Goal: Transaction & Acquisition: Purchase product/service

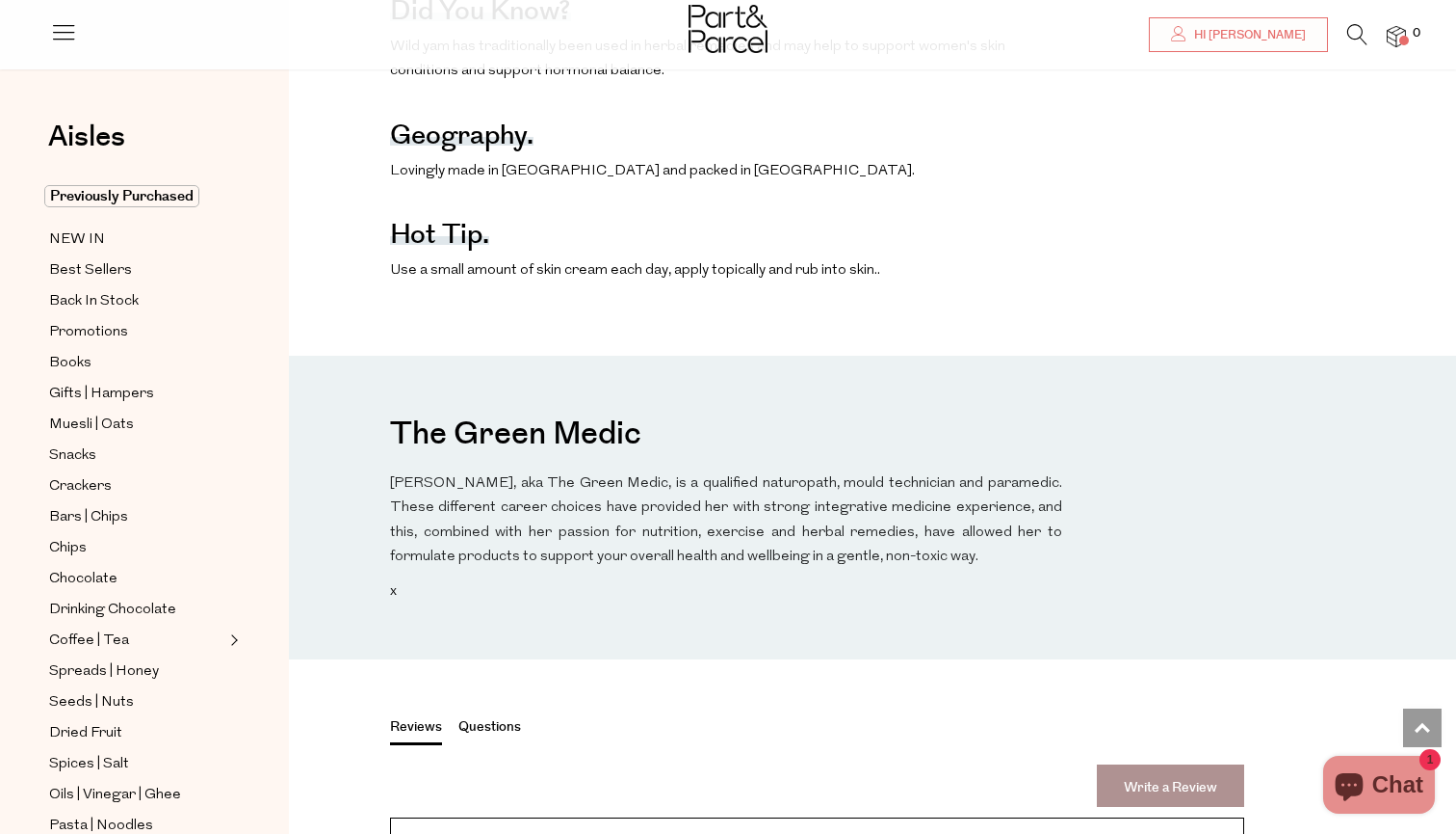
scroll to position [1283, 0]
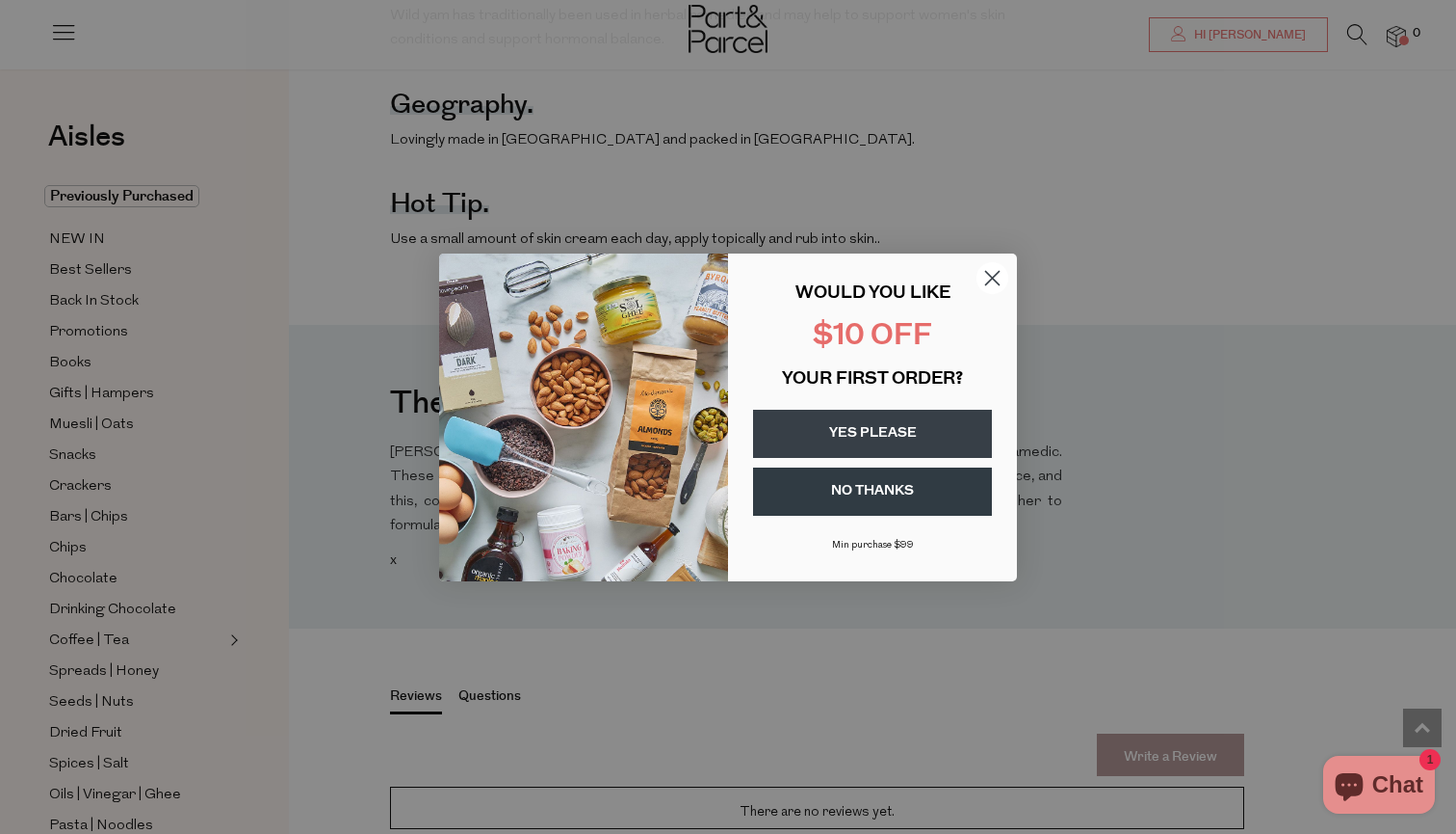
click at [986, 280] on circle "Close dialog" at bounding box center [992, 277] width 32 height 32
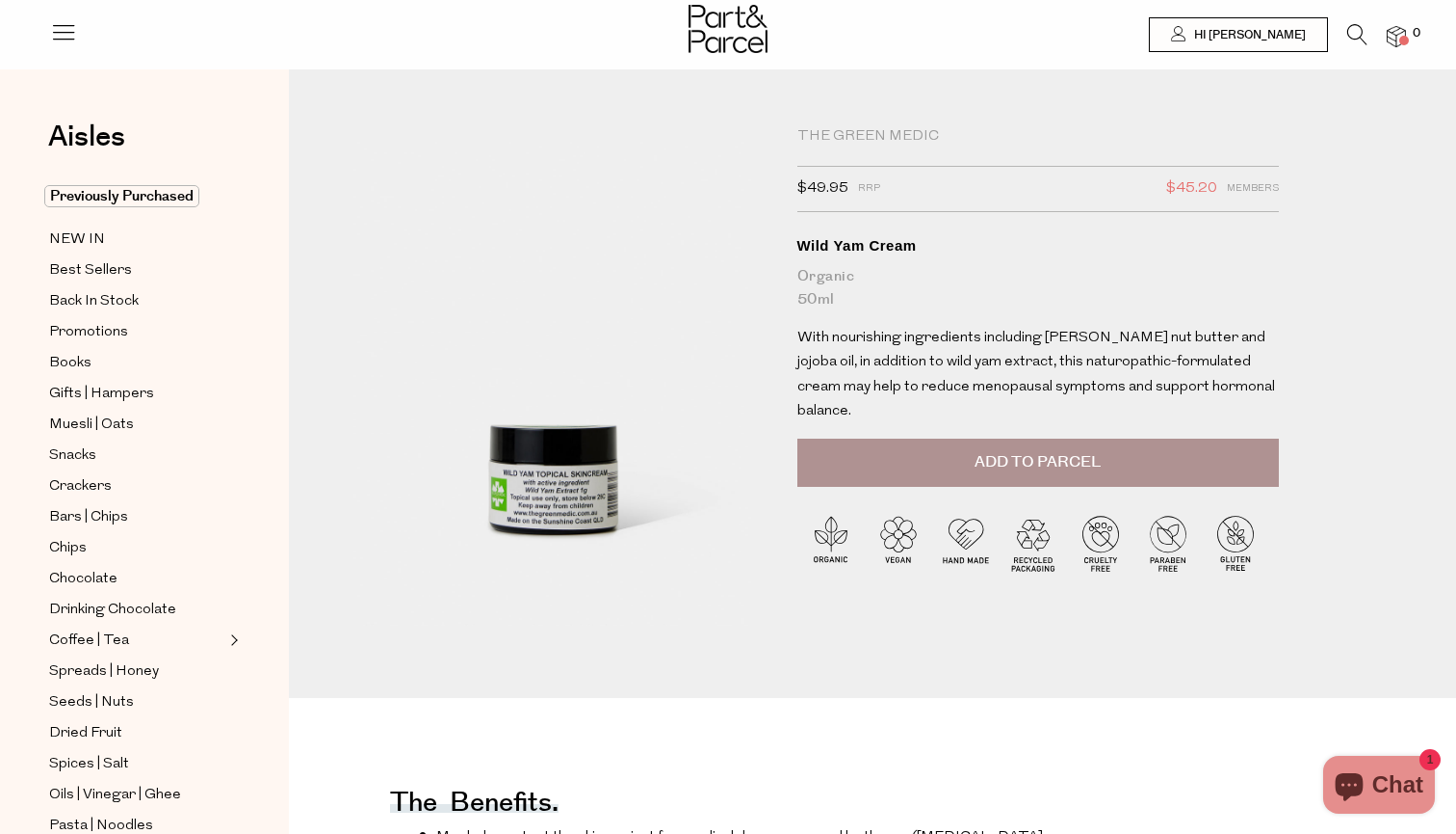
scroll to position [0, 0]
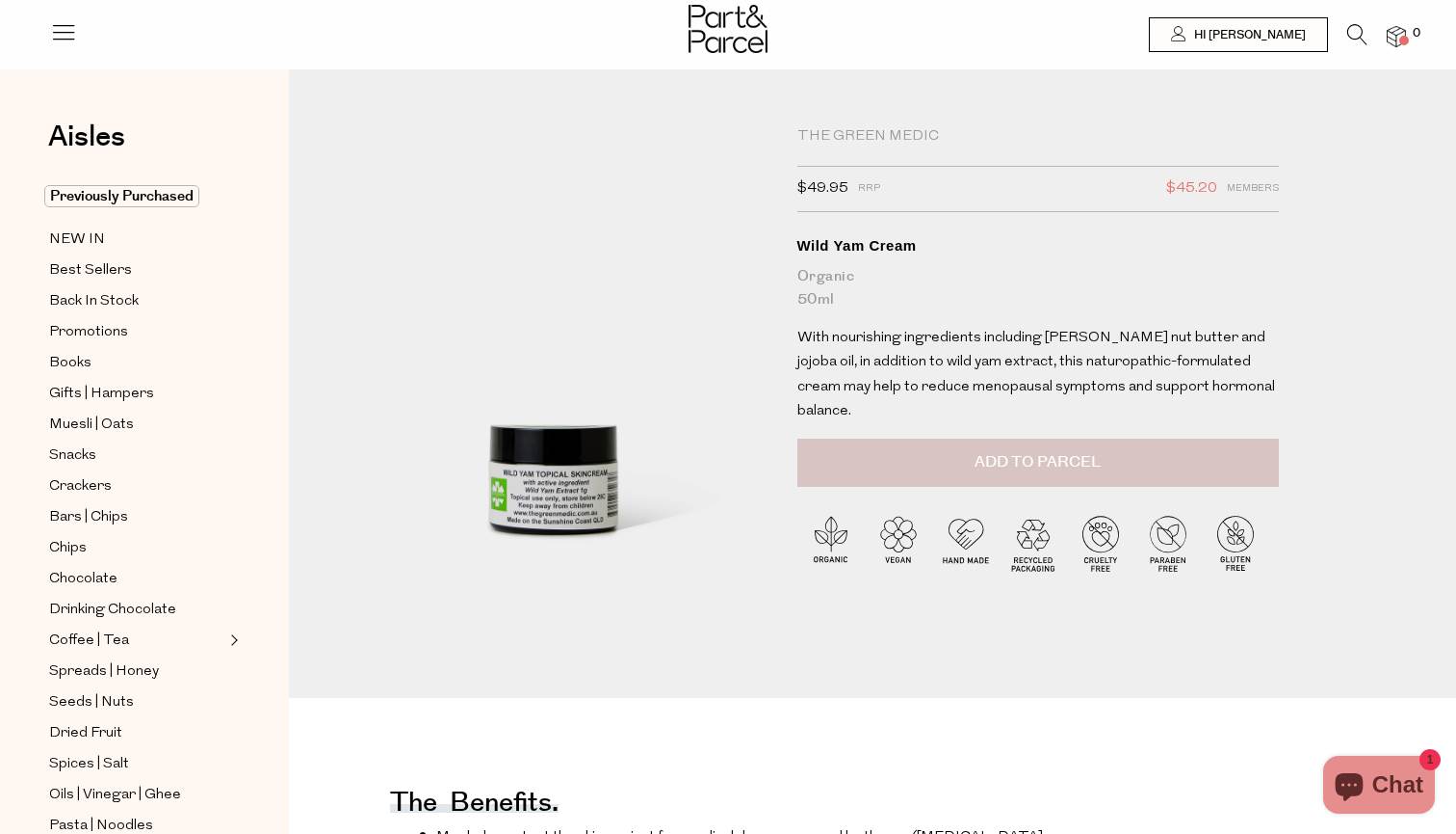
click at [1080, 451] on span "Add to Parcel" at bounding box center [1038, 462] width 126 height 22
click at [177, 194] on span "Previously Purchased" at bounding box center [122, 196] width 155 height 22
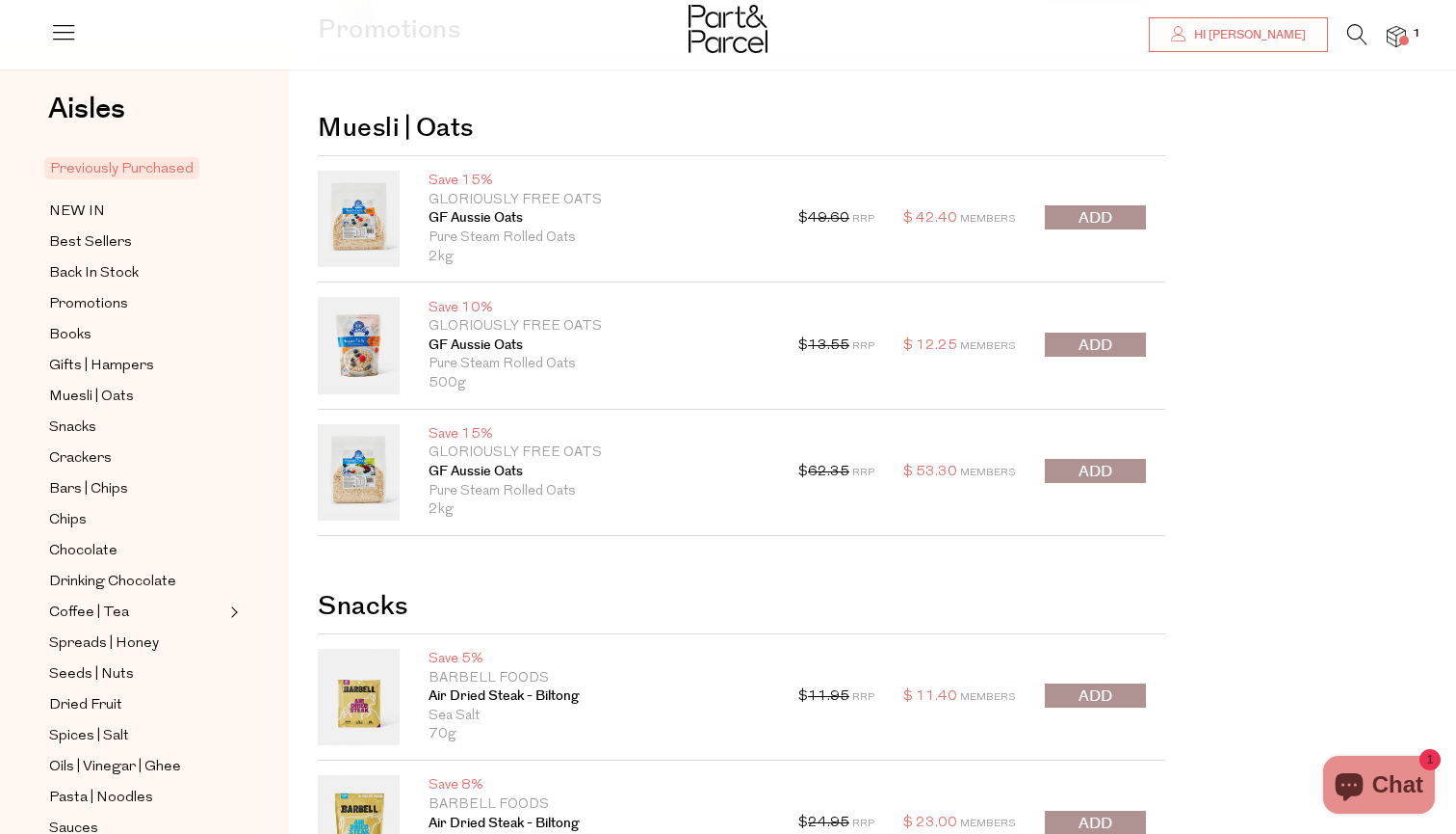
scroll to position [249, 0]
click at [1090, 476] on span "submit" at bounding box center [1095, 472] width 34 height 22
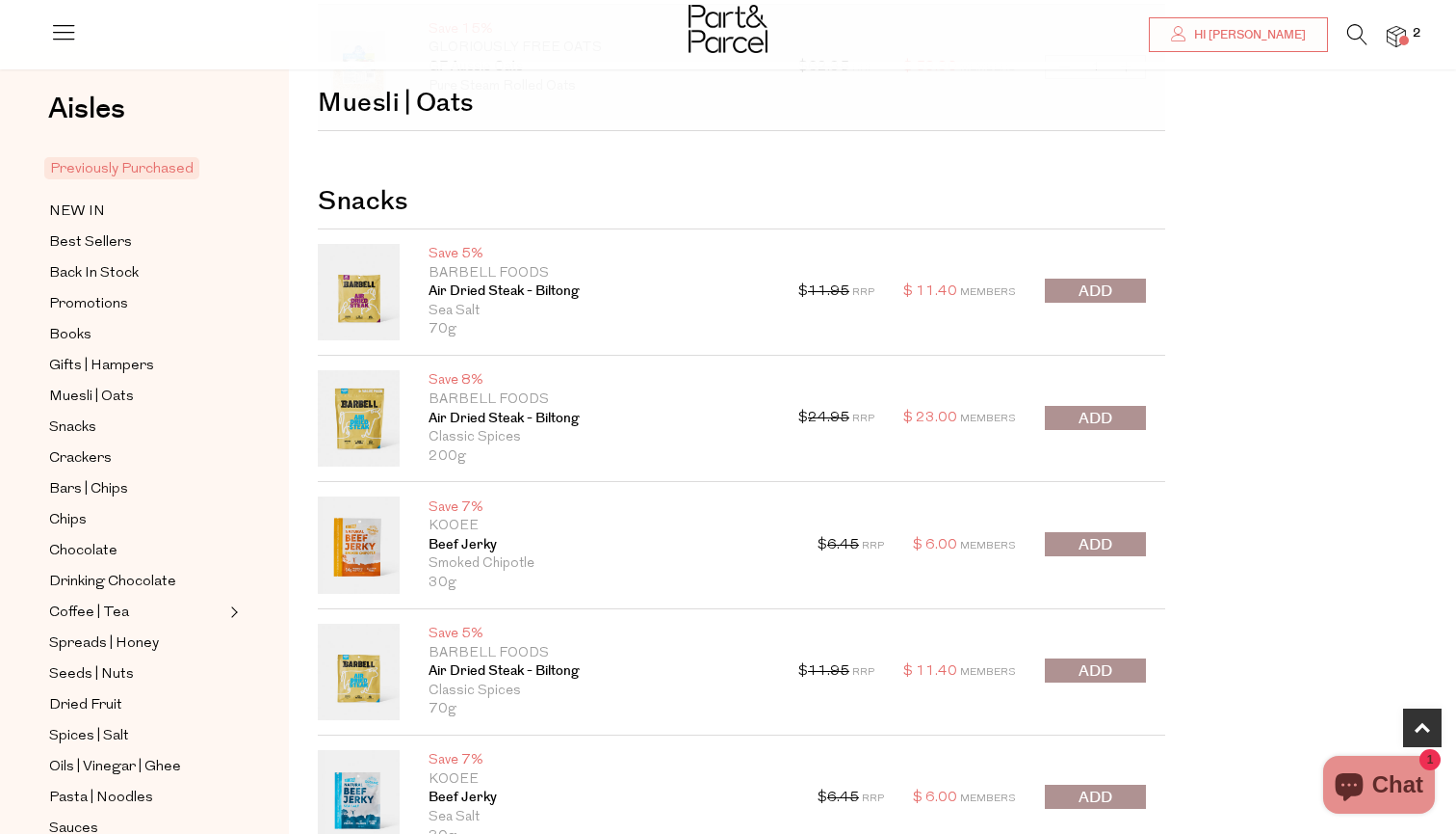
scroll to position [656, 0]
click at [1071, 416] on button "submit" at bounding box center [1096, 416] width 101 height 24
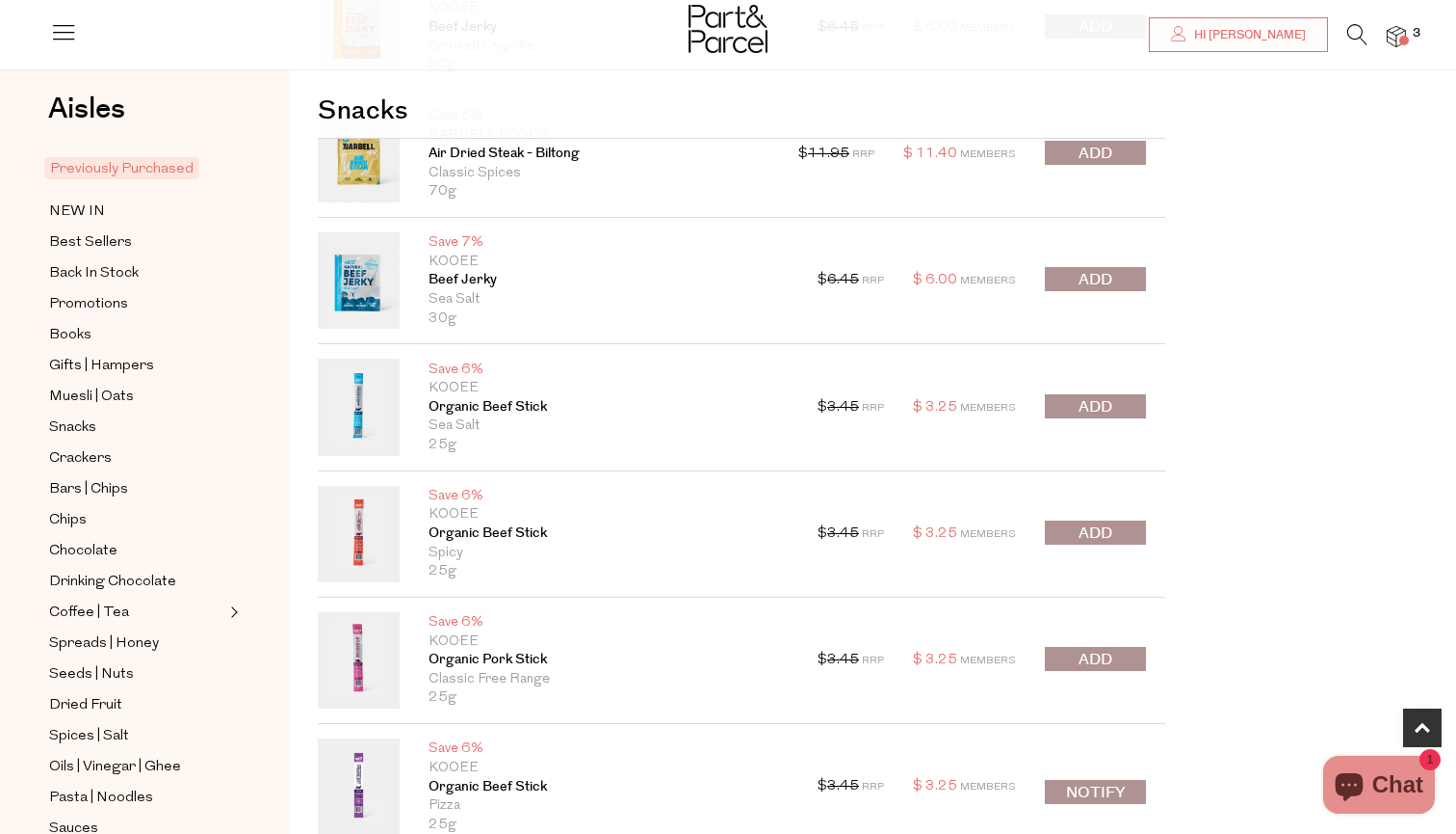
scroll to position [1197, 0]
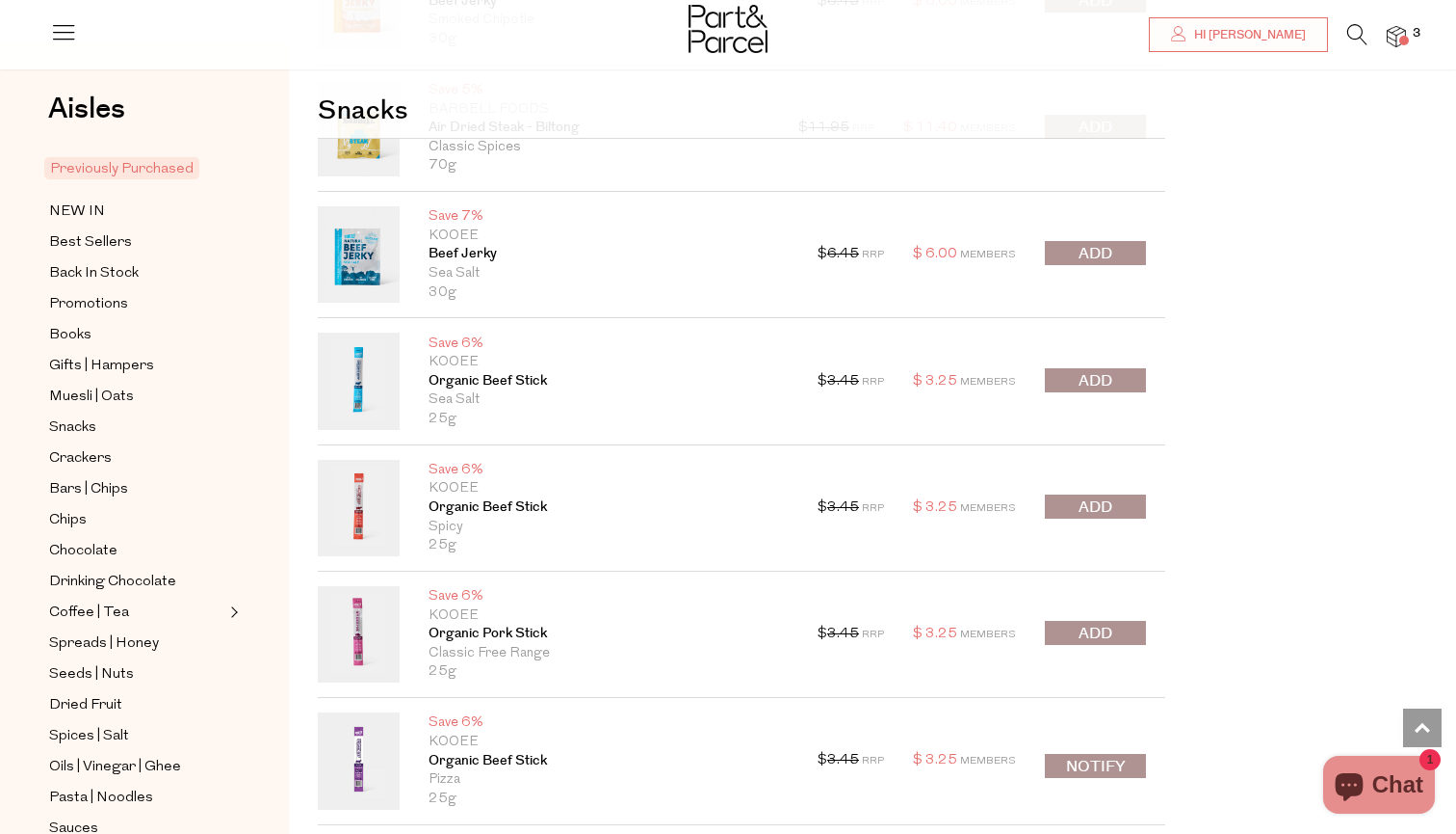
click at [1095, 370] on span "submit" at bounding box center [1095, 381] width 34 height 22
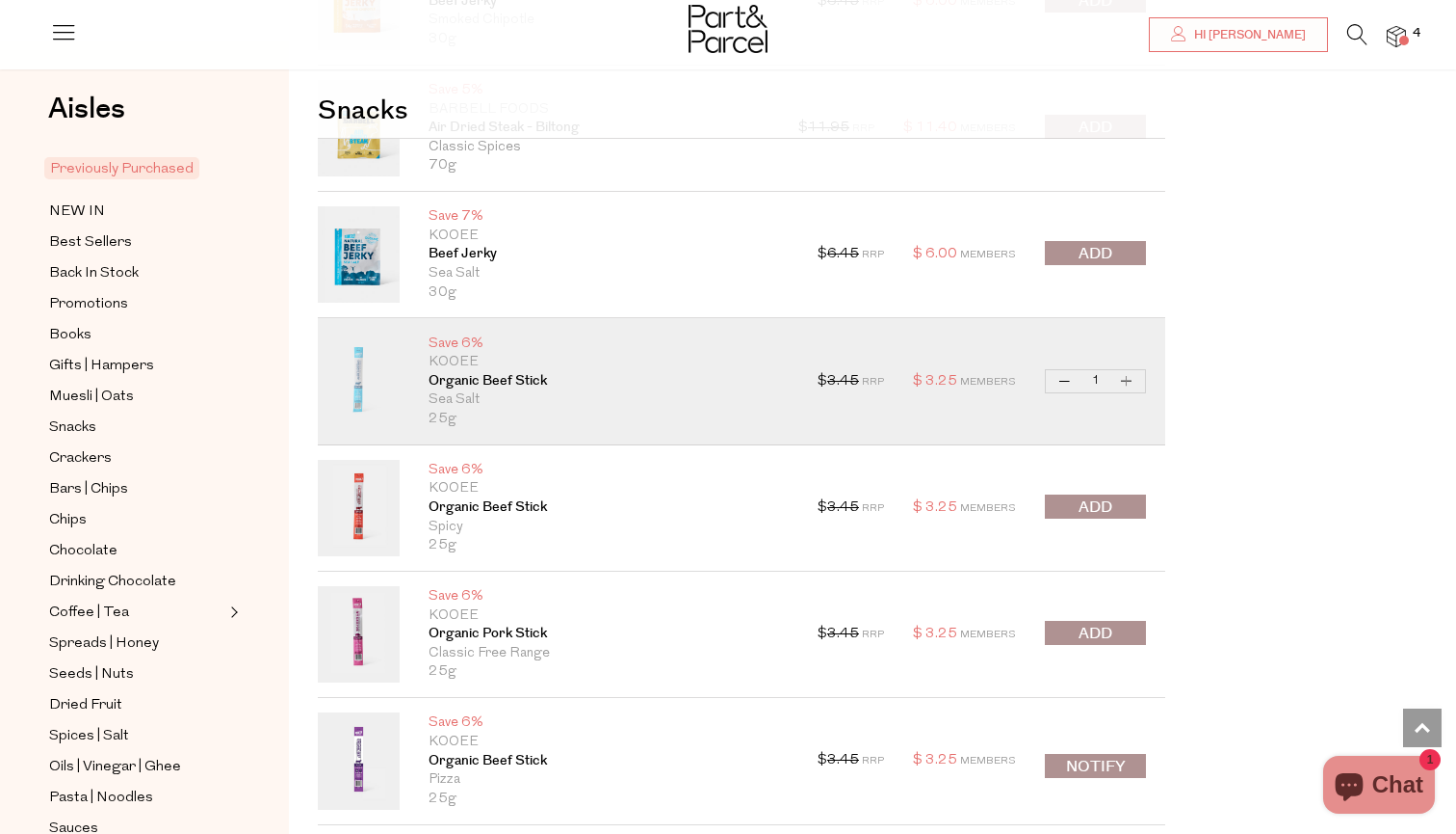
click at [1125, 378] on button "Increase Organic Beef Stick" at bounding box center [1127, 381] width 23 height 22
type input "2"
click at [1125, 378] on button "Increase Organic Beef Stick" at bounding box center [1127, 381] width 23 height 22
type input "3"
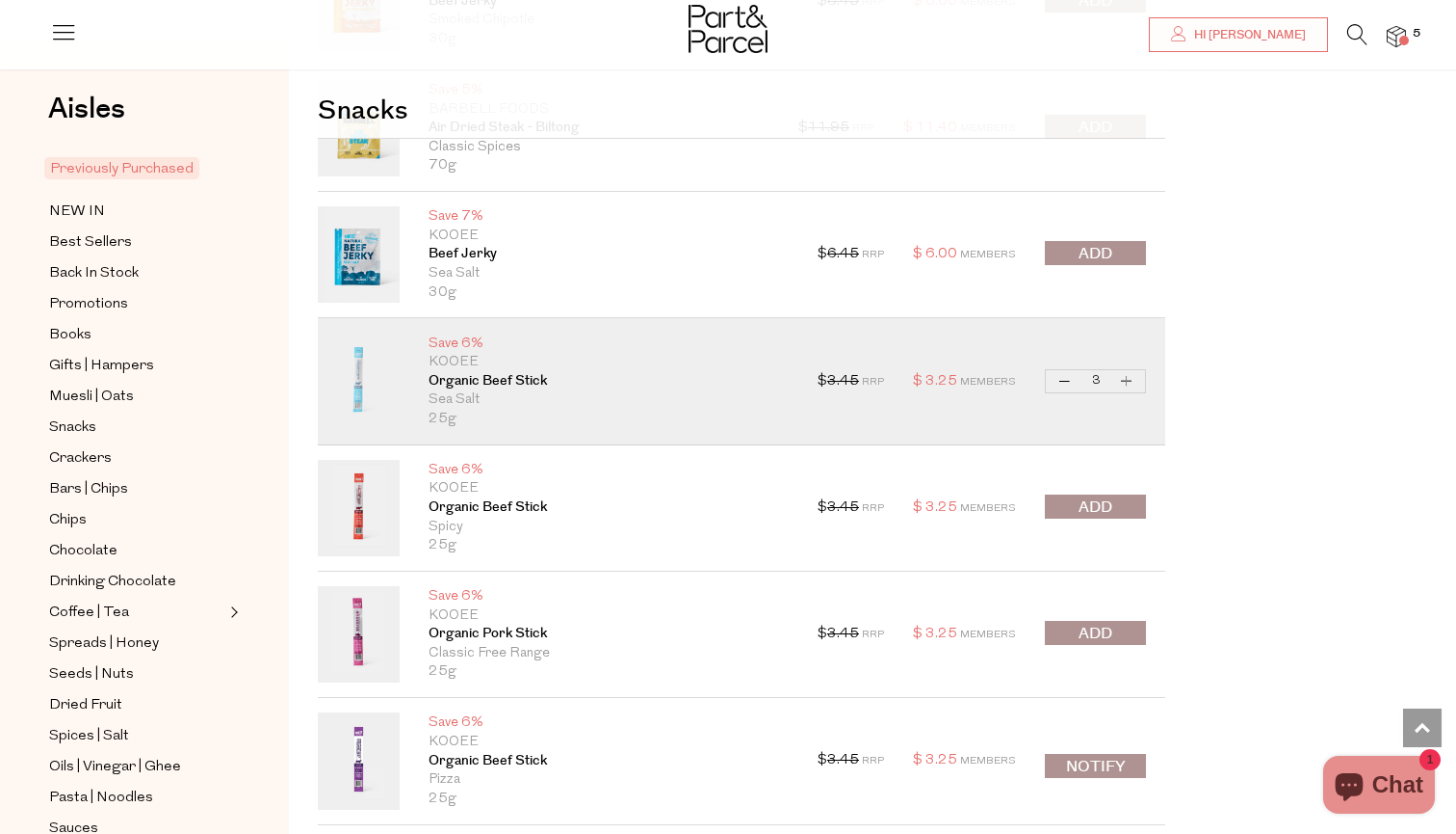
type input "3"
click at [1125, 378] on button "Increase Organic Beef Stick" at bounding box center [1127, 381] width 23 height 22
type input "4"
click at [1125, 378] on button "Increase Organic Beef Stick" at bounding box center [1127, 381] width 23 height 22
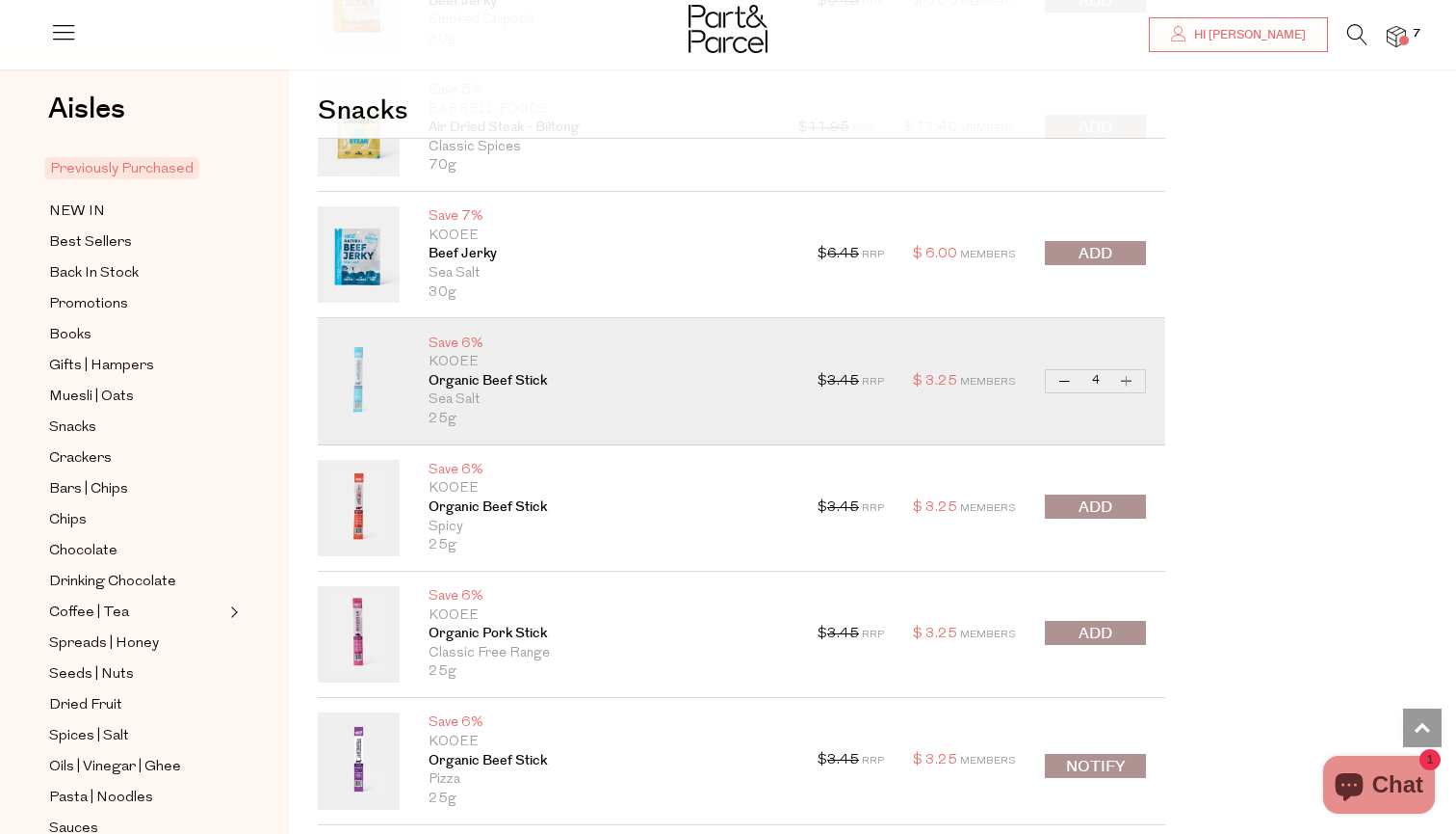
type input "5"
click at [1128, 378] on button "Increase Organic Beef Stick" at bounding box center [1127, 381] width 23 height 22
type input "6"
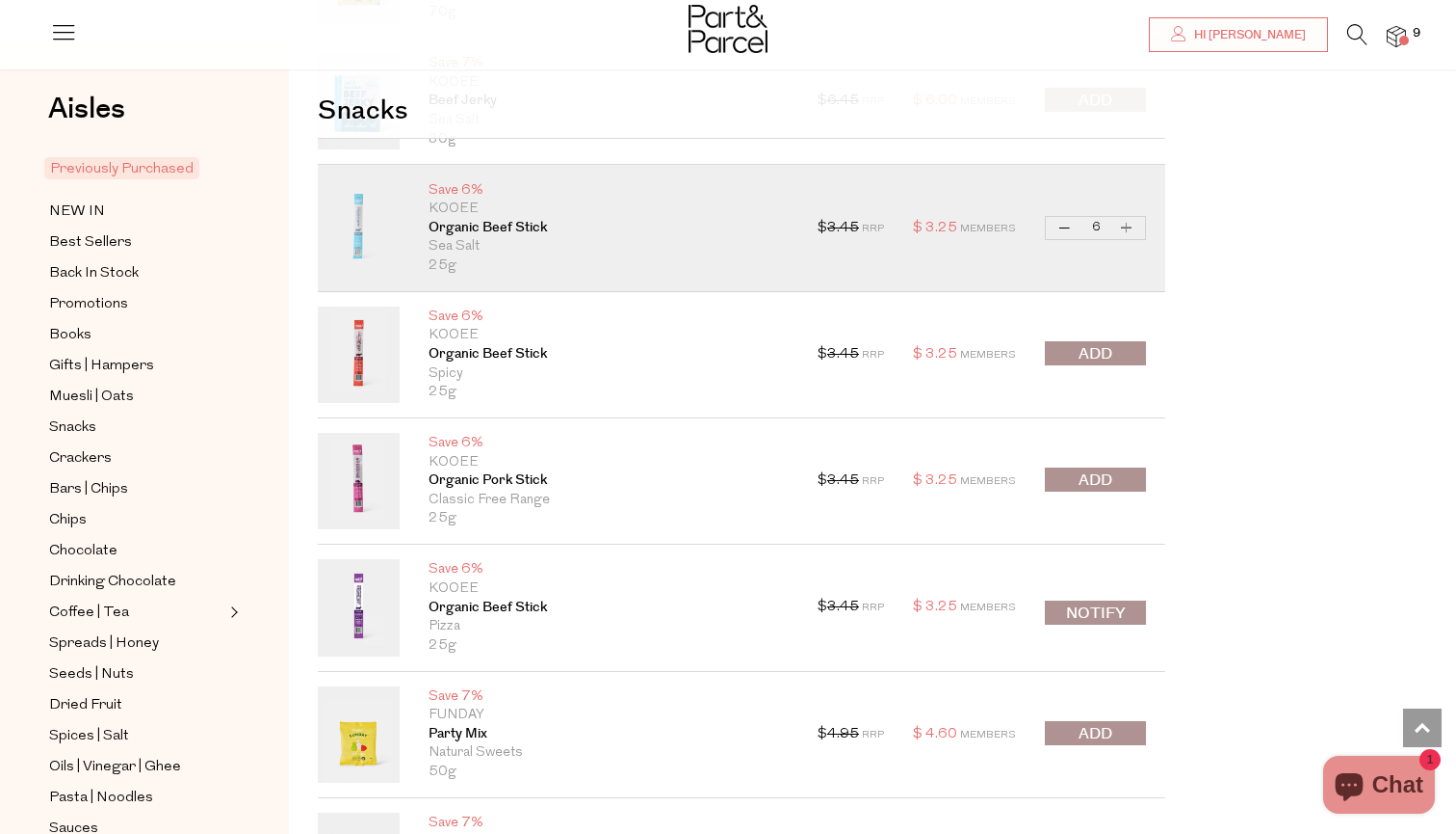
scroll to position [1351, 0]
click at [1085, 347] on span "submit" at bounding box center [1095, 353] width 34 height 22
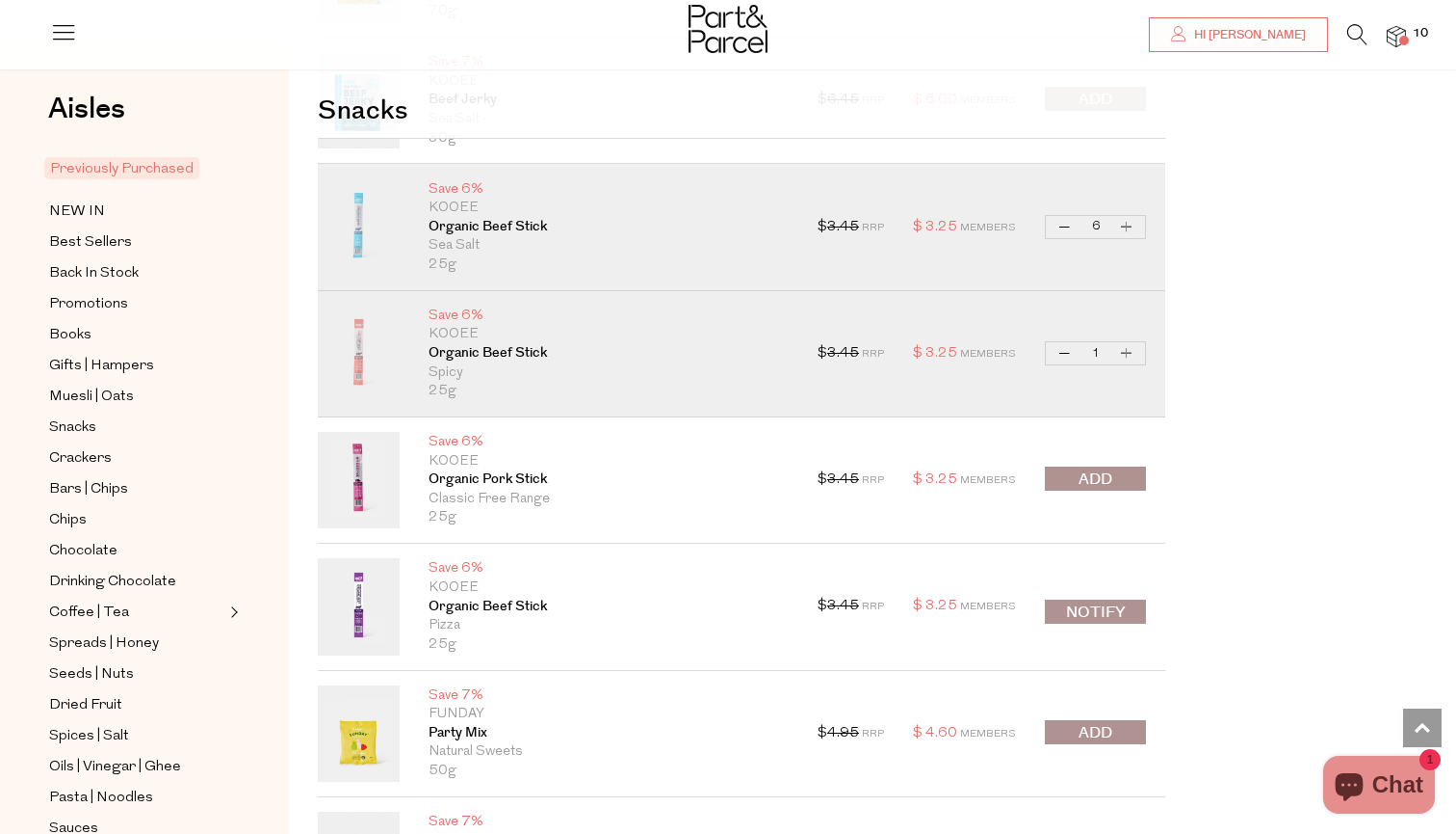
click at [1133, 346] on button "Increase Organic Beef Stick" at bounding box center [1127, 353] width 23 height 22
type input "2"
click at [1084, 608] on button "Notify" at bounding box center [1096, 611] width 101 height 24
type input "Notify when available"
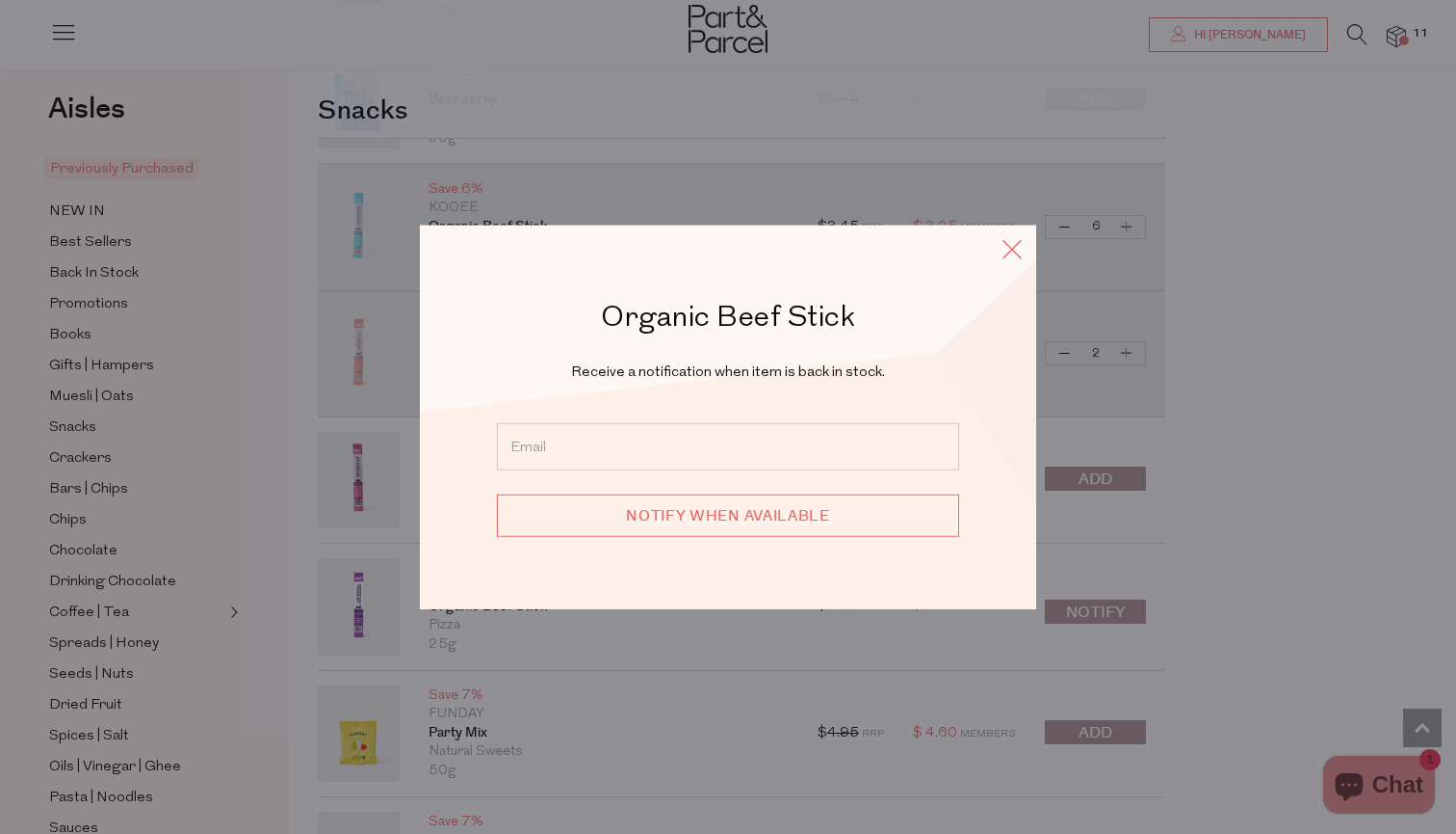
click at [1014, 256] on icon at bounding box center [1013, 248] width 29 height 28
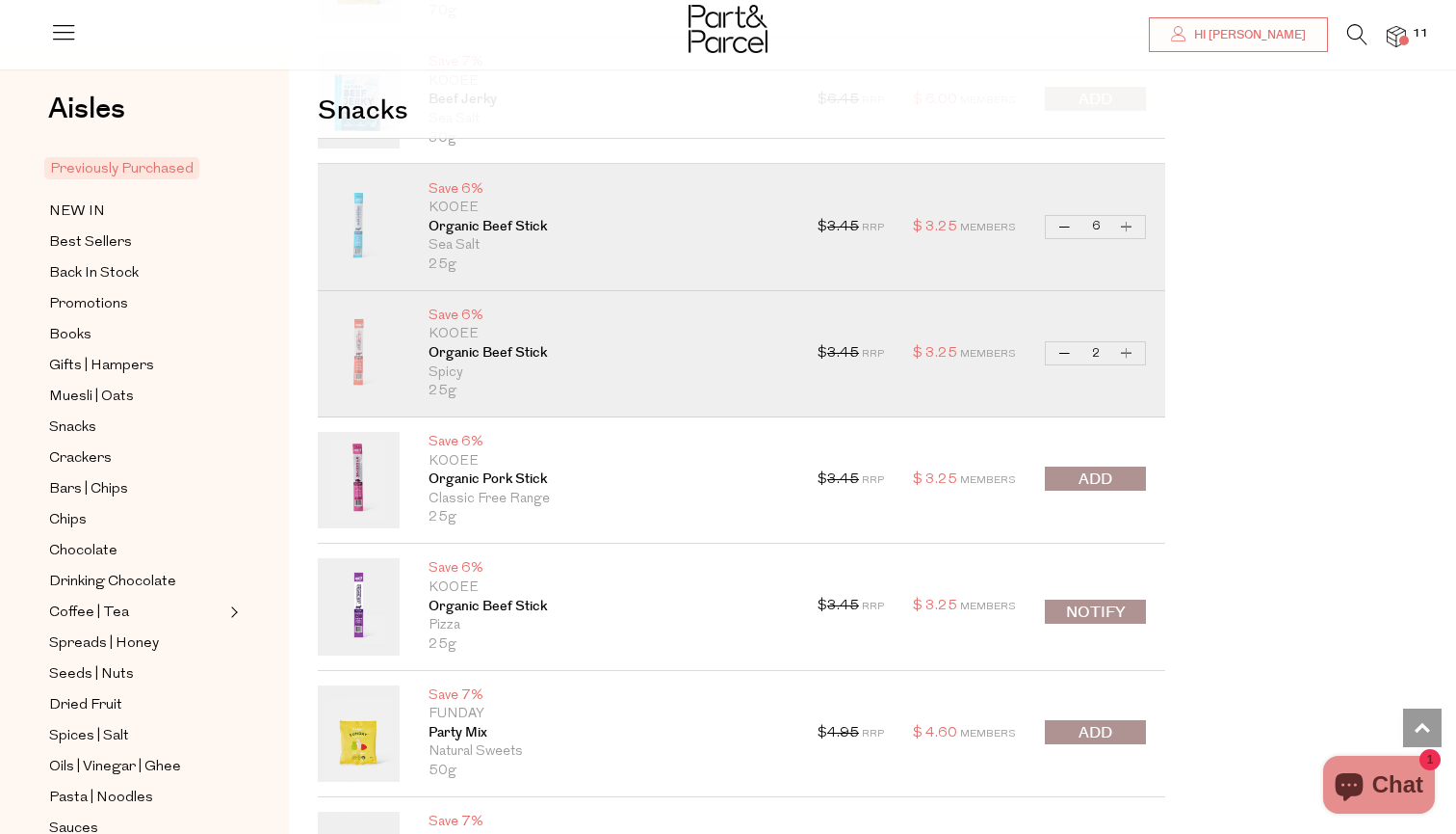
click at [1130, 344] on button "Increase Organic Beef Stick" at bounding box center [1127, 353] width 23 height 22
type input "3"
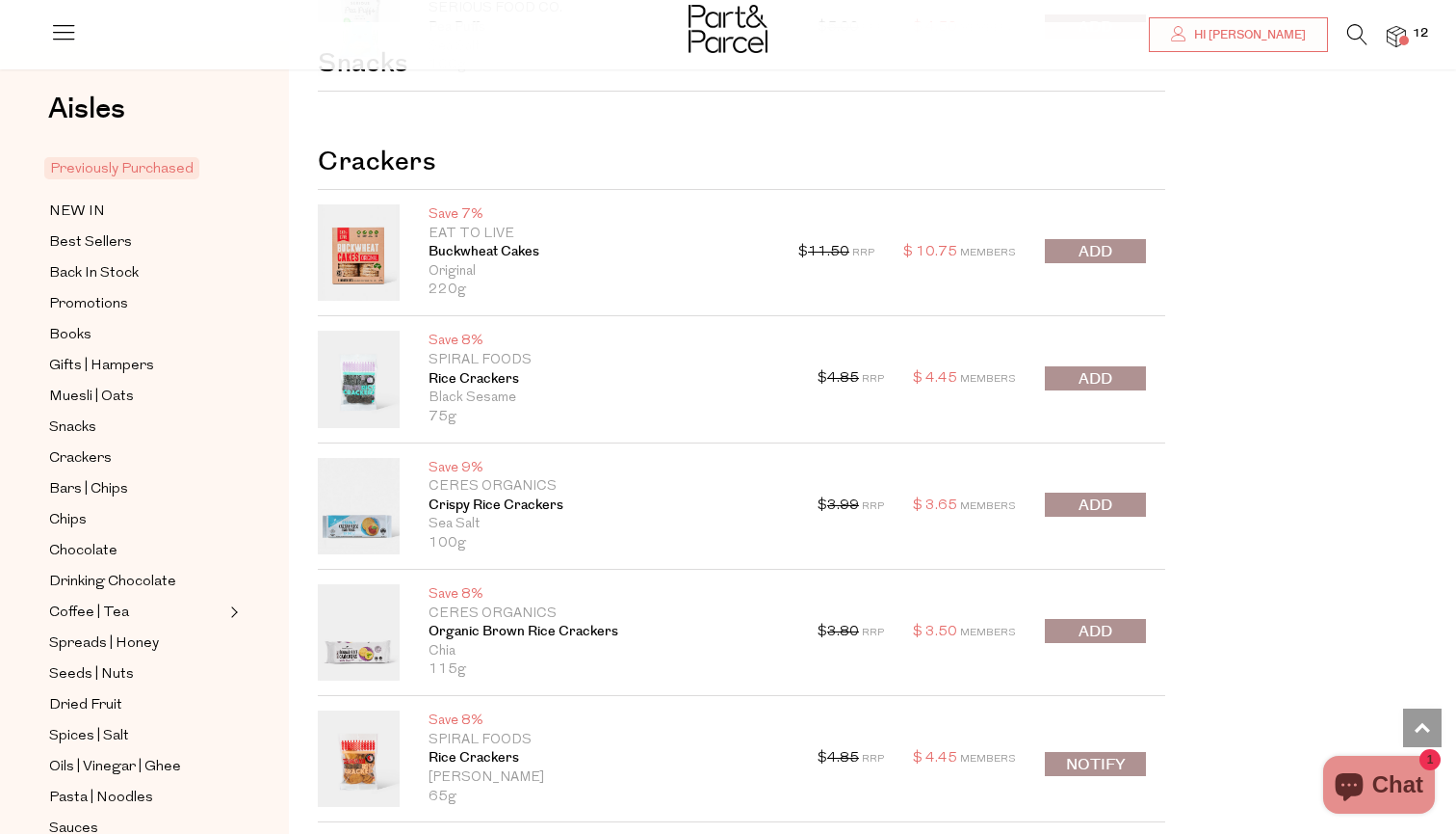
scroll to position [3353, 0]
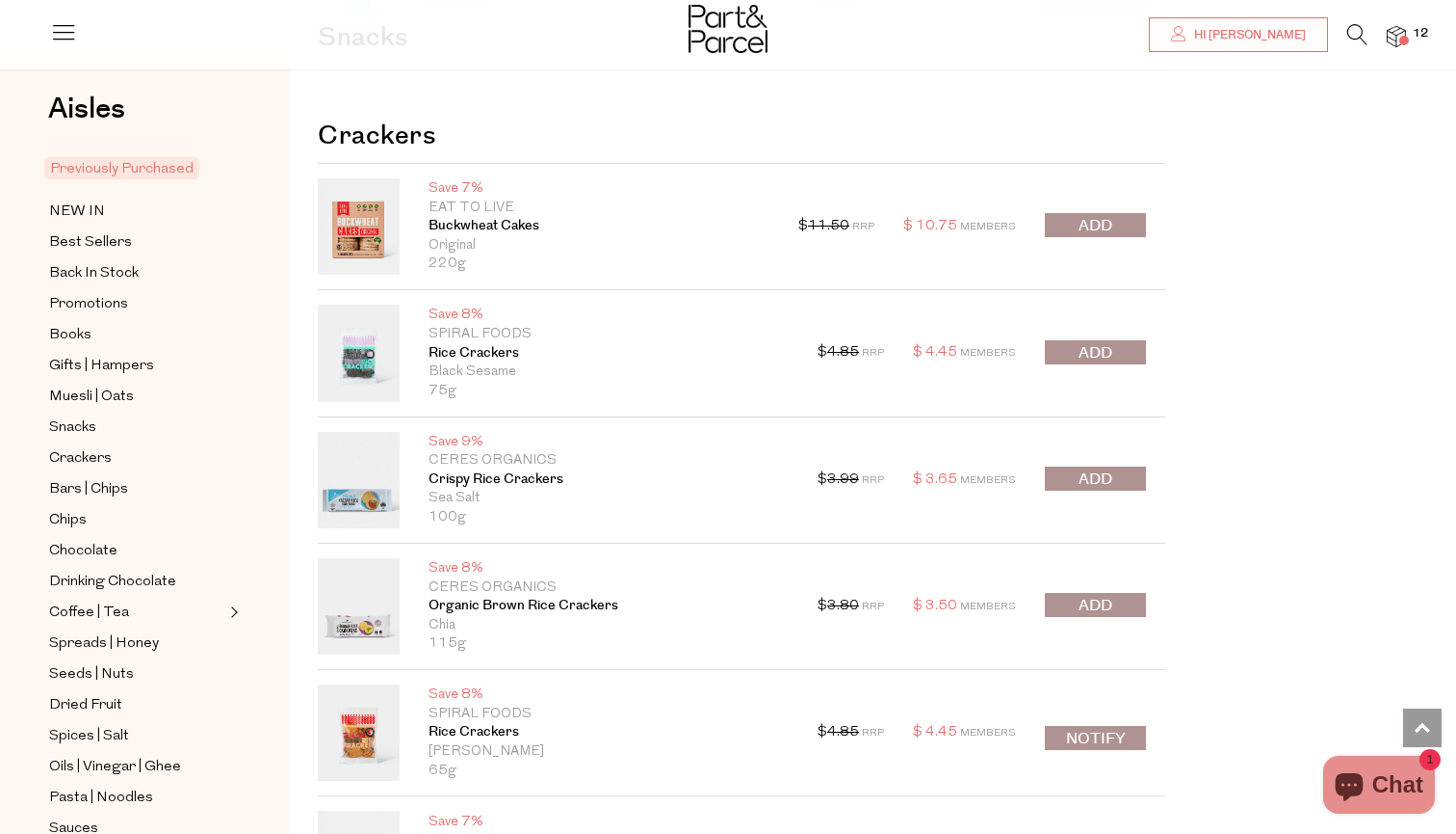
click at [1098, 215] on span "submit" at bounding box center [1095, 226] width 34 height 22
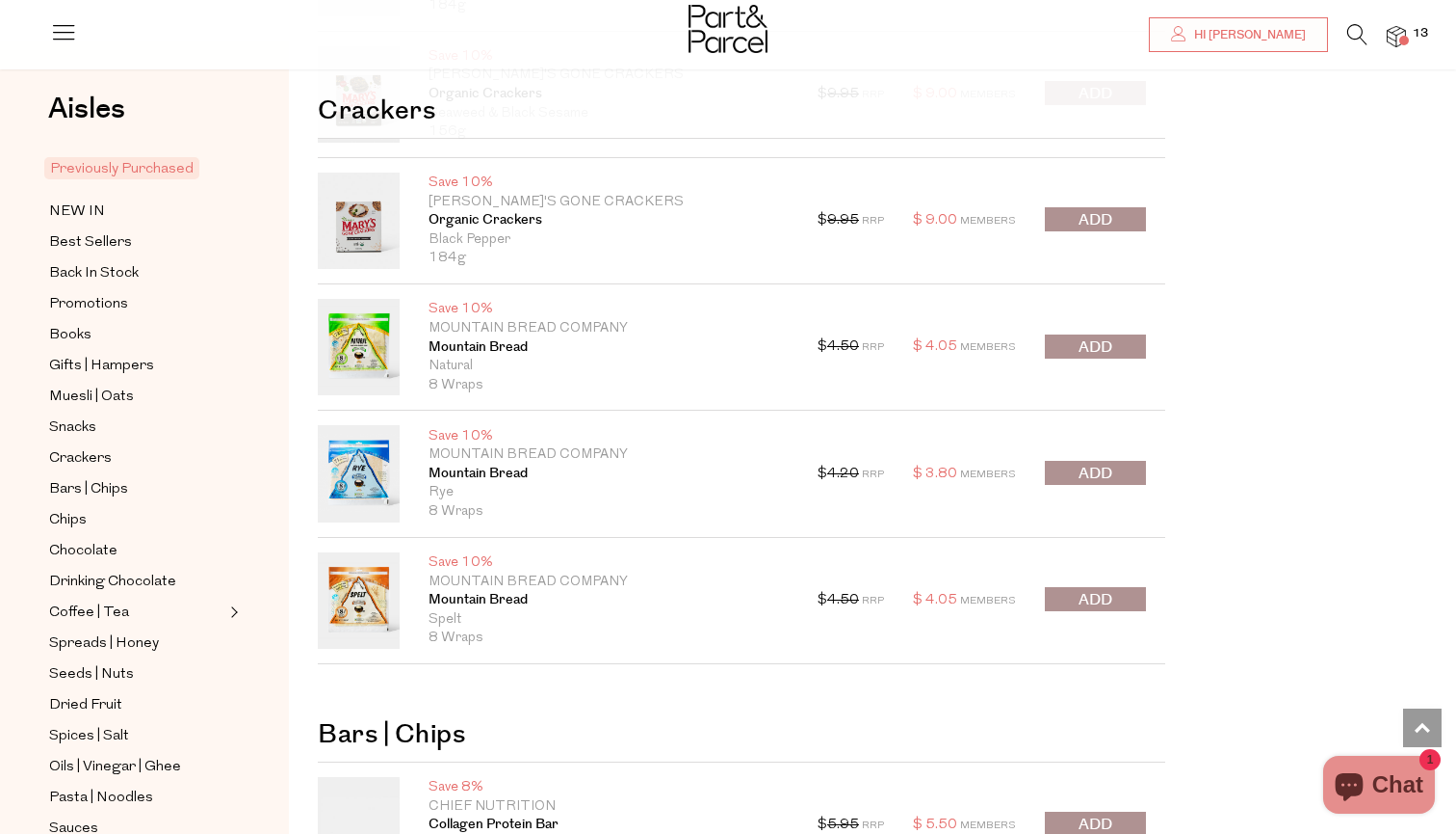
scroll to position [4631, 0]
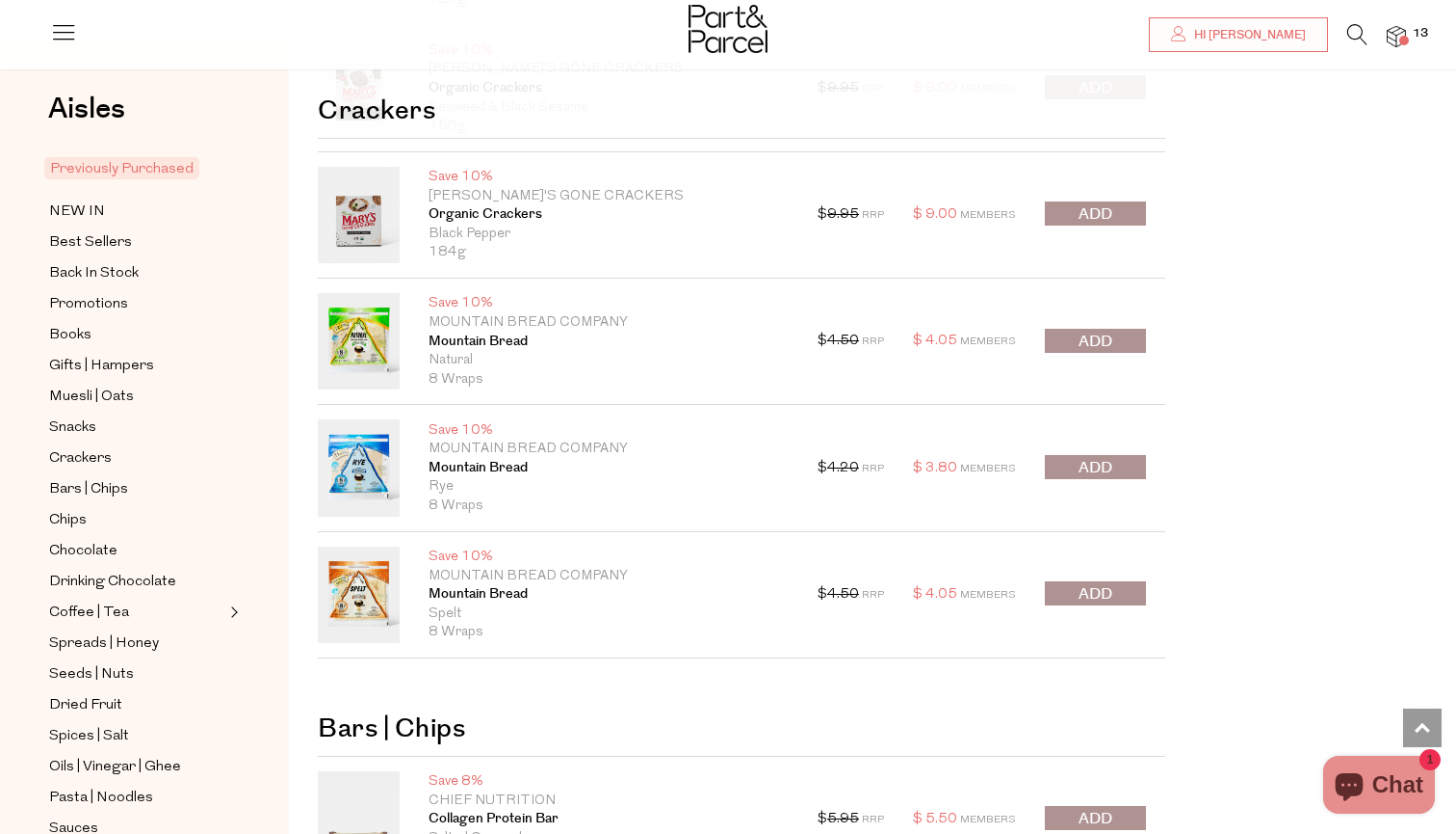
click at [1106, 330] on span "submit" at bounding box center [1095, 341] width 34 height 22
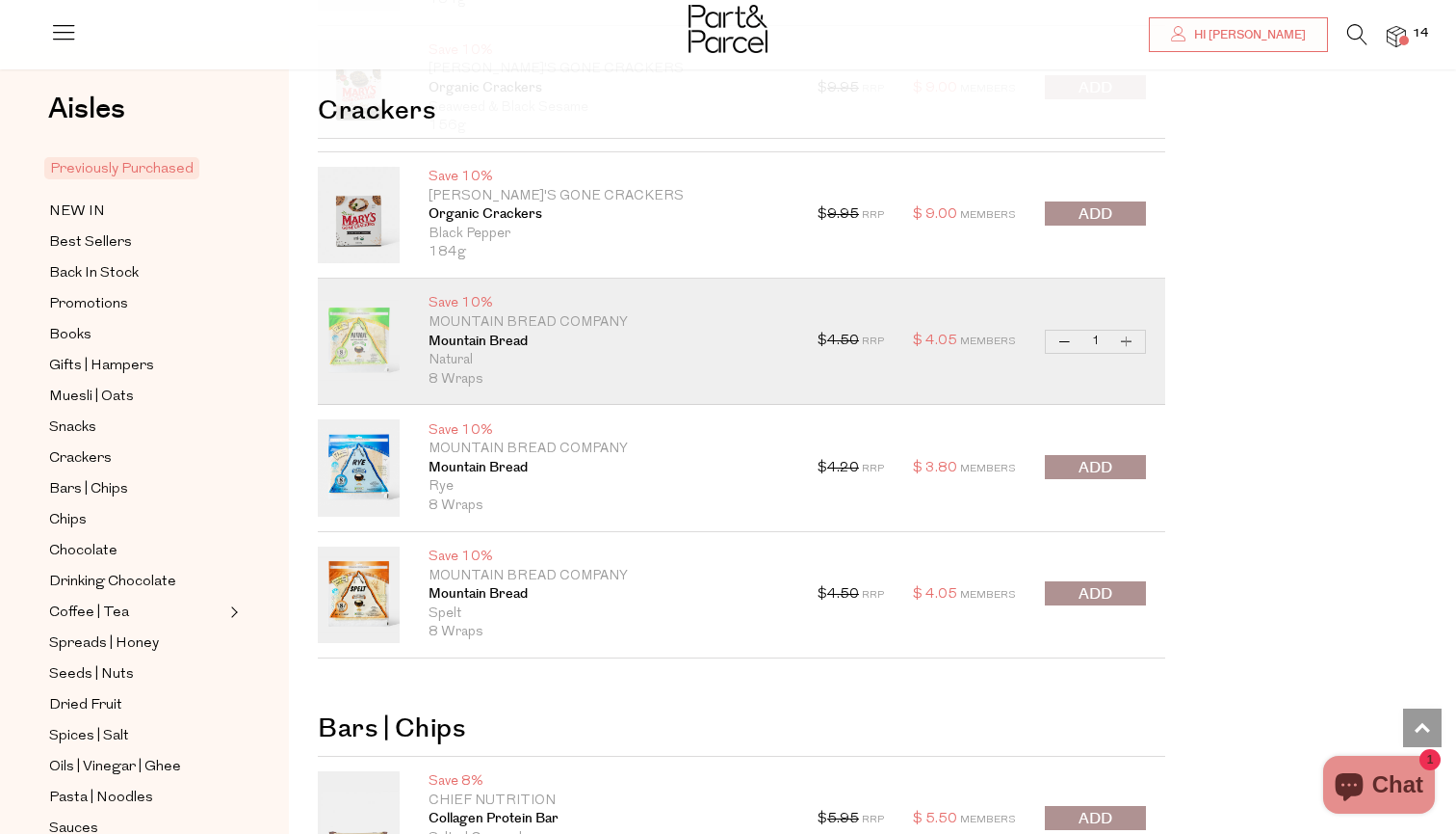
click at [1131, 330] on button "Increase Mountain Bread" at bounding box center [1127, 341] width 23 height 22
type input "2"
click at [1131, 330] on button "Increase Mountain Bread" at bounding box center [1127, 341] width 23 height 22
type input "3"
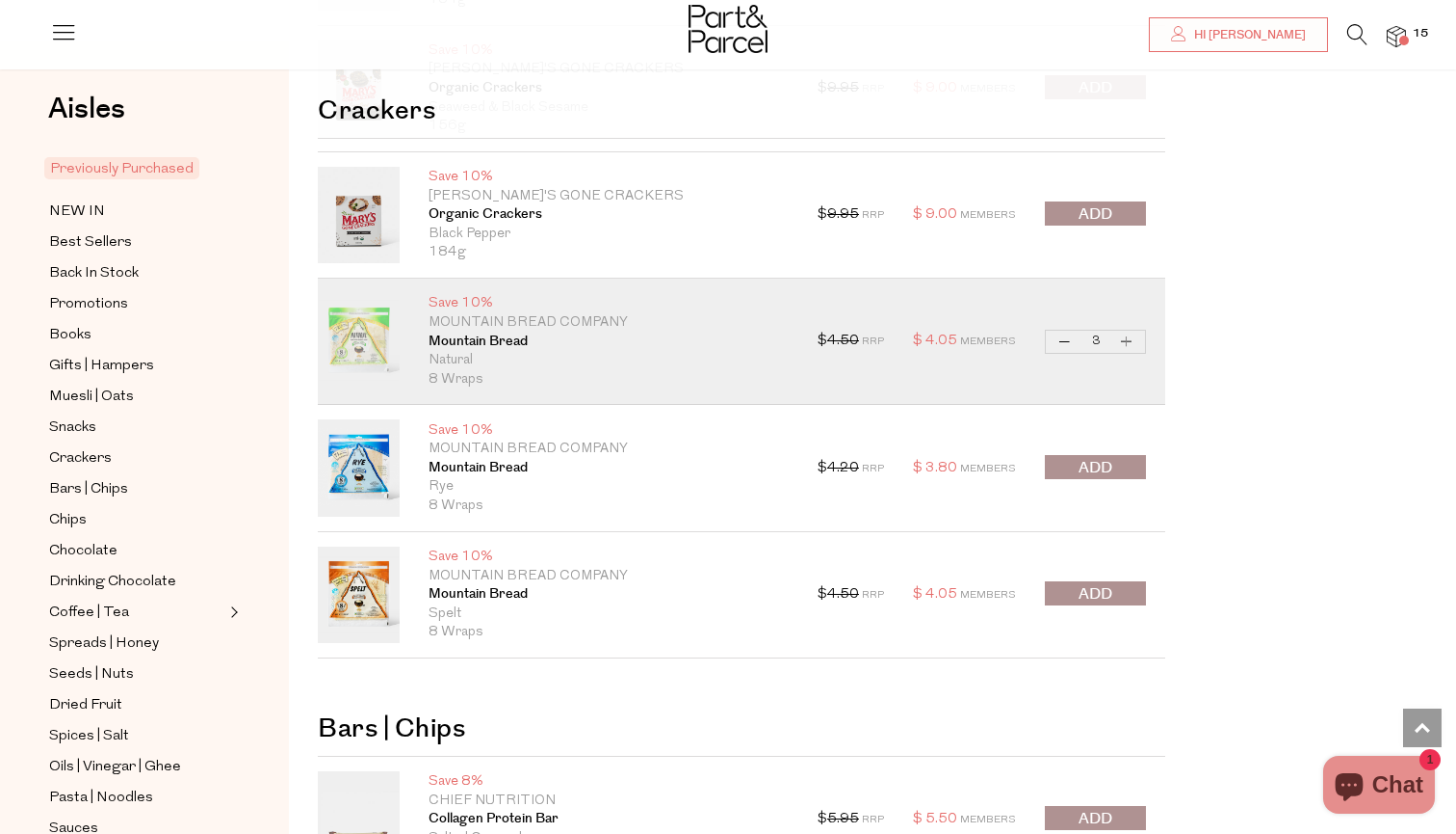
type input "3"
click at [1131, 330] on button "Increase Mountain Bread" at bounding box center [1127, 341] width 23 height 22
type input "4"
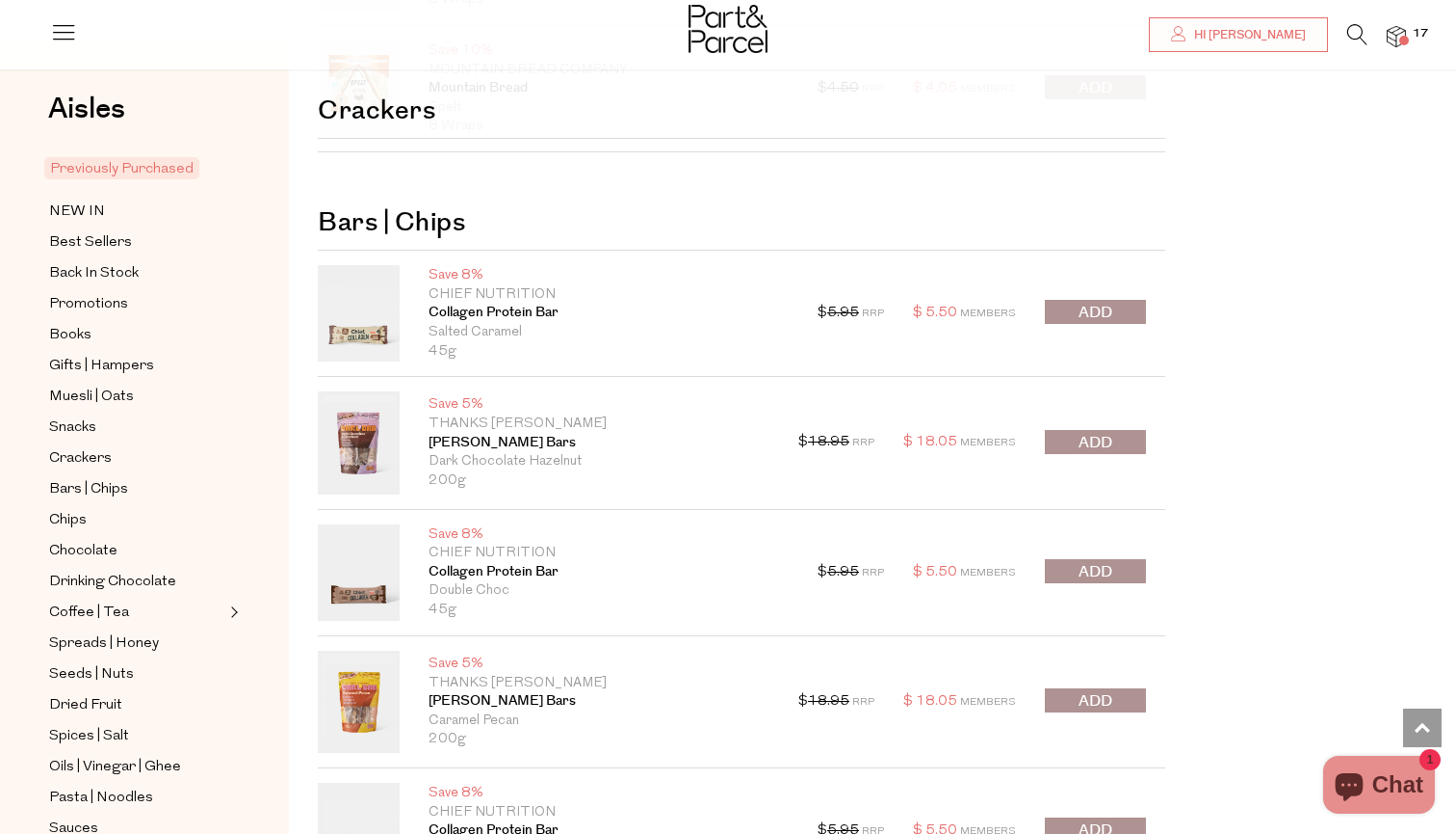
scroll to position [5147, 0]
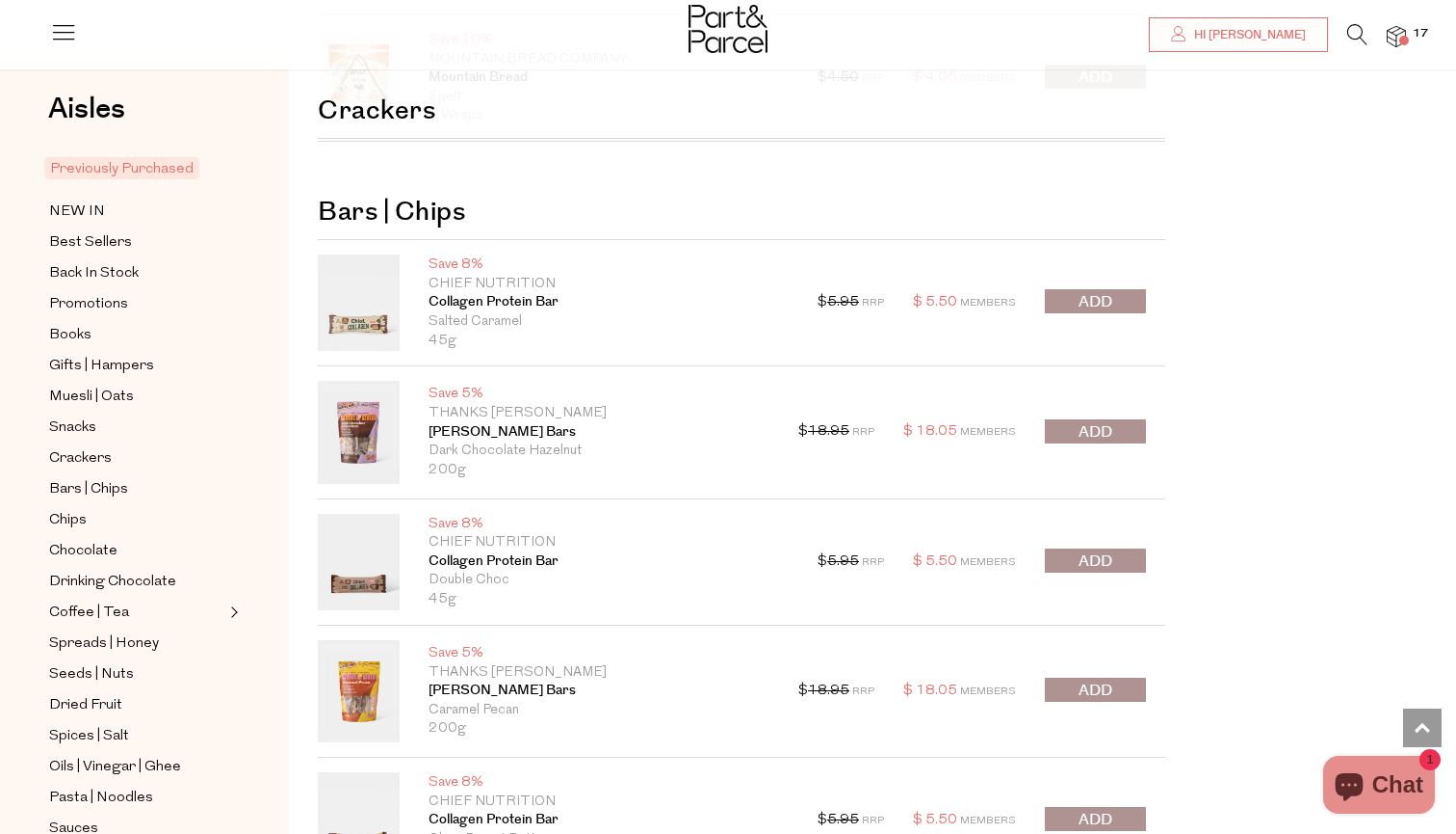
click at [1104, 291] on span "submit" at bounding box center [1095, 301] width 34 height 22
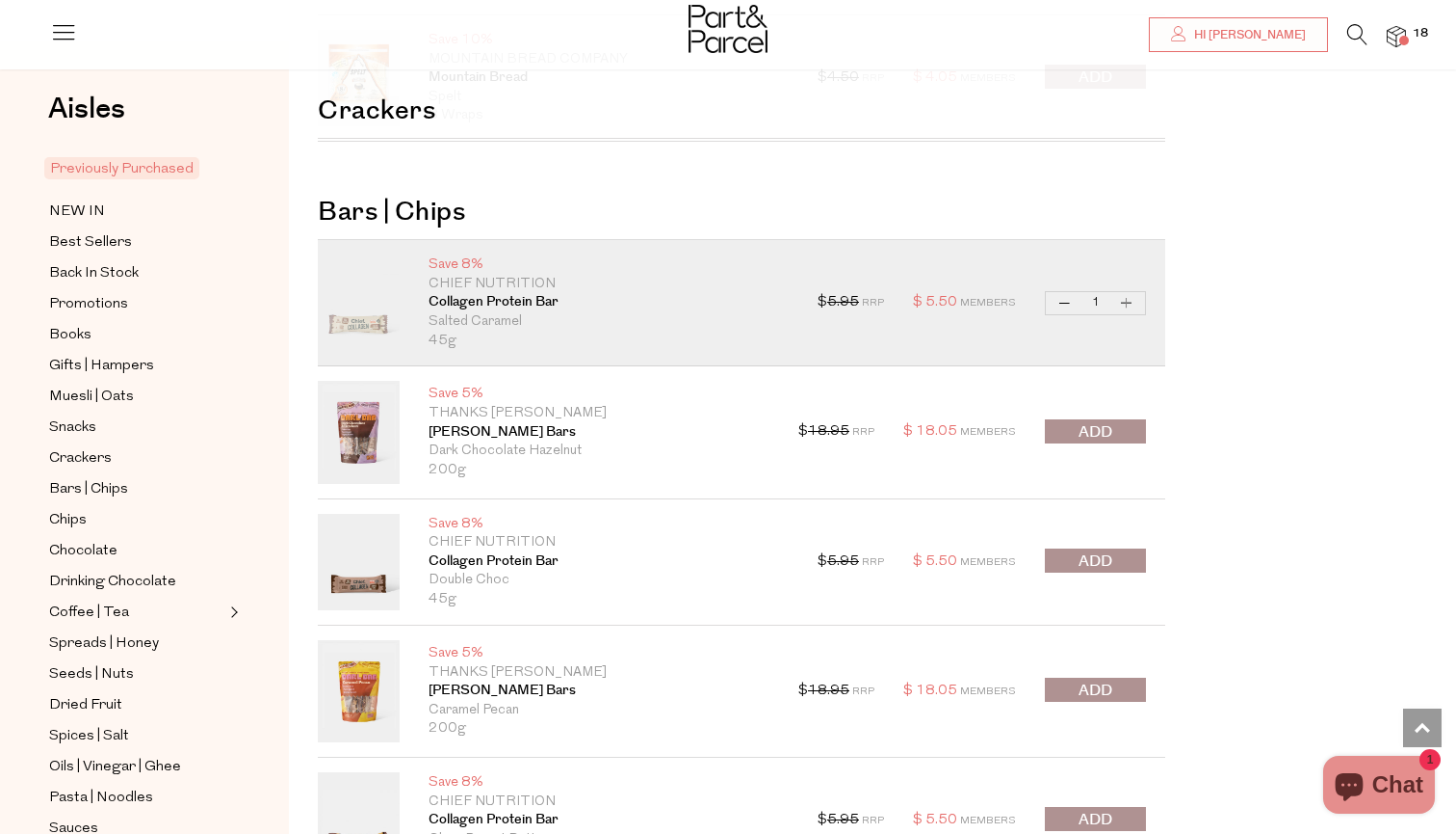
click at [1122, 292] on button "Increase Collagen Protein Bar" at bounding box center [1127, 302] width 23 height 22
type input "2"
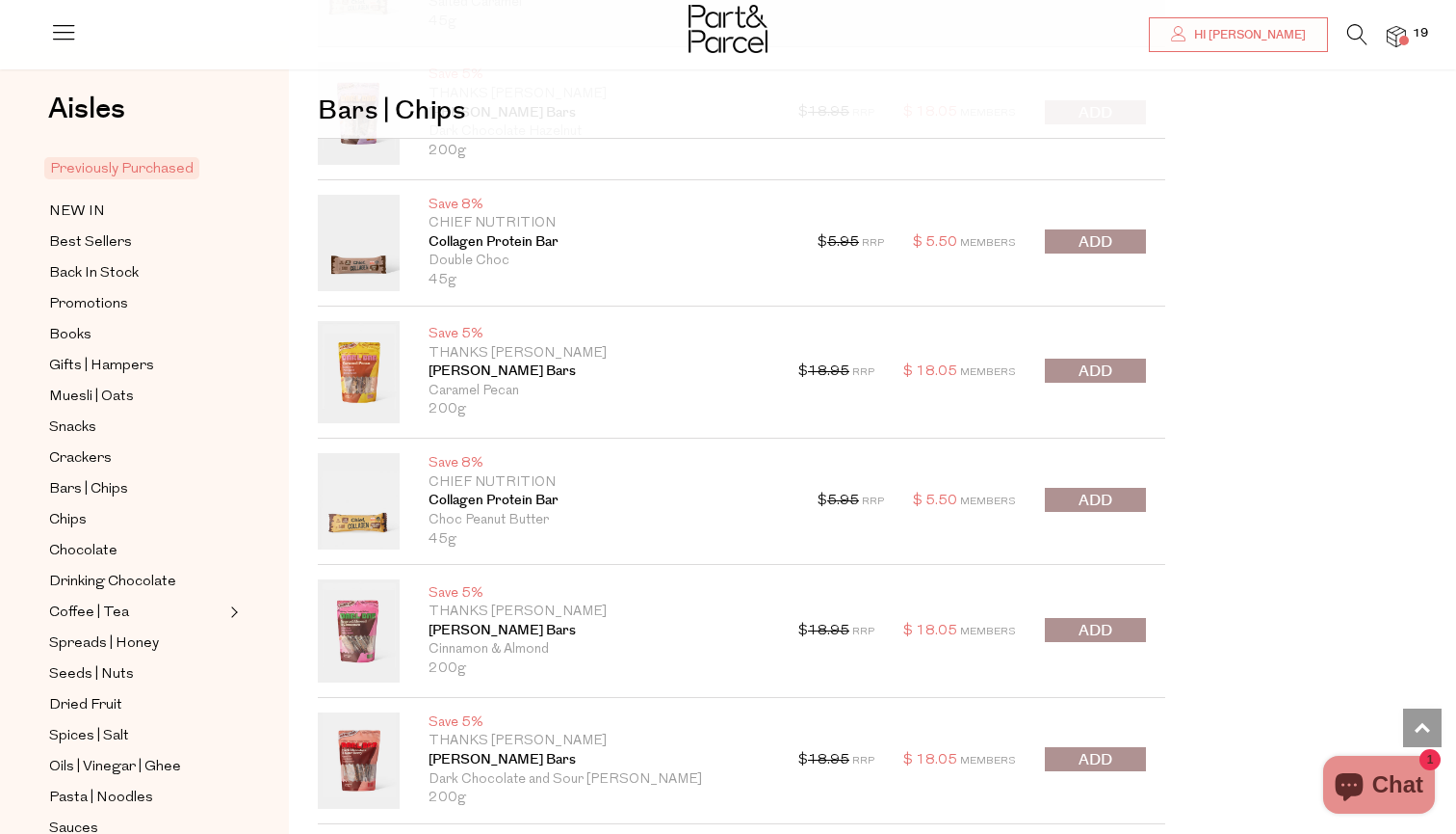
scroll to position [5511, 0]
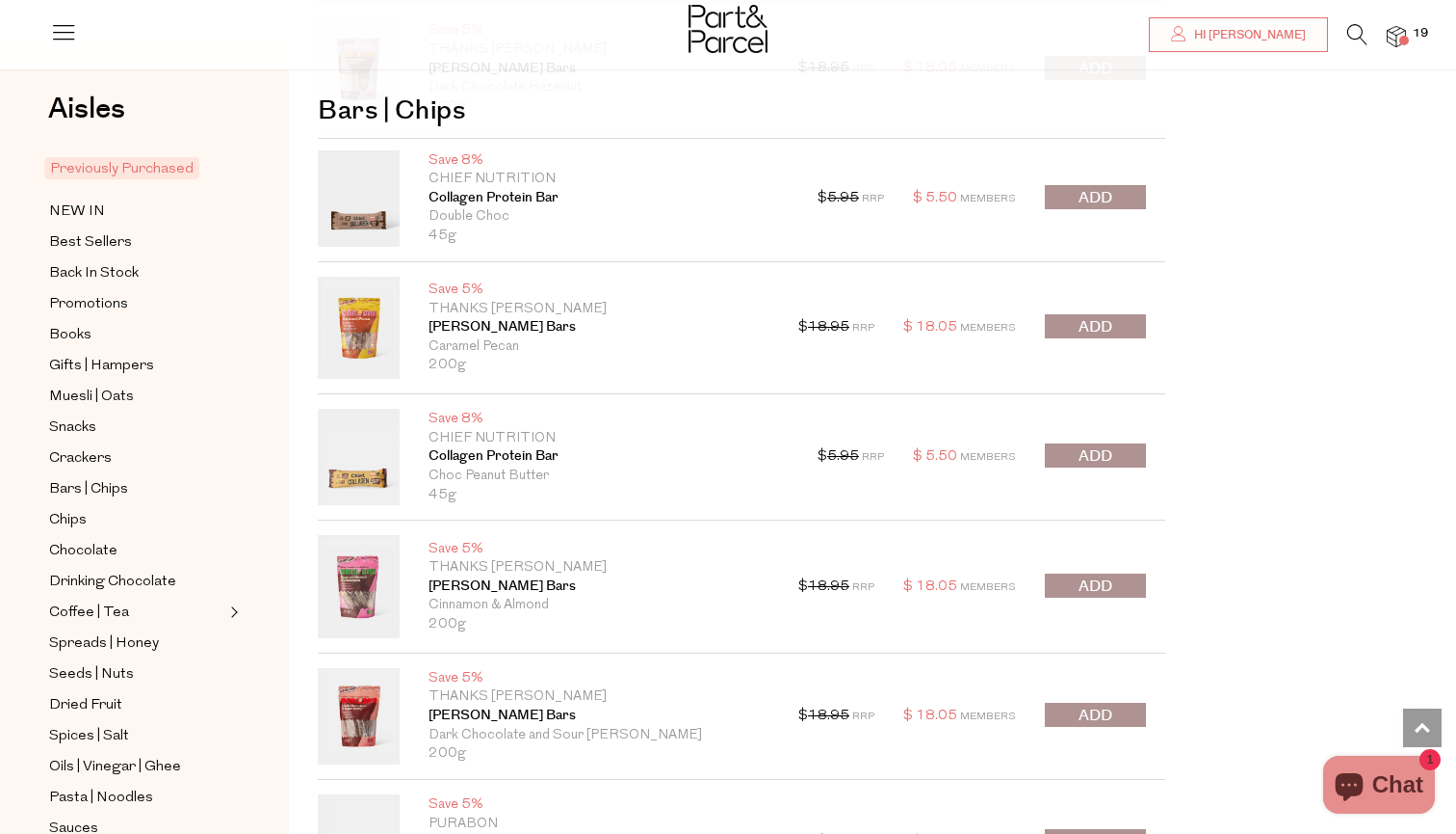
click at [1096, 446] on span "submit" at bounding box center [1095, 456] width 34 height 22
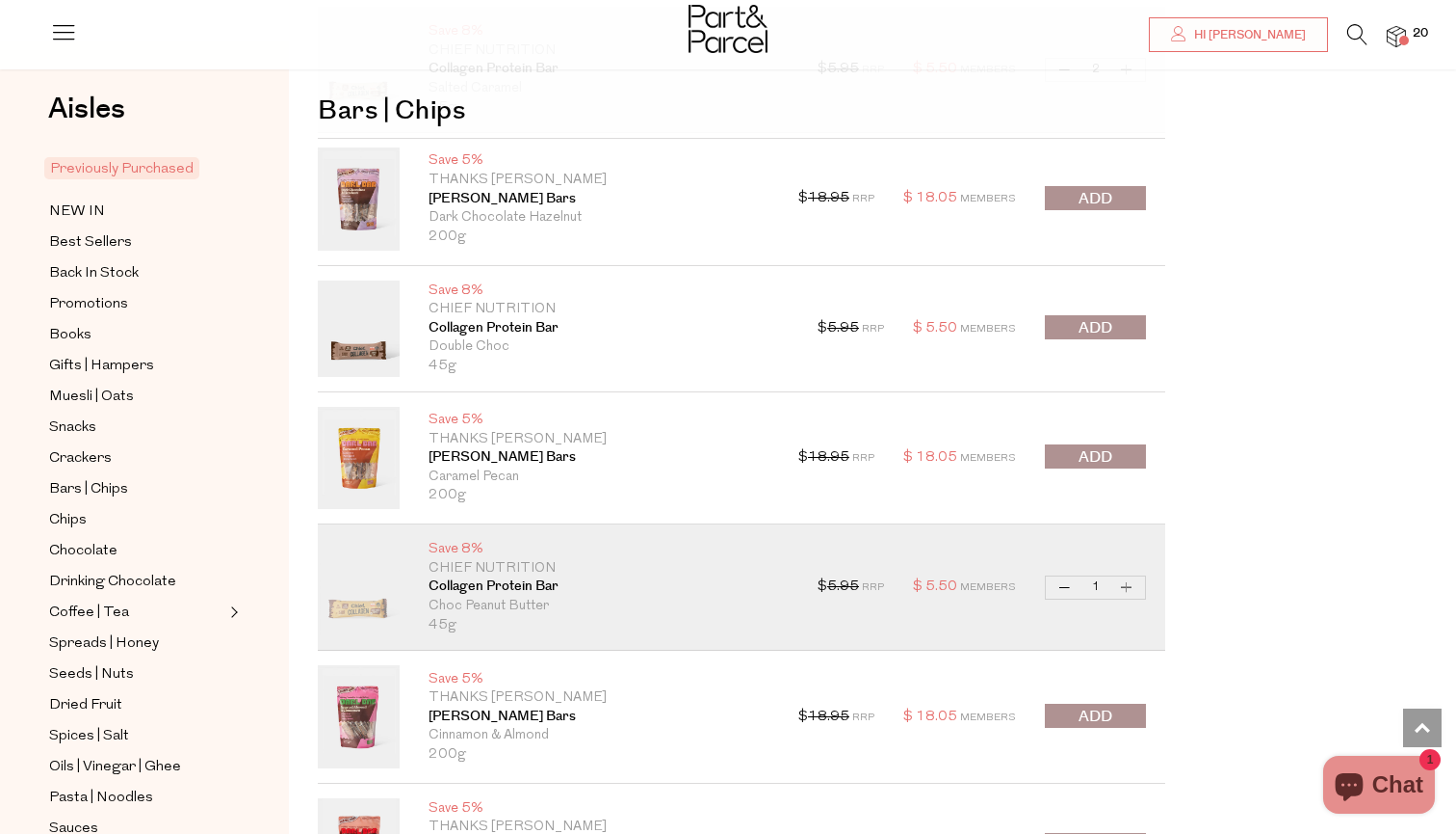
scroll to position [5381, 0]
click at [1083, 317] on span "submit" at bounding box center [1095, 327] width 34 height 22
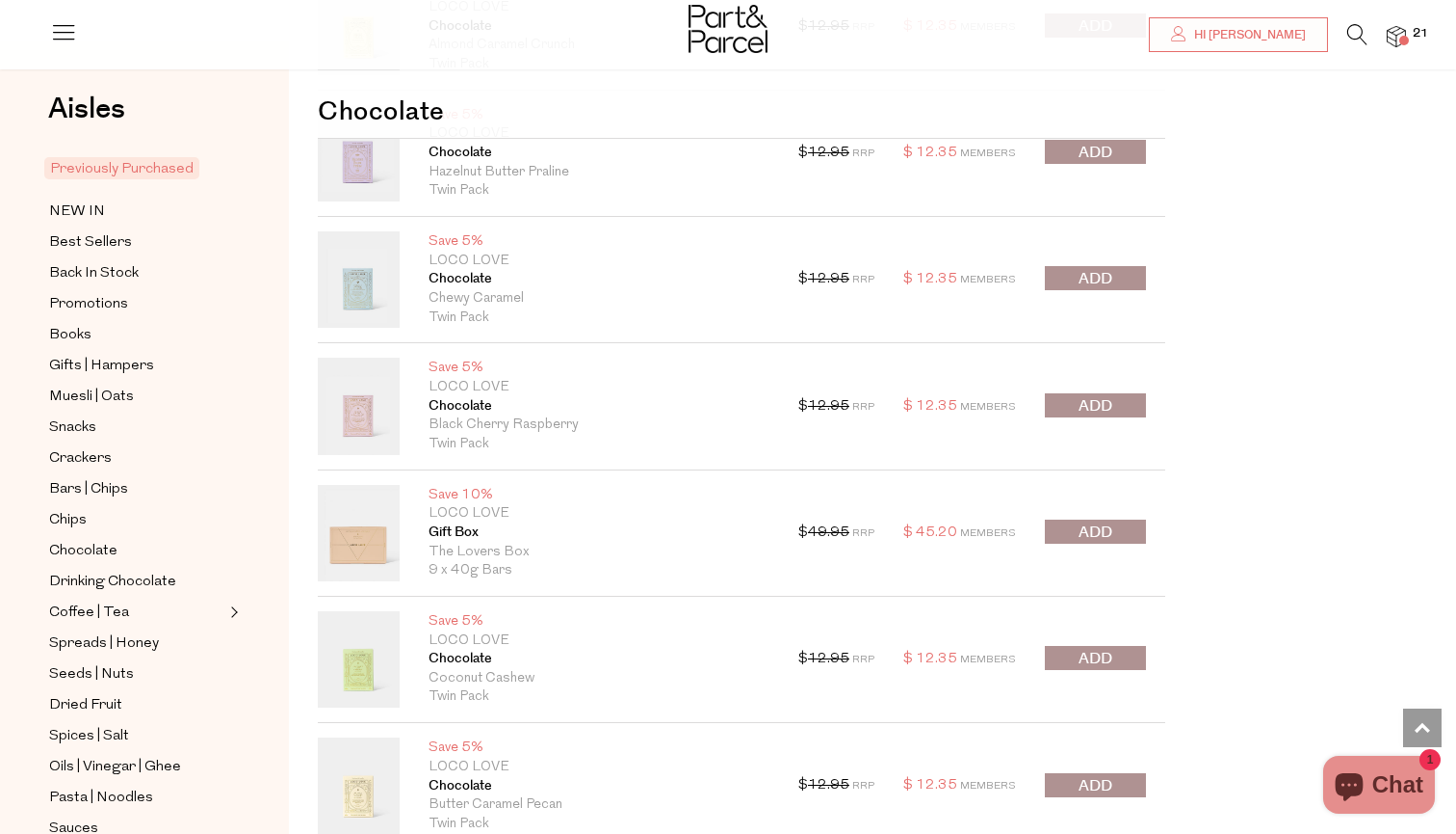
scroll to position [6623, 0]
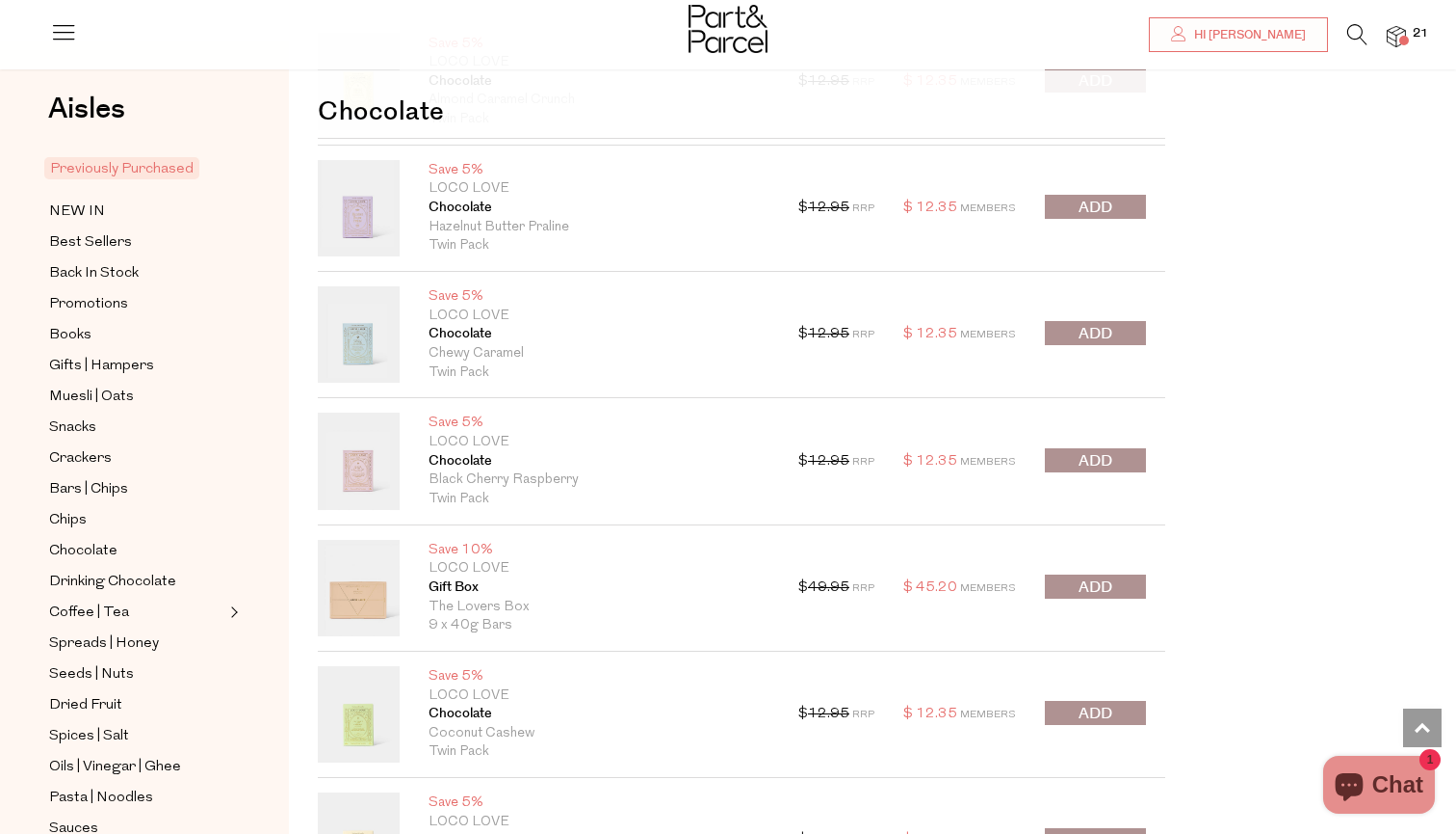
click at [1089, 299] on div "$ 12.95 RRP $ 12.35 Members Decrease Chocolate 1 Increase Chocolate Only 86 Ava…" at bounding box center [972, 334] width 348 height 96
click at [1102, 323] on span "submit" at bounding box center [1095, 333] width 34 height 22
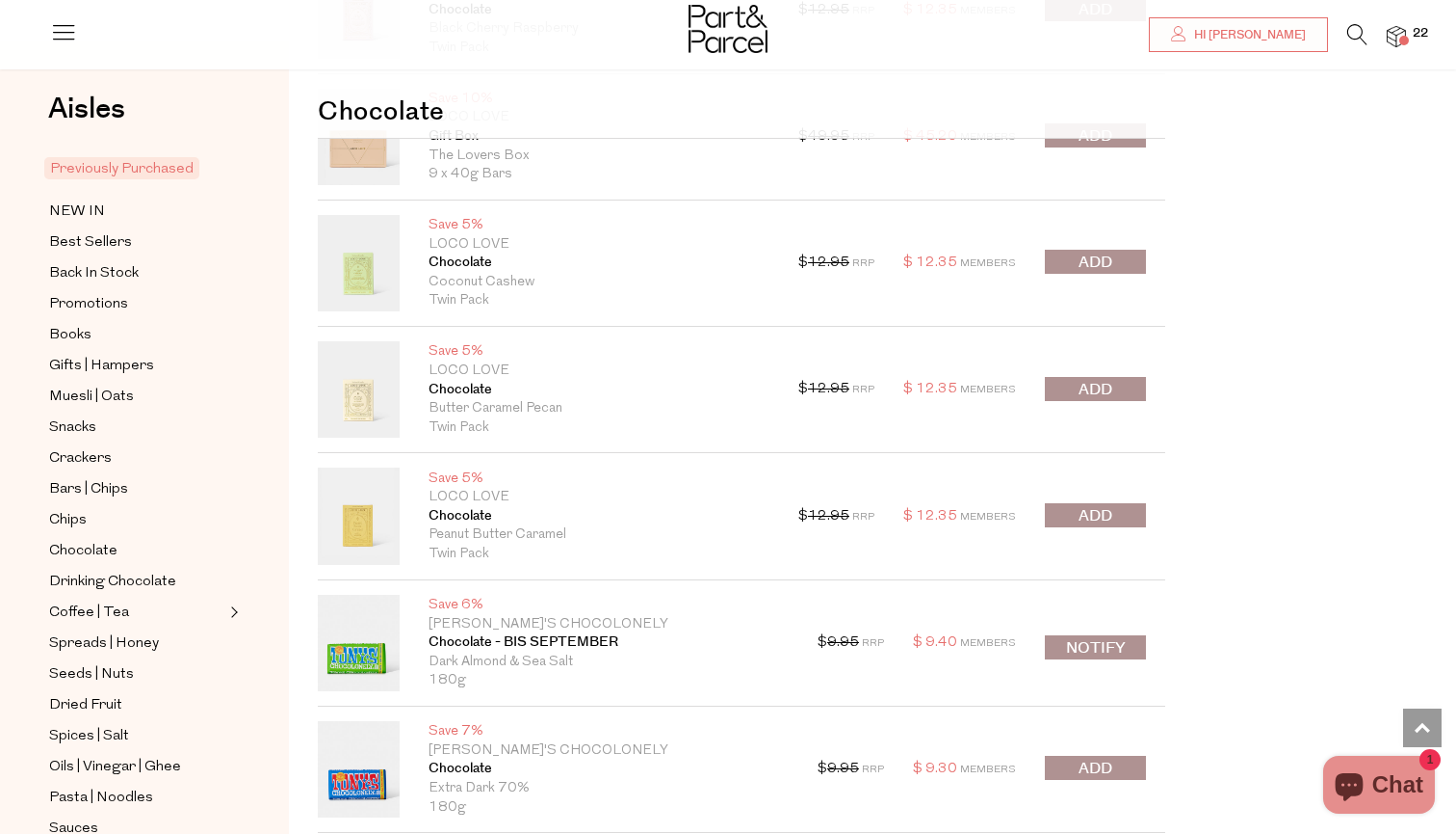
scroll to position [7074, 0]
click at [1120, 377] on button "submit" at bounding box center [1096, 388] width 101 height 24
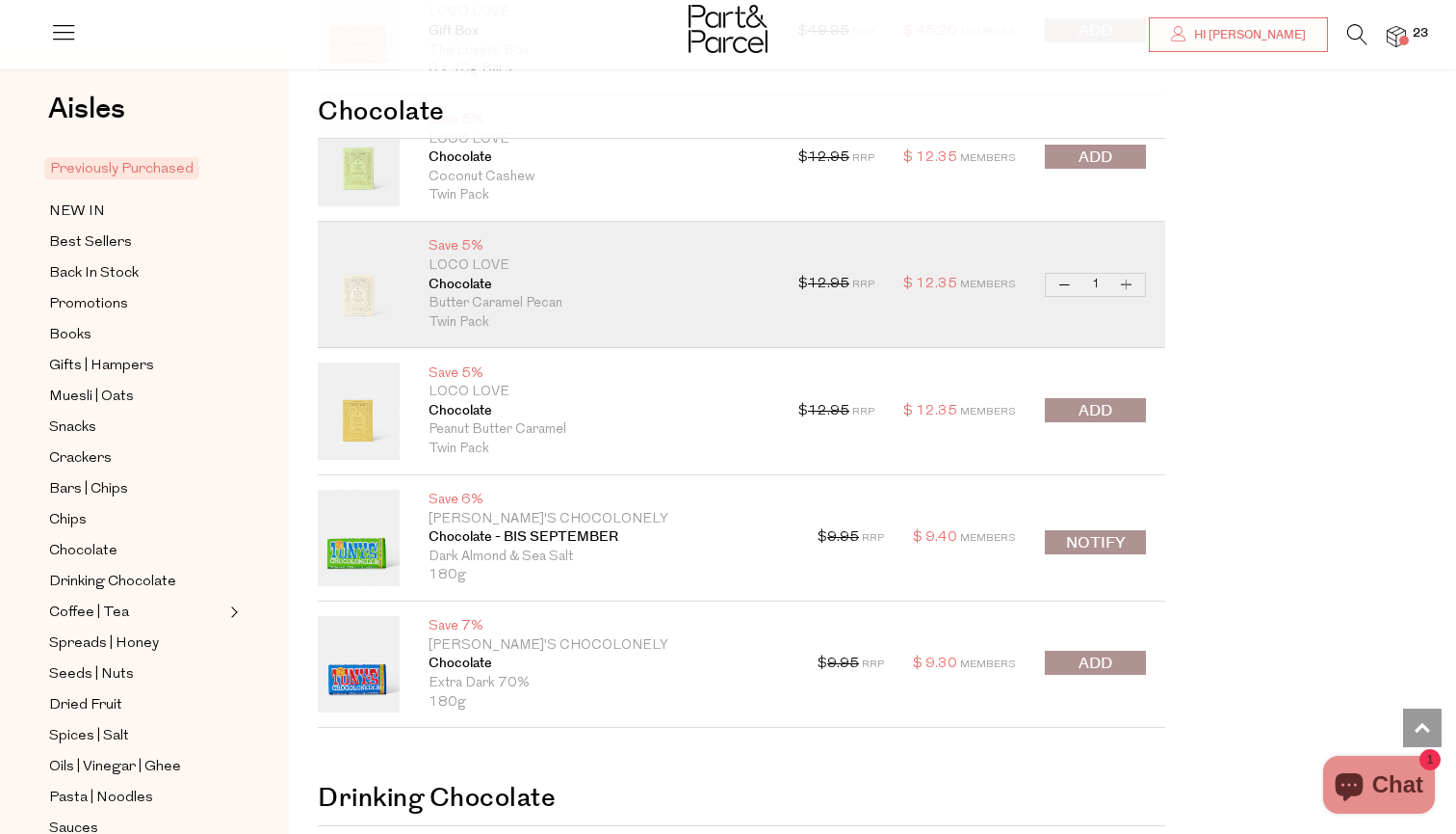
scroll to position [7228, 0]
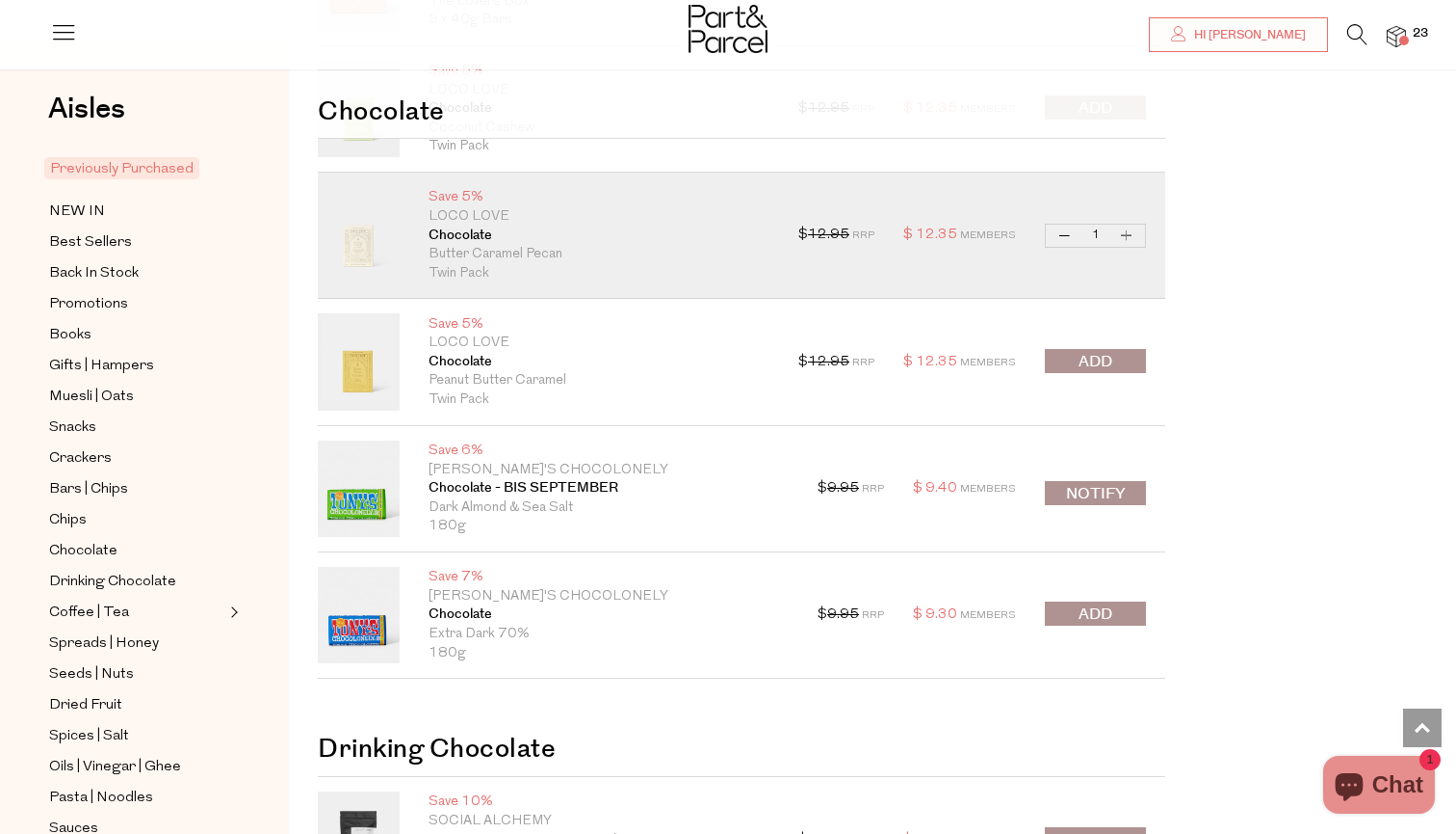
click at [1090, 603] on span "submit" at bounding box center [1095, 614] width 34 height 22
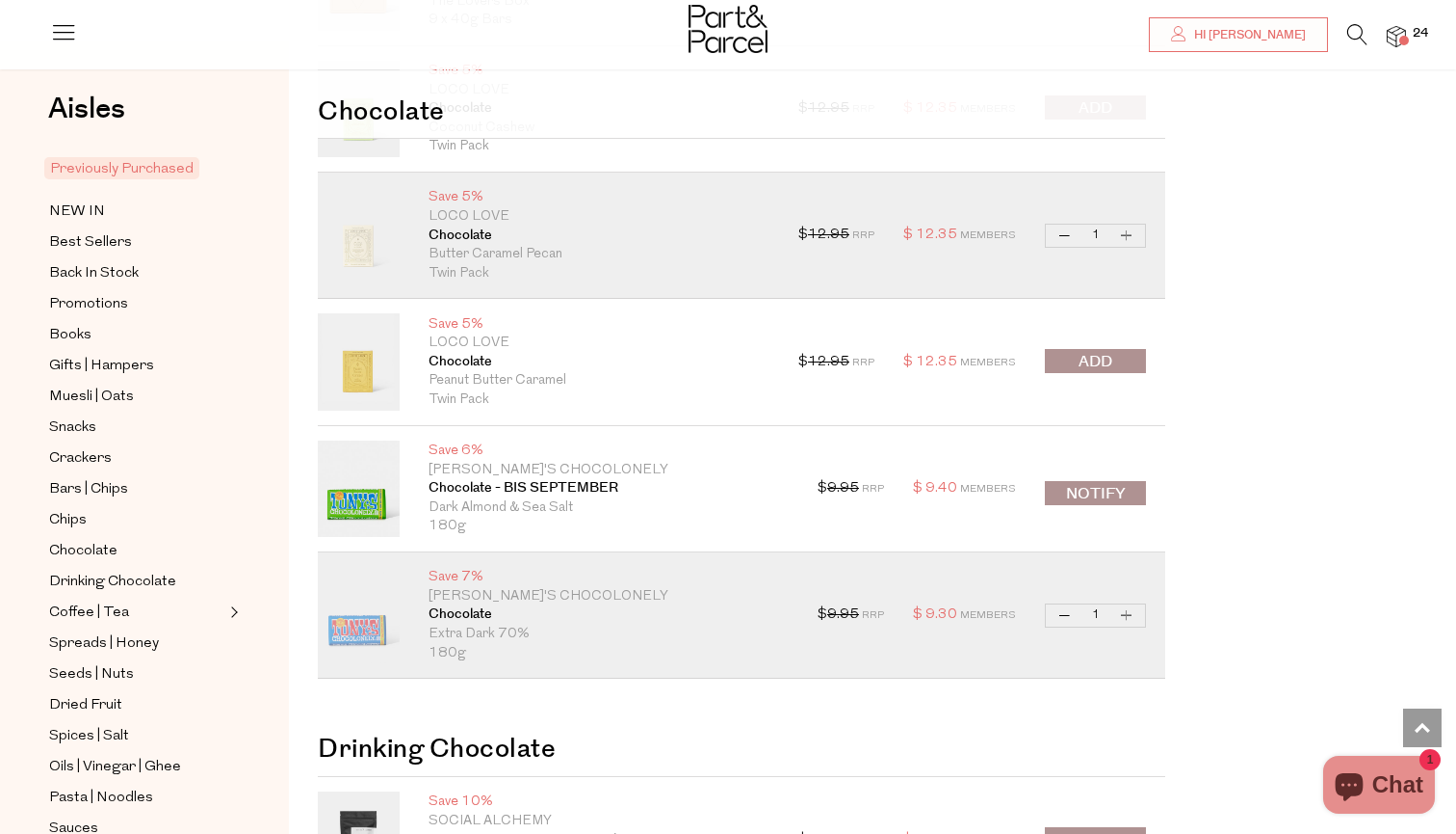
click at [1131, 604] on button "Increase Chocolate" at bounding box center [1127, 615] width 23 height 22
type input "2"
click at [1127, 604] on button "Increase Chocolate" at bounding box center [1127, 615] width 23 height 22
type input "3"
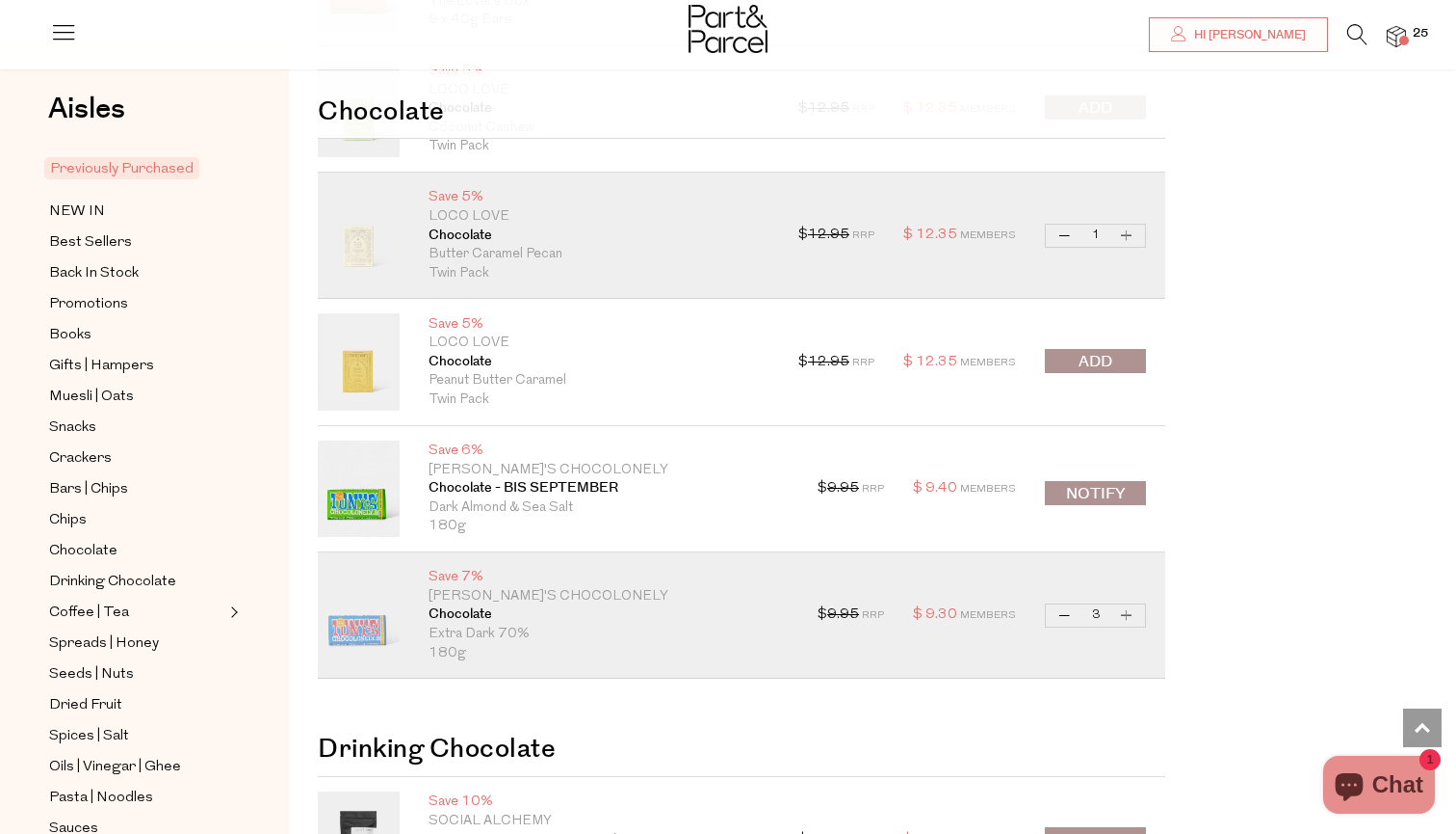
type input "3"
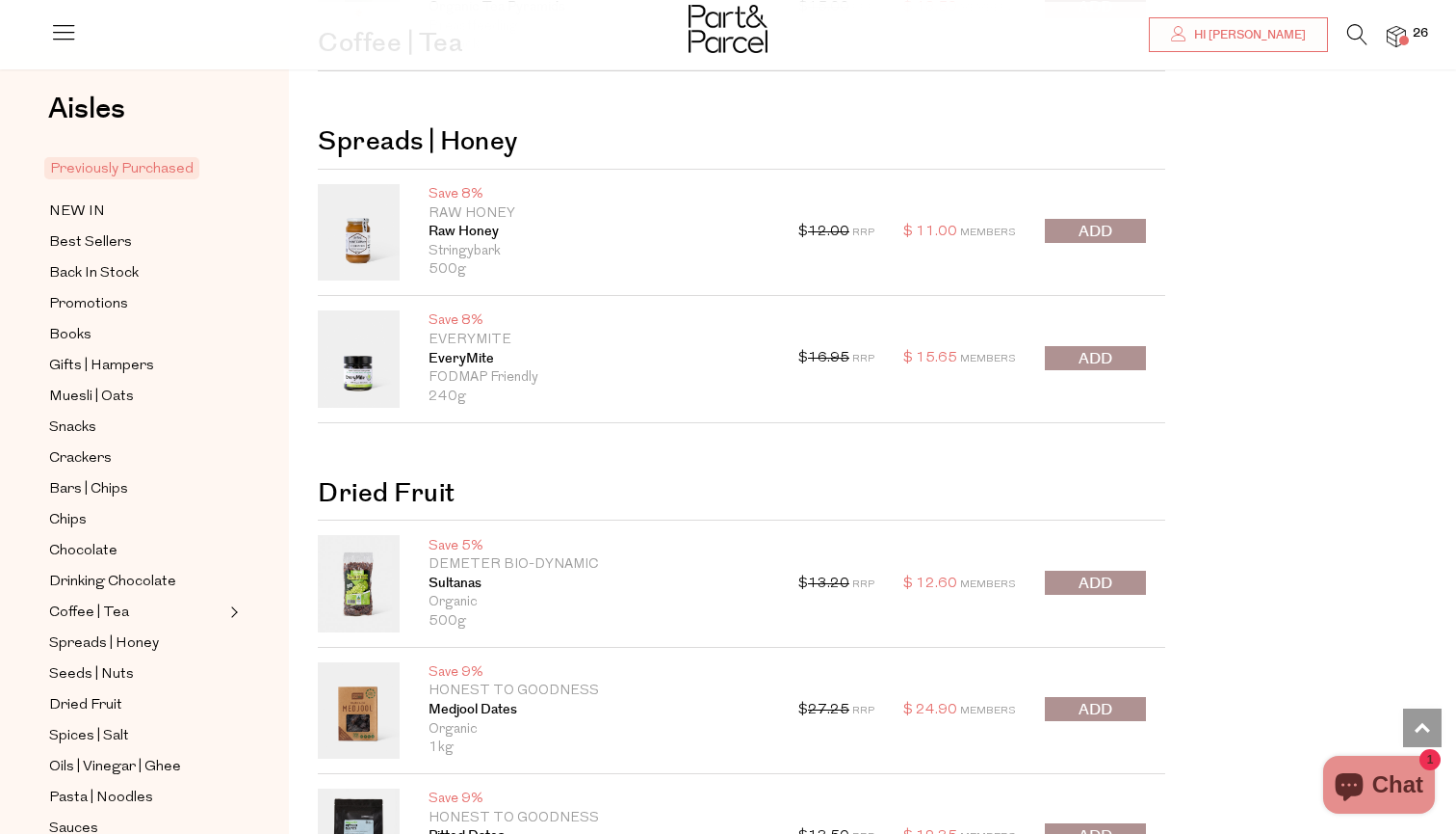
scroll to position [8420, 0]
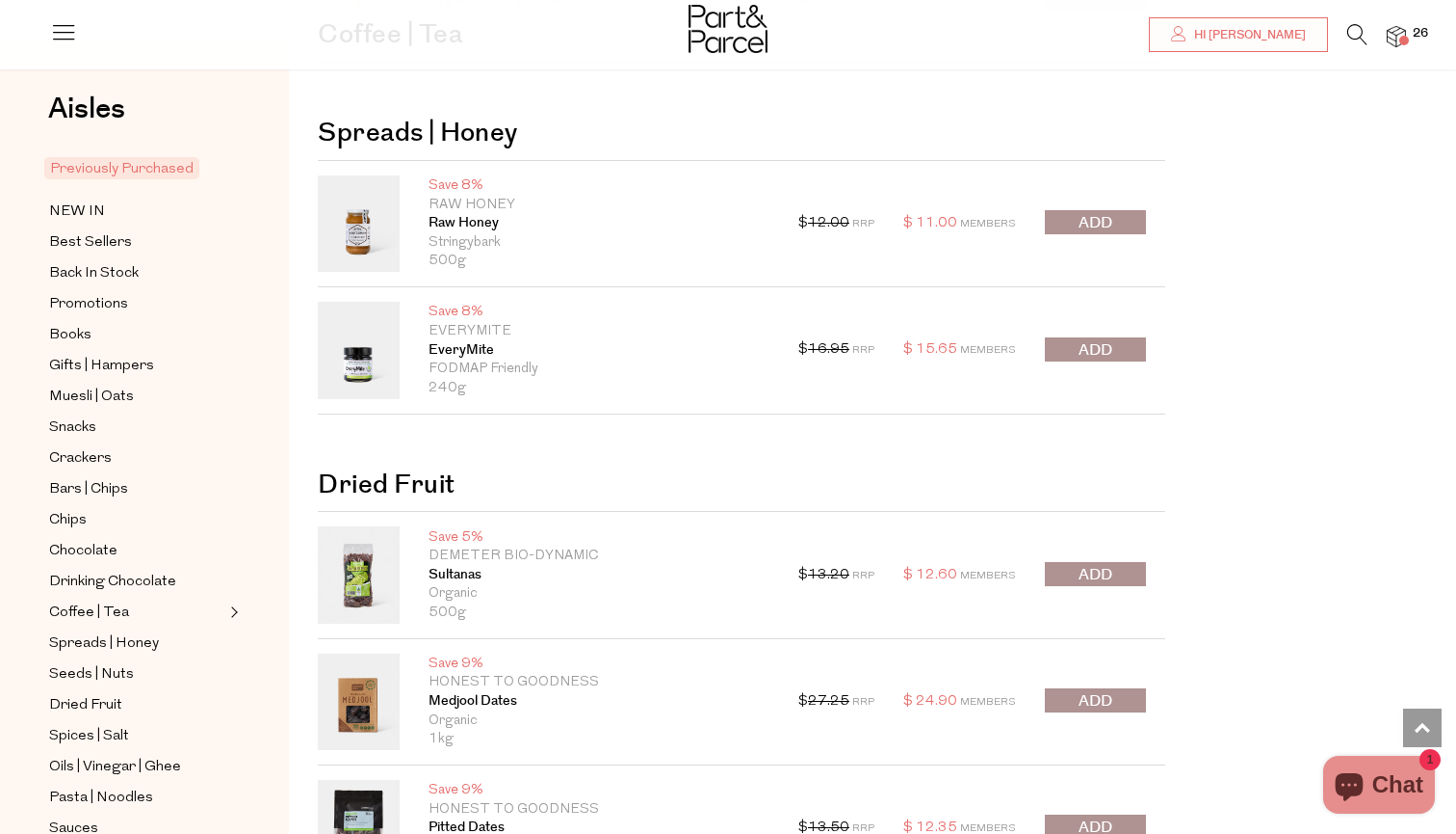
click at [1115, 337] on button "submit" at bounding box center [1096, 349] width 101 height 24
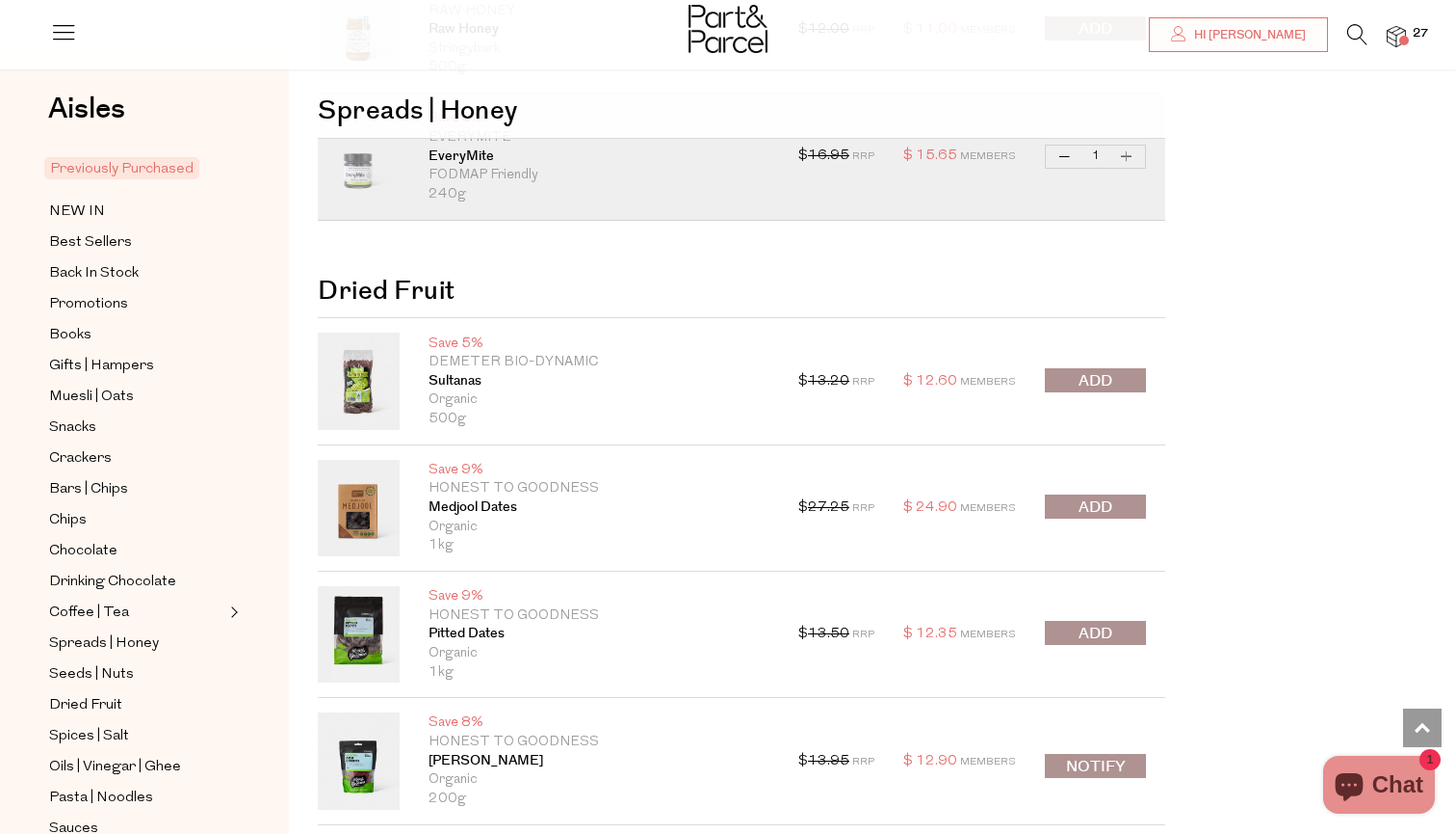
scroll to position [8640, 0]
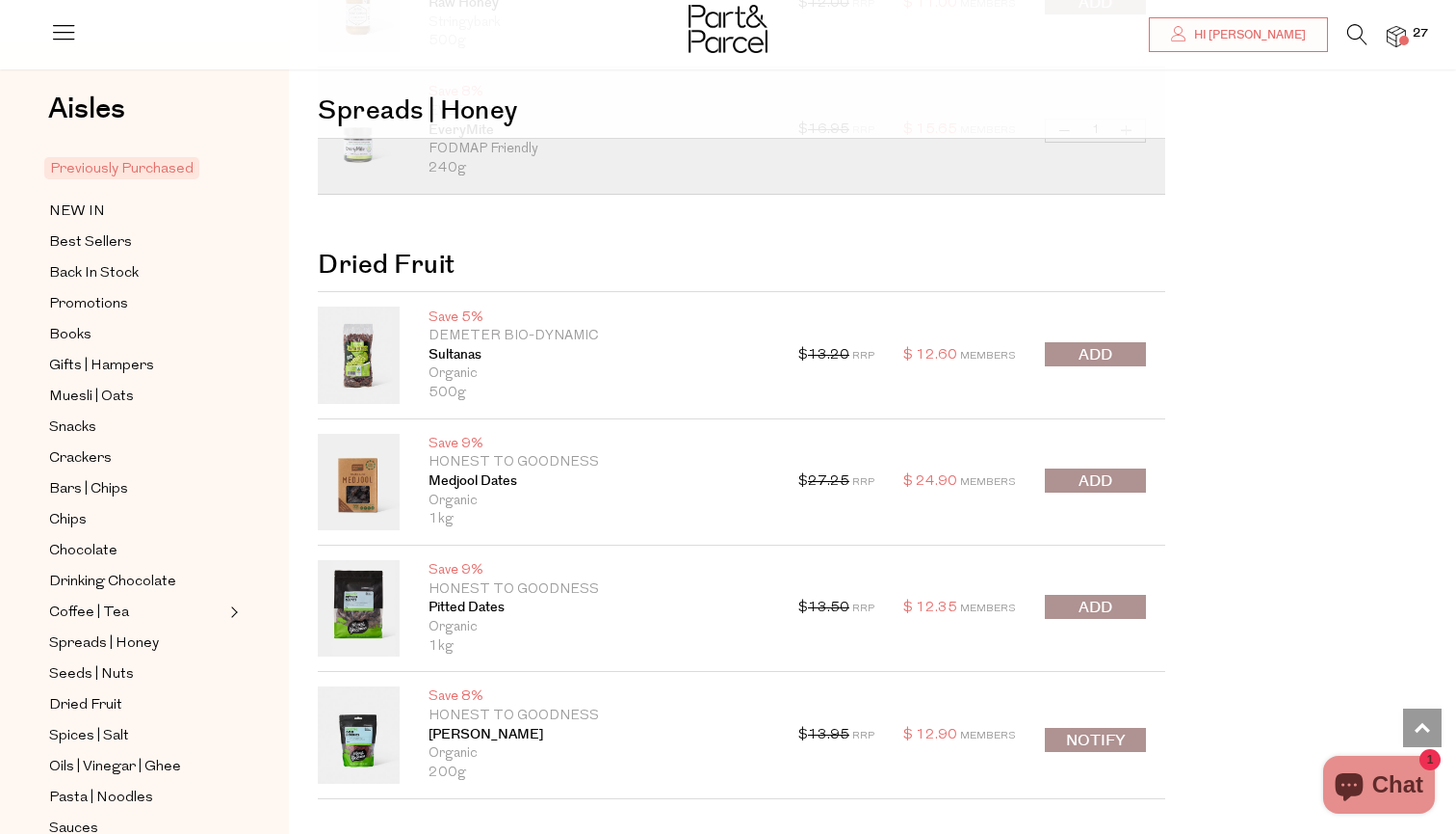
click at [1107, 471] on span "submit" at bounding box center [1095, 481] width 34 height 22
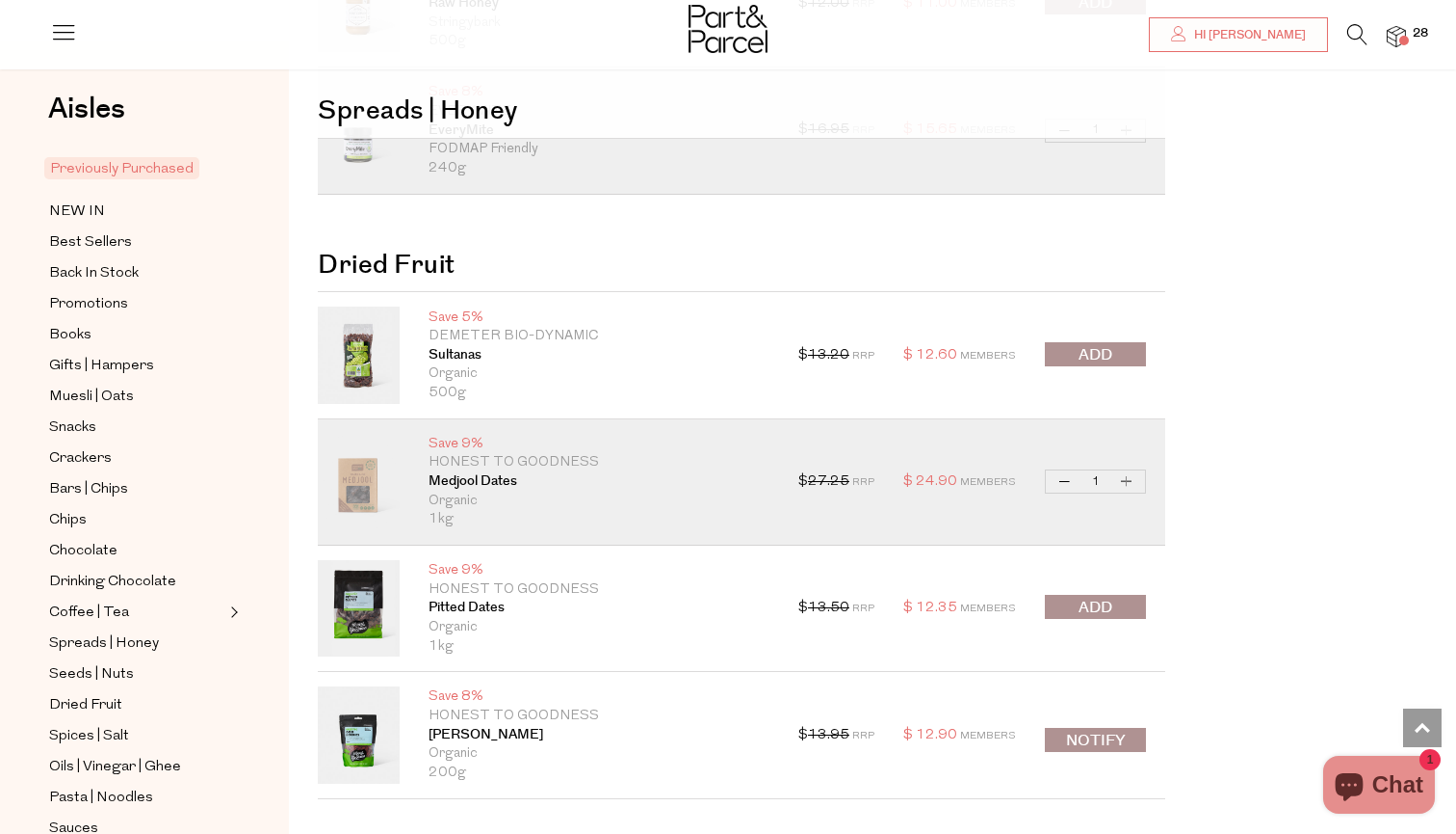
click at [1123, 471] on button "Increase Medjool Dates" at bounding box center [1127, 481] width 23 height 22
type input "2"
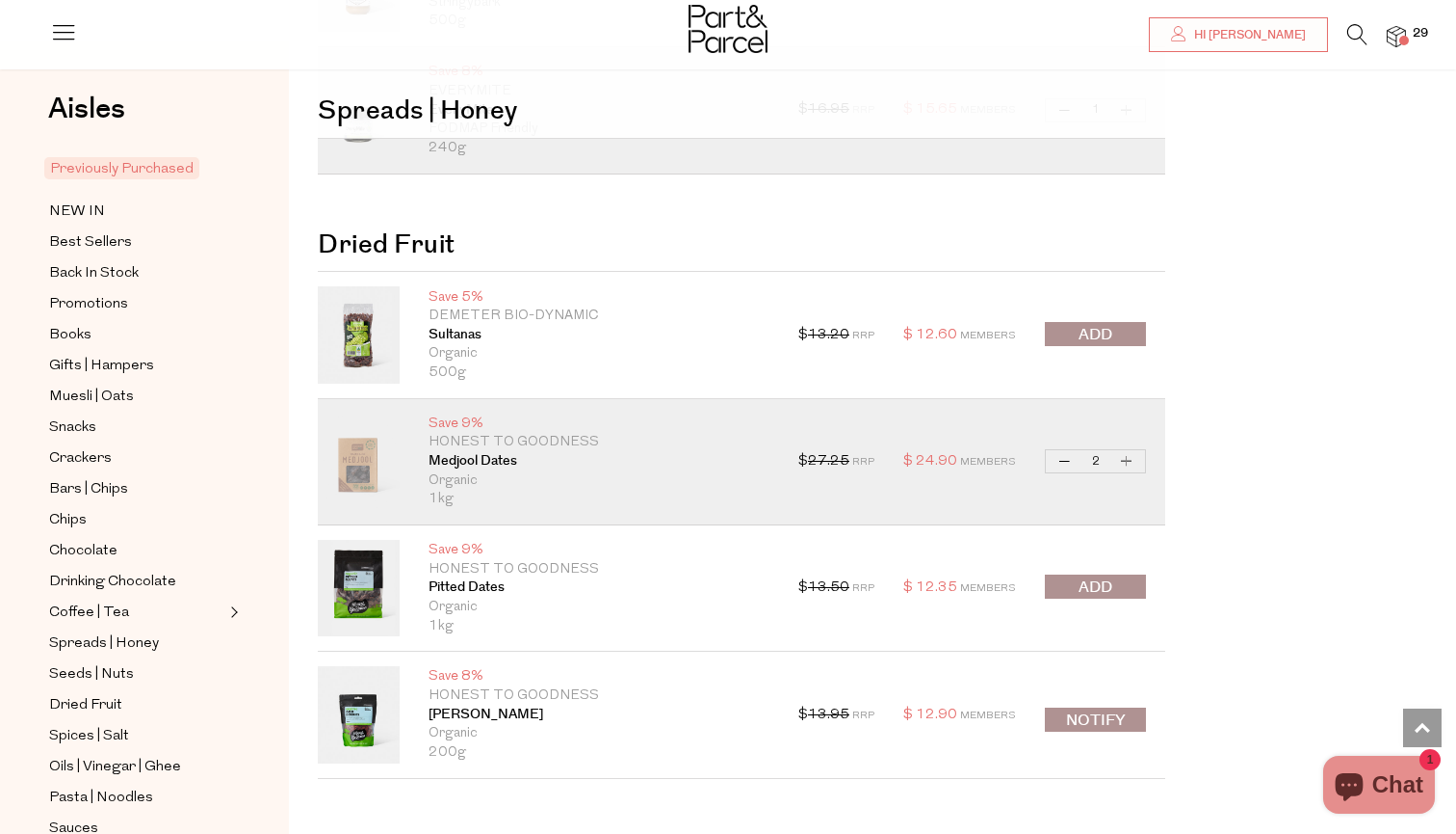
scroll to position [8636, 0]
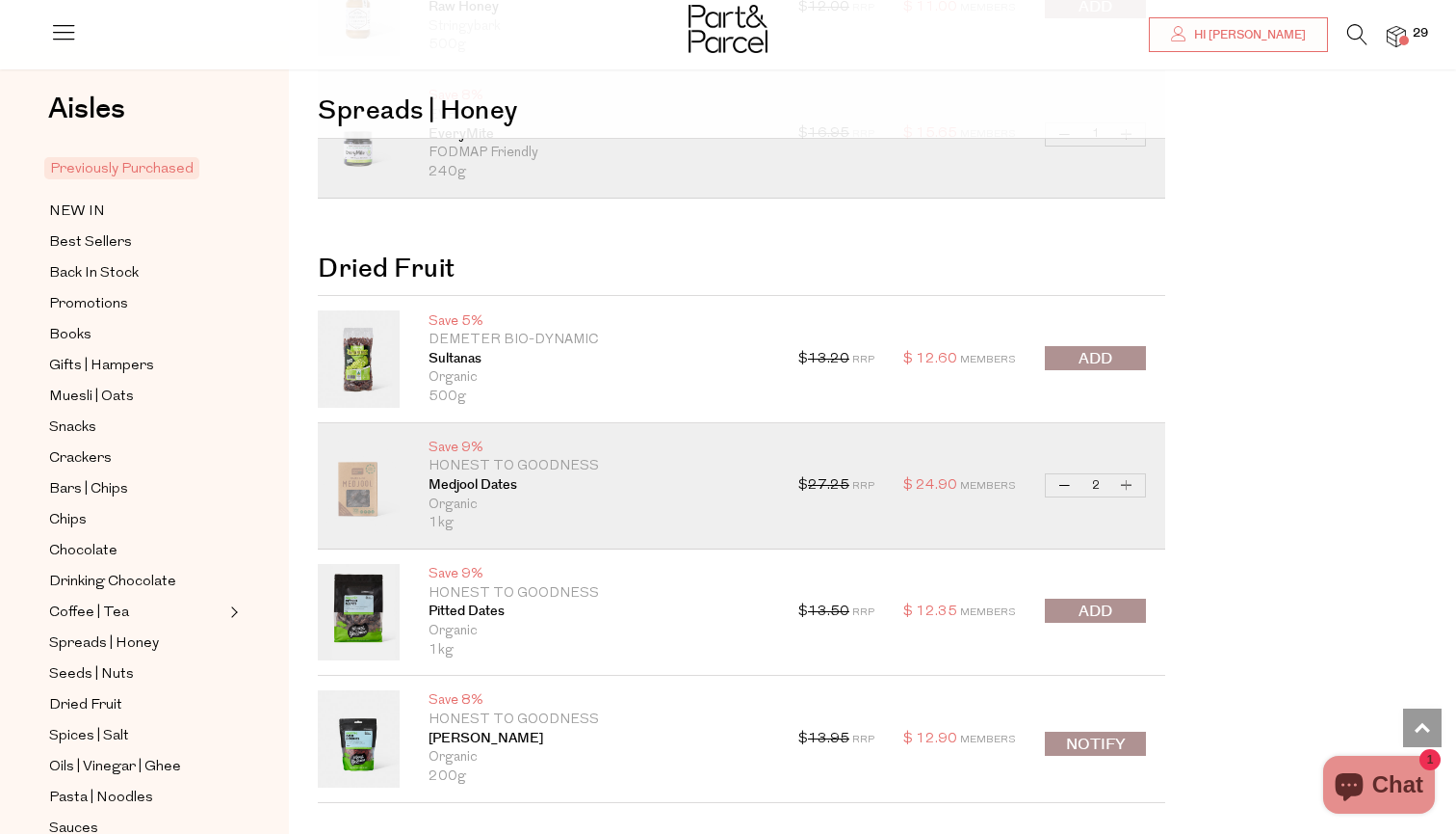
click at [1109, 319] on div "$ 13.20 RRP $ 12.60 Members Decrease Sultanas 1 Increase Sultanas Only 50 Avail…" at bounding box center [972, 357] width 348 height 96
click at [1097, 348] on span "submit" at bounding box center [1095, 358] width 34 height 22
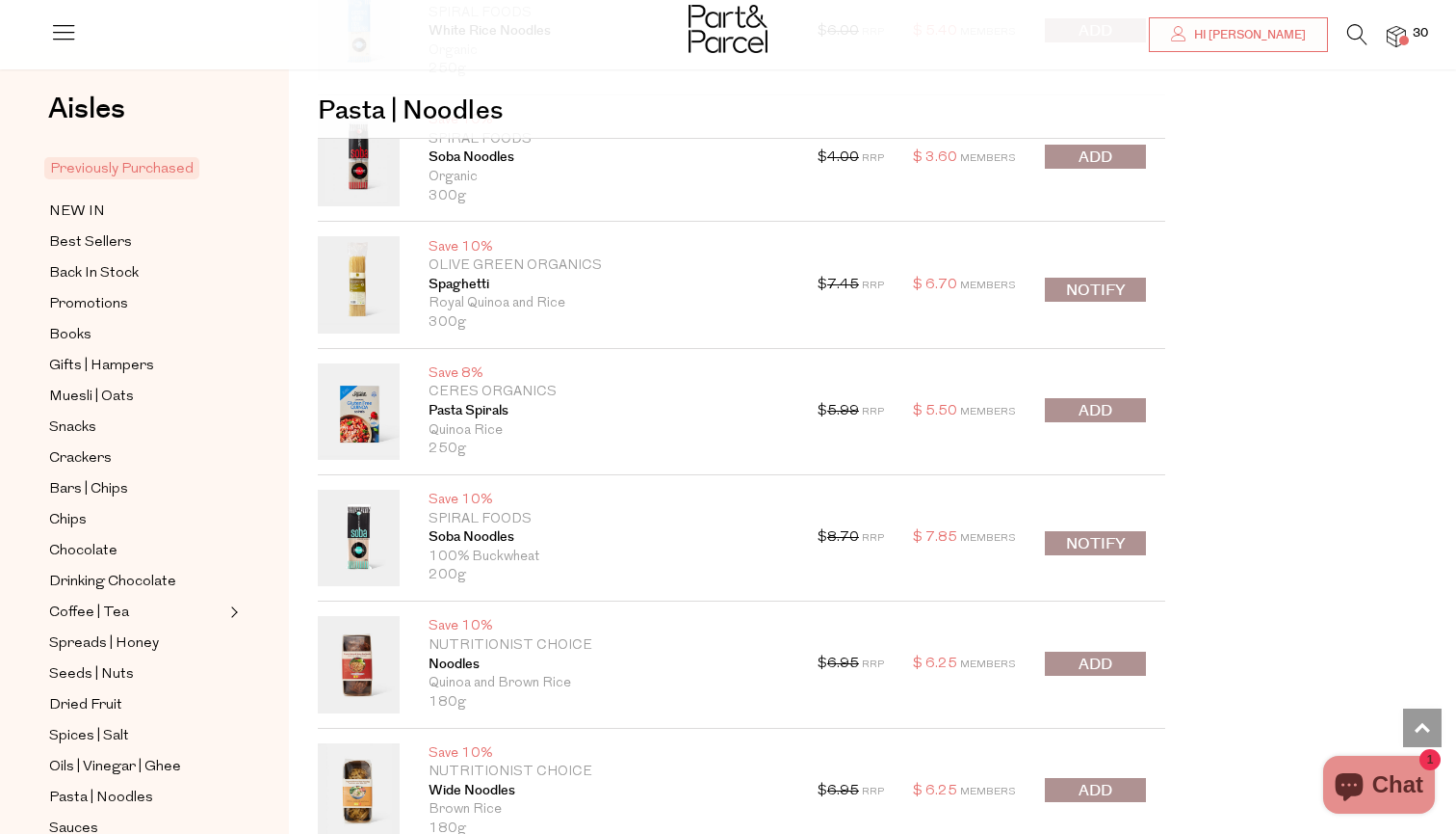
scroll to position [10397, 0]
click at [1117, 398] on button "submit" at bounding box center [1096, 410] width 101 height 24
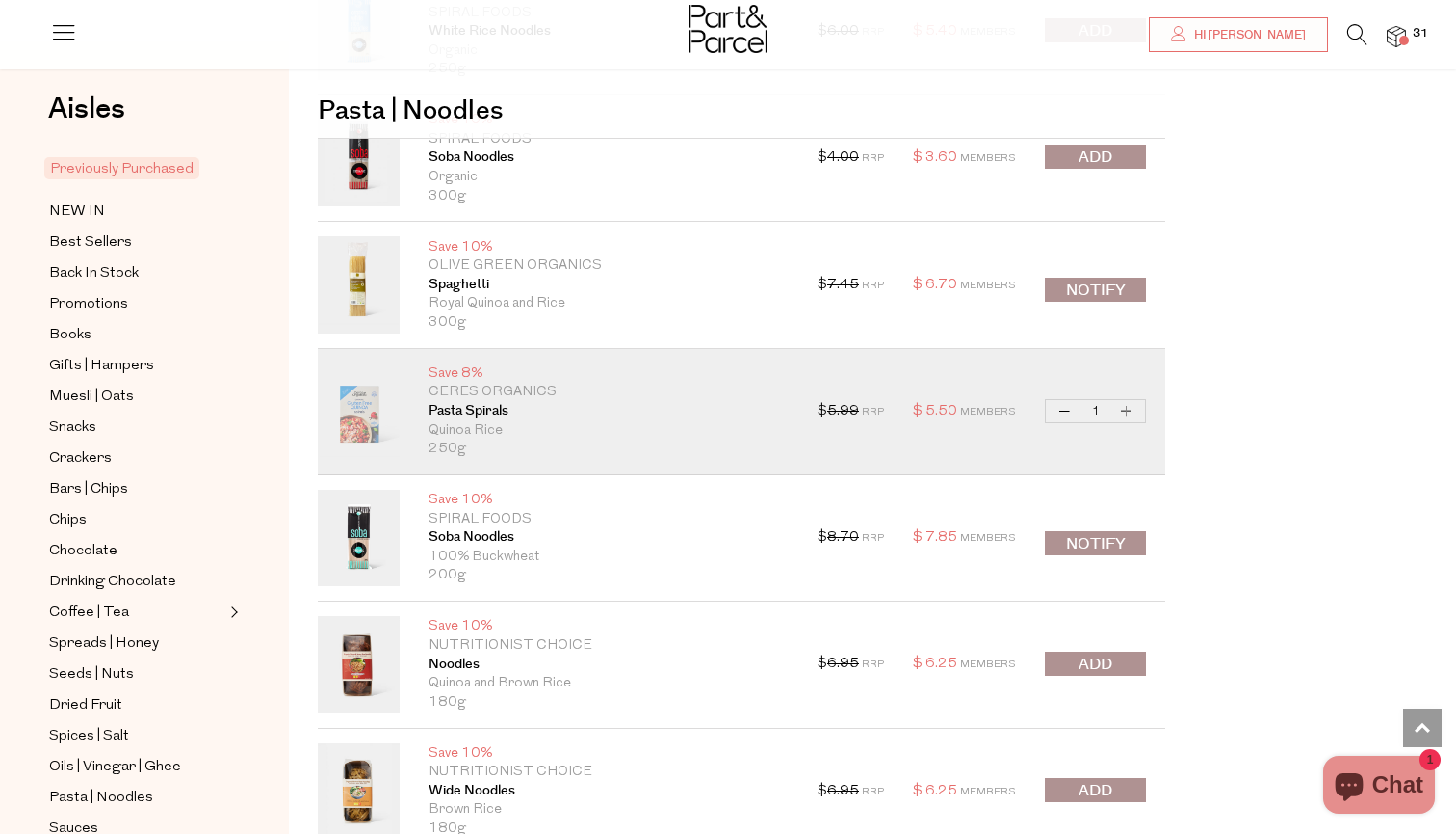
click at [1122, 400] on button "Increase Pasta Spirals" at bounding box center [1127, 411] width 23 height 22
type input "2"
click at [1125, 400] on button "Increase Pasta Spirals" at bounding box center [1127, 411] width 23 height 22
type input "3"
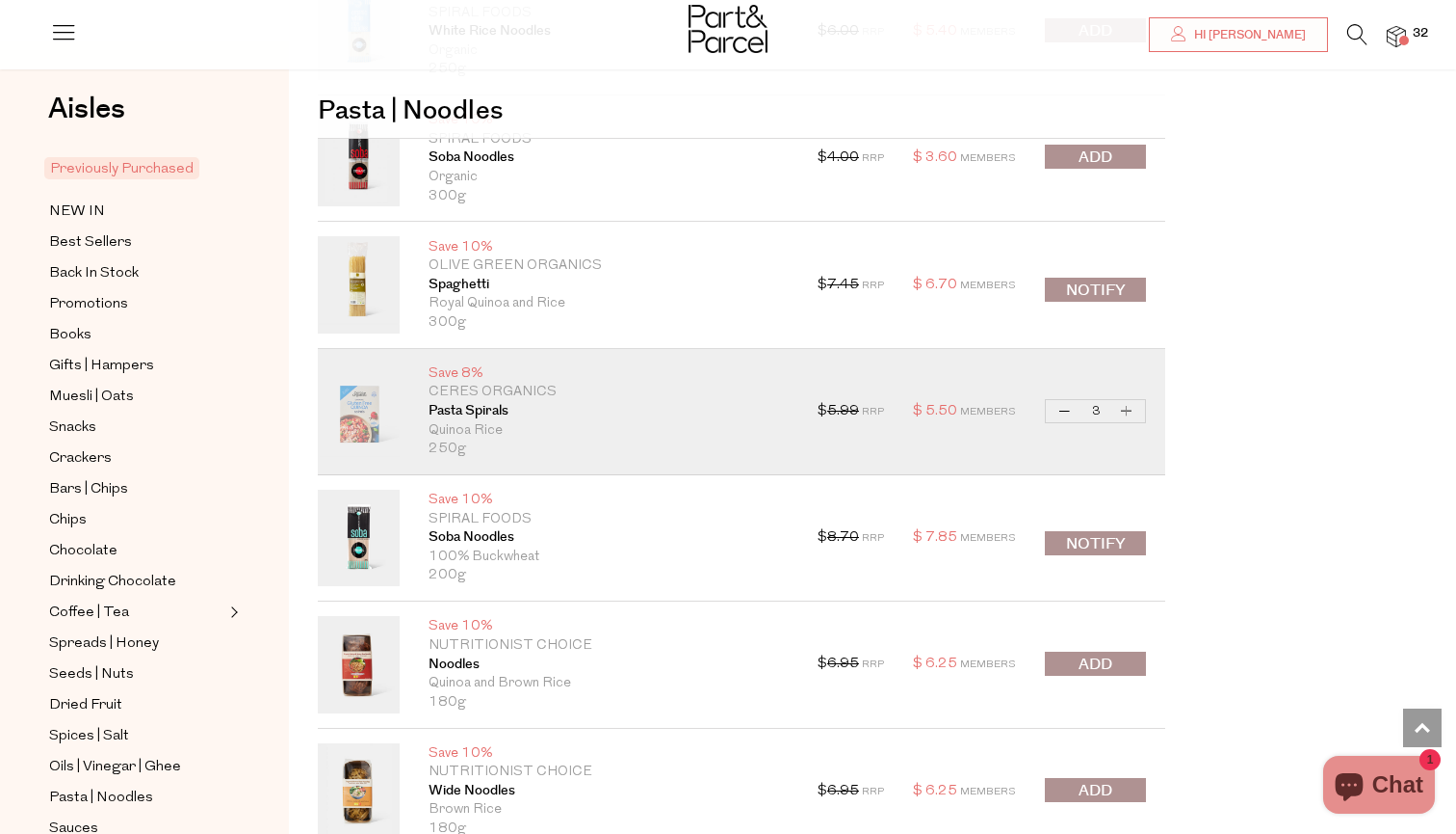
type input "3"
click at [1125, 400] on button "Increase Pasta Spirals" at bounding box center [1127, 411] width 23 height 22
type input "4"
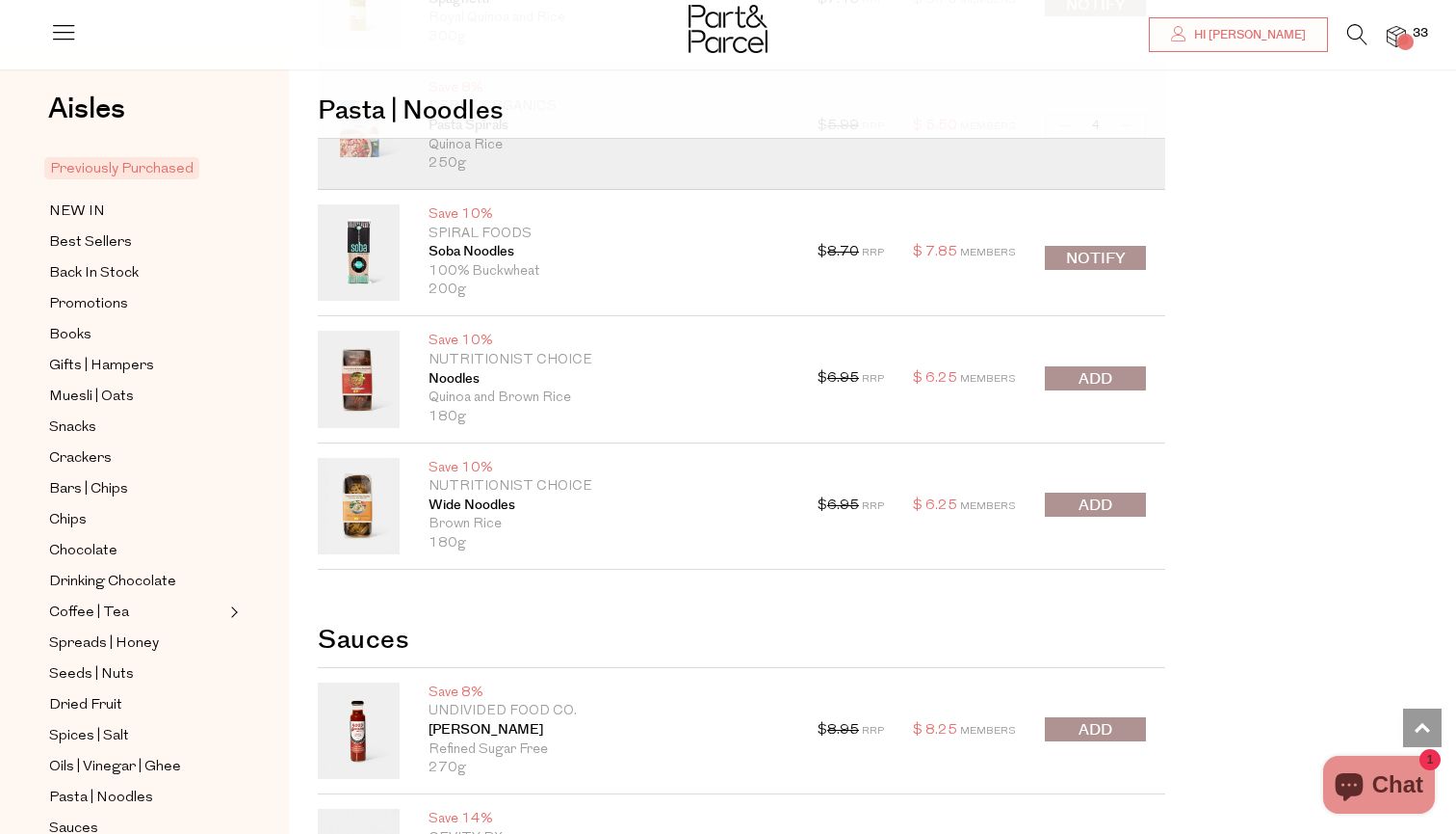
scroll to position [10690, 0]
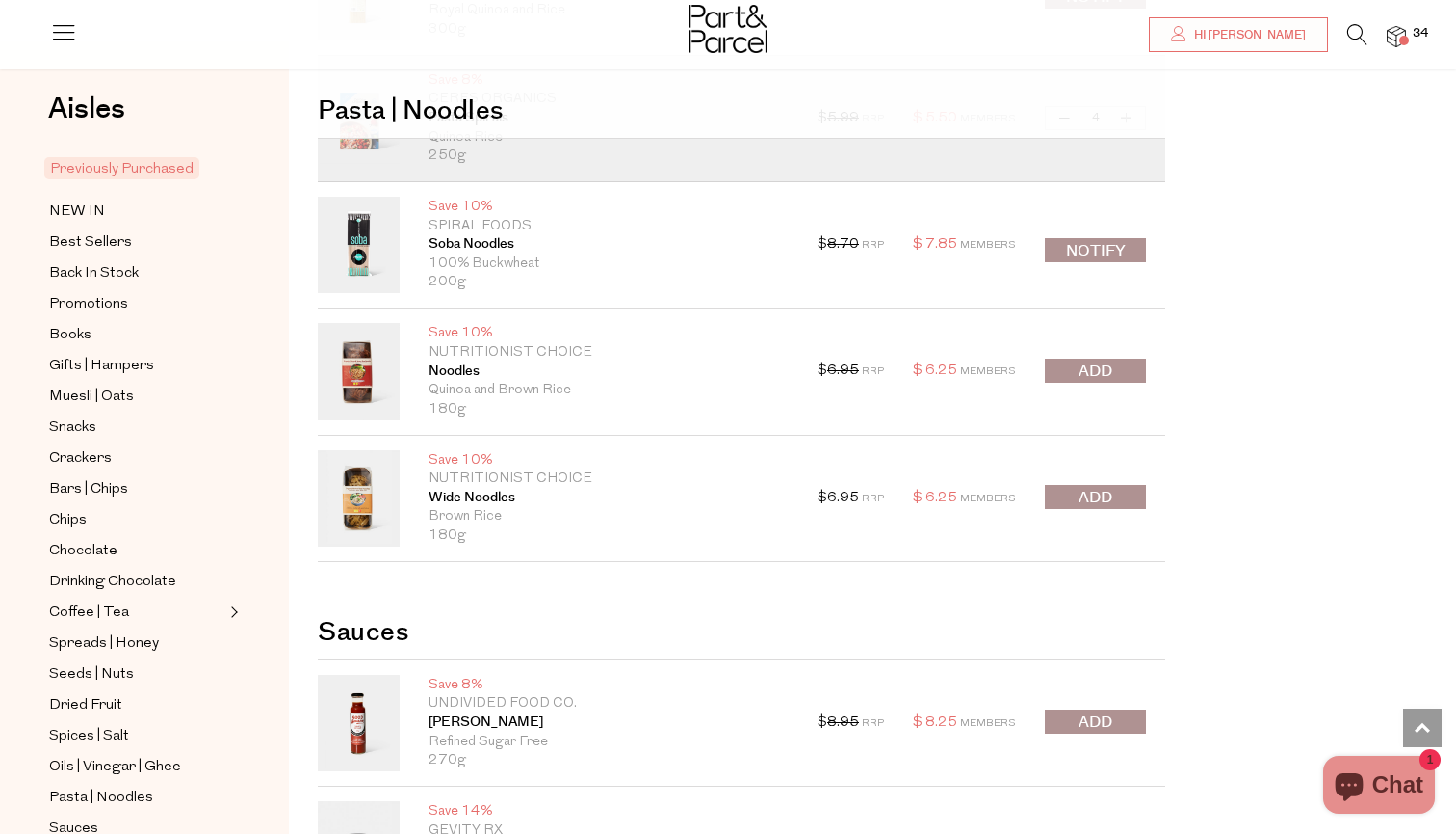
click at [1122, 484] on button "submit" at bounding box center [1096, 496] width 101 height 24
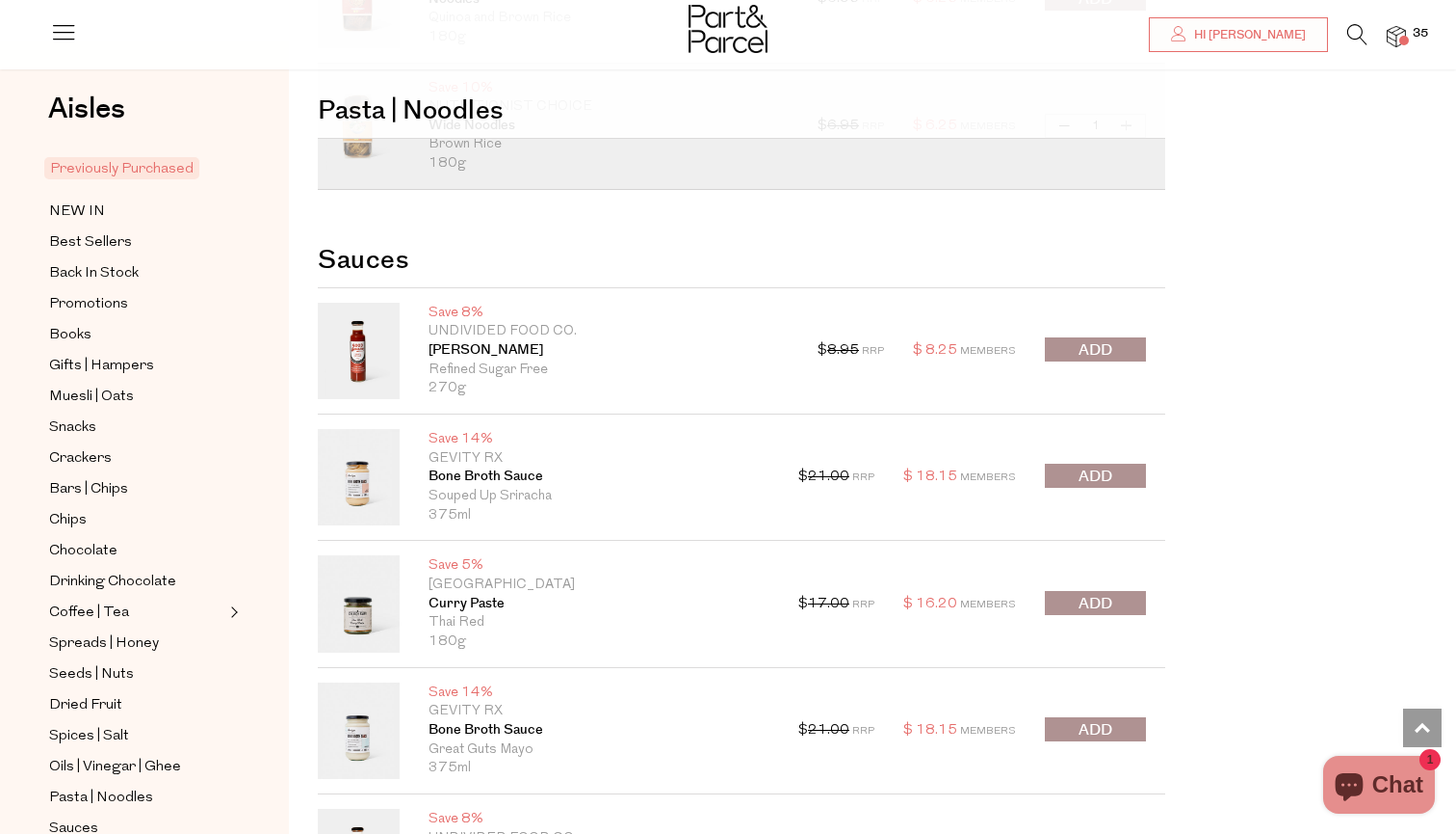
scroll to position [11129, 0]
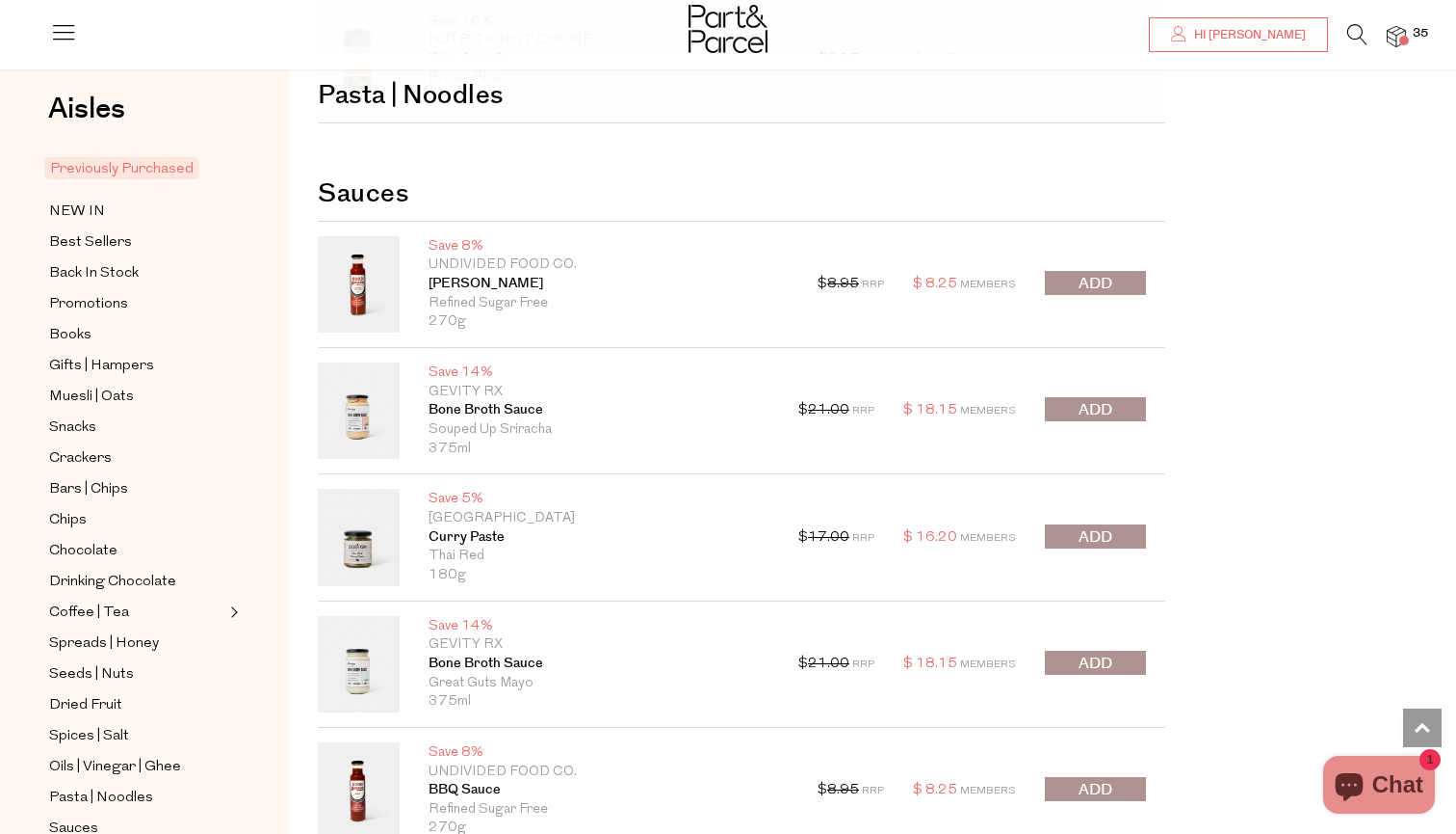
click at [1110, 399] on span "submit" at bounding box center [1095, 410] width 34 height 22
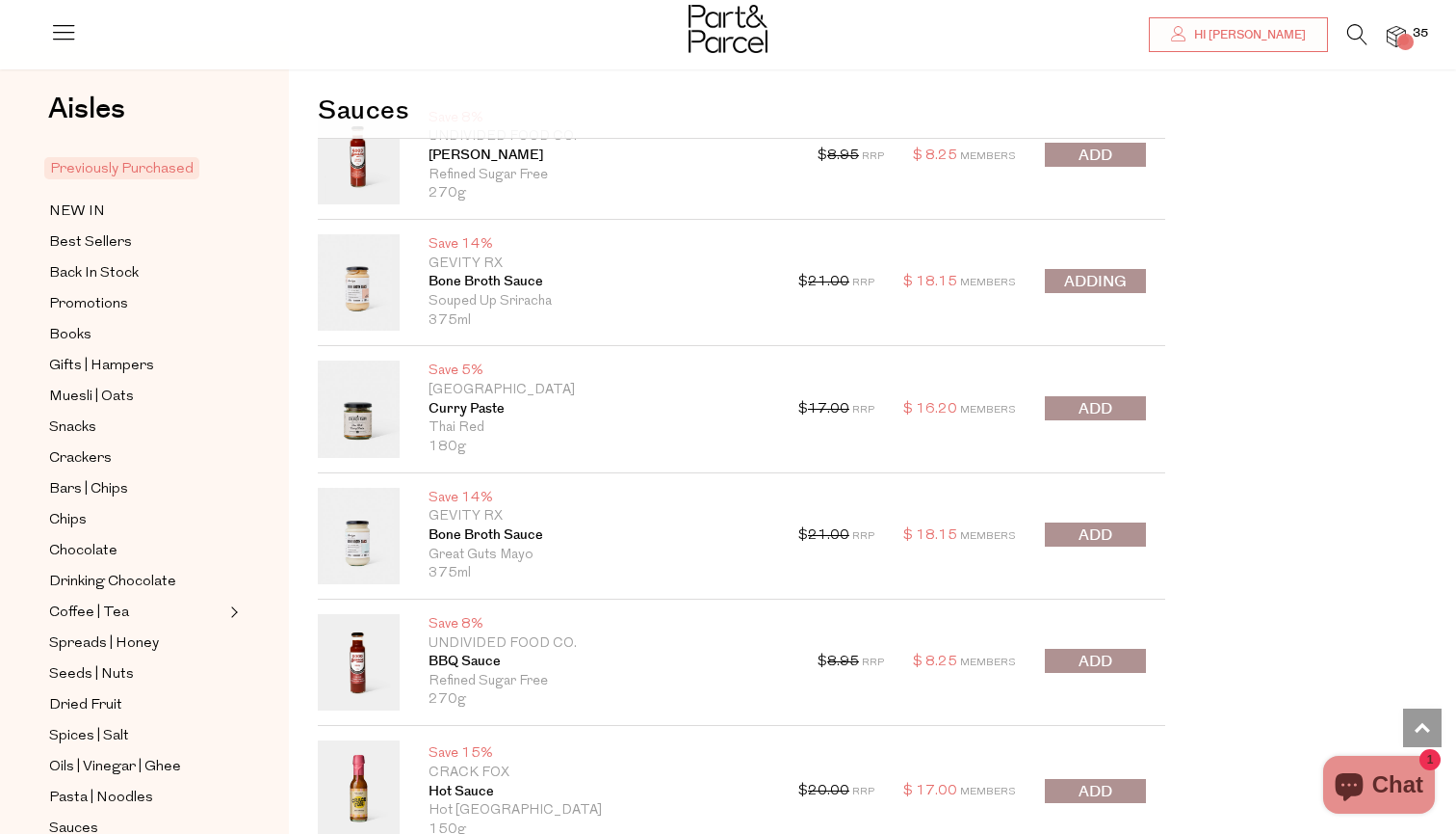
scroll to position [11273, 0]
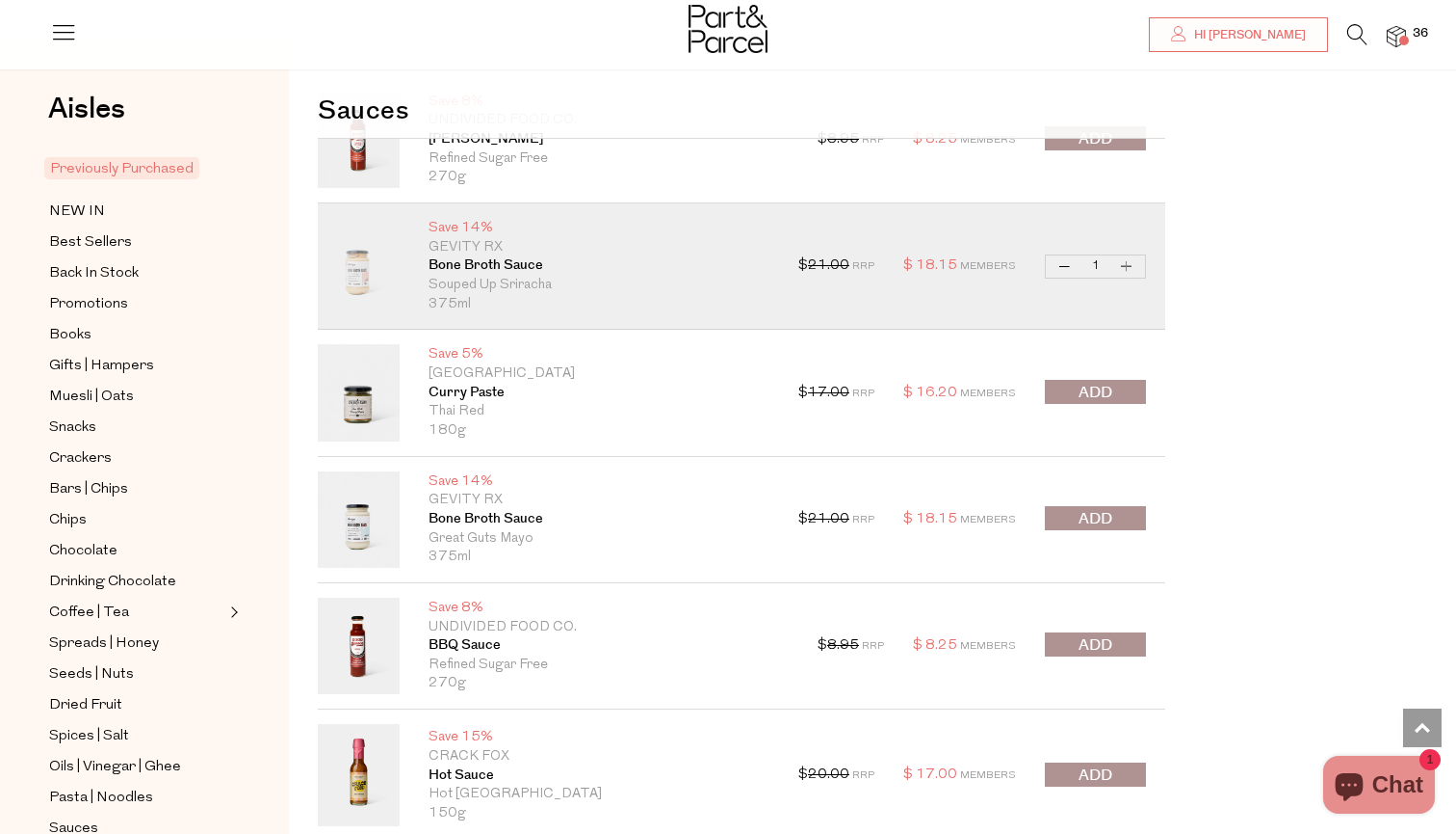
click at [1106, 508] on span "submit" at bounding box center [1095, 518] width 34 height 22
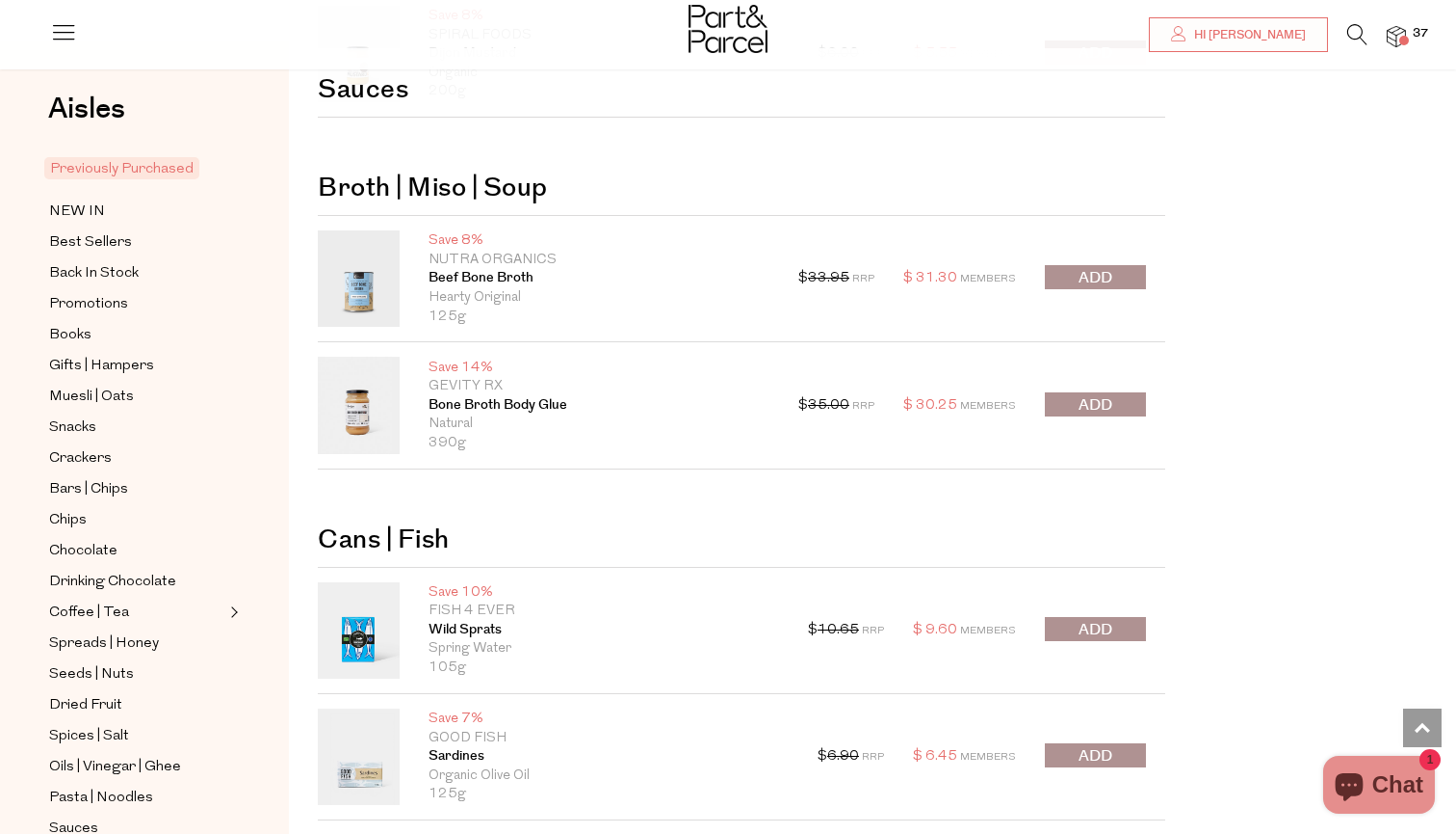
scroll to position [12644, 0]
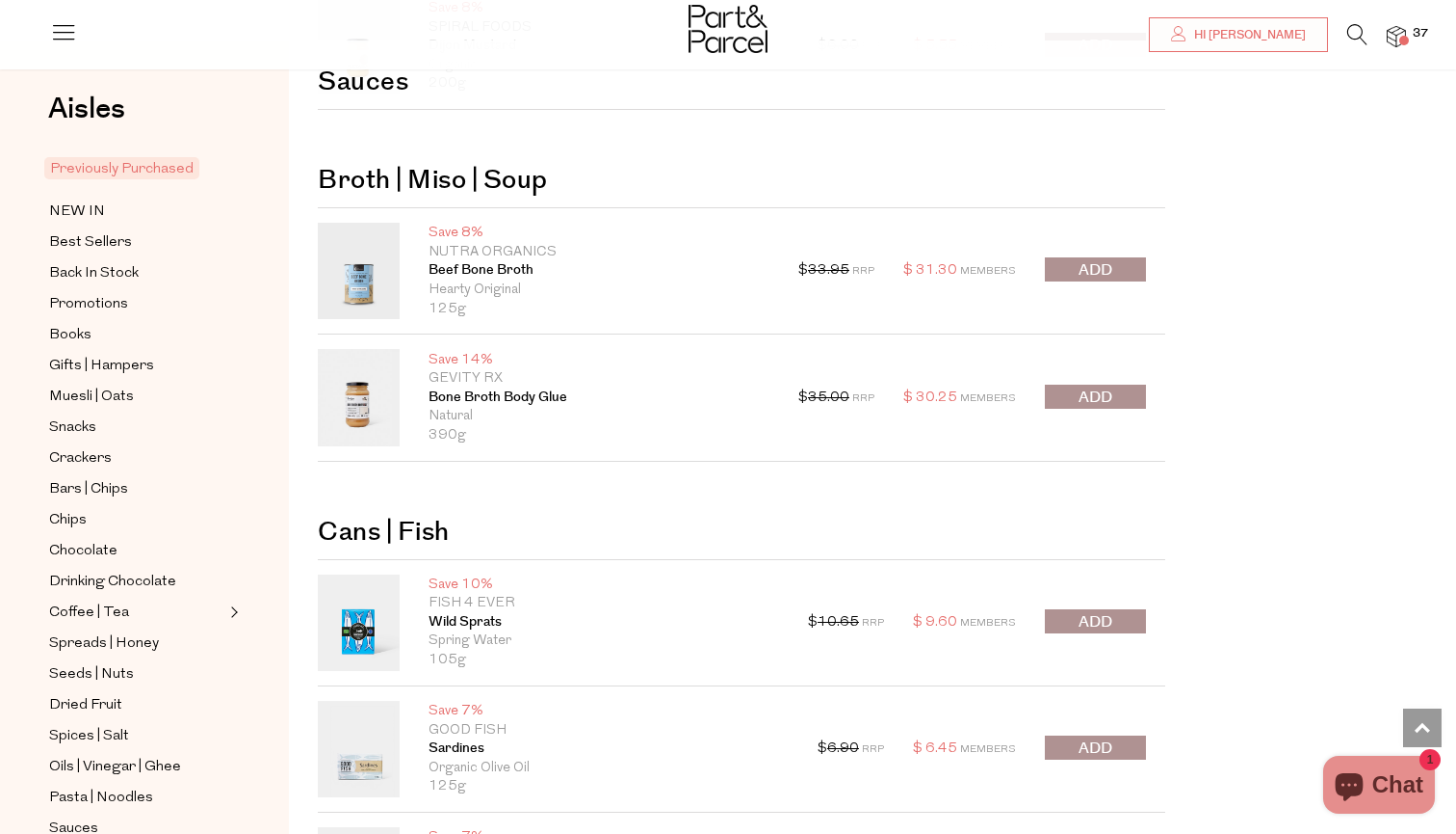
click at [1097, 386] on span "submit" at bounding box center [1095, 397] width 34 height 22
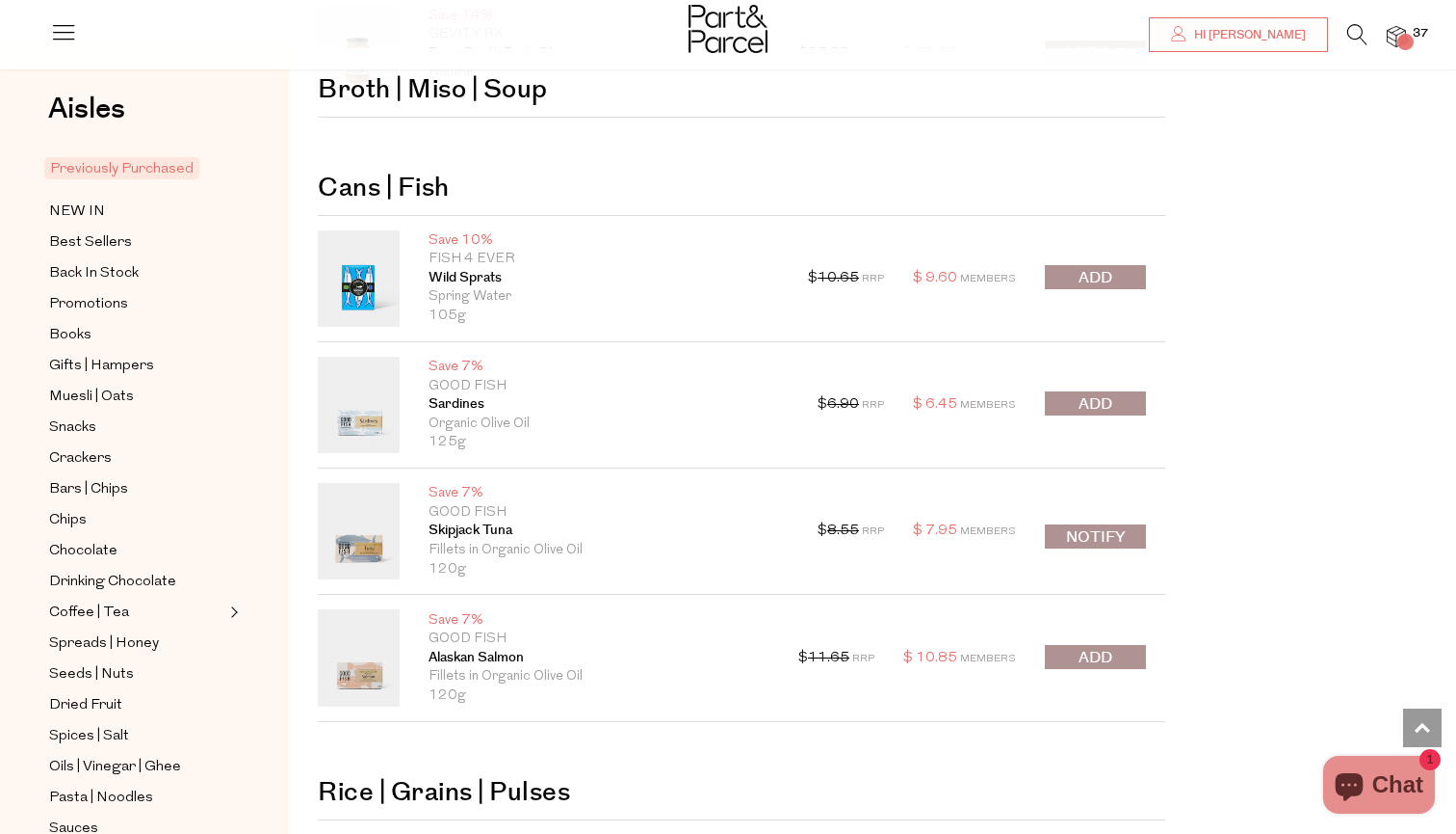
scroll to position [12993, 0]
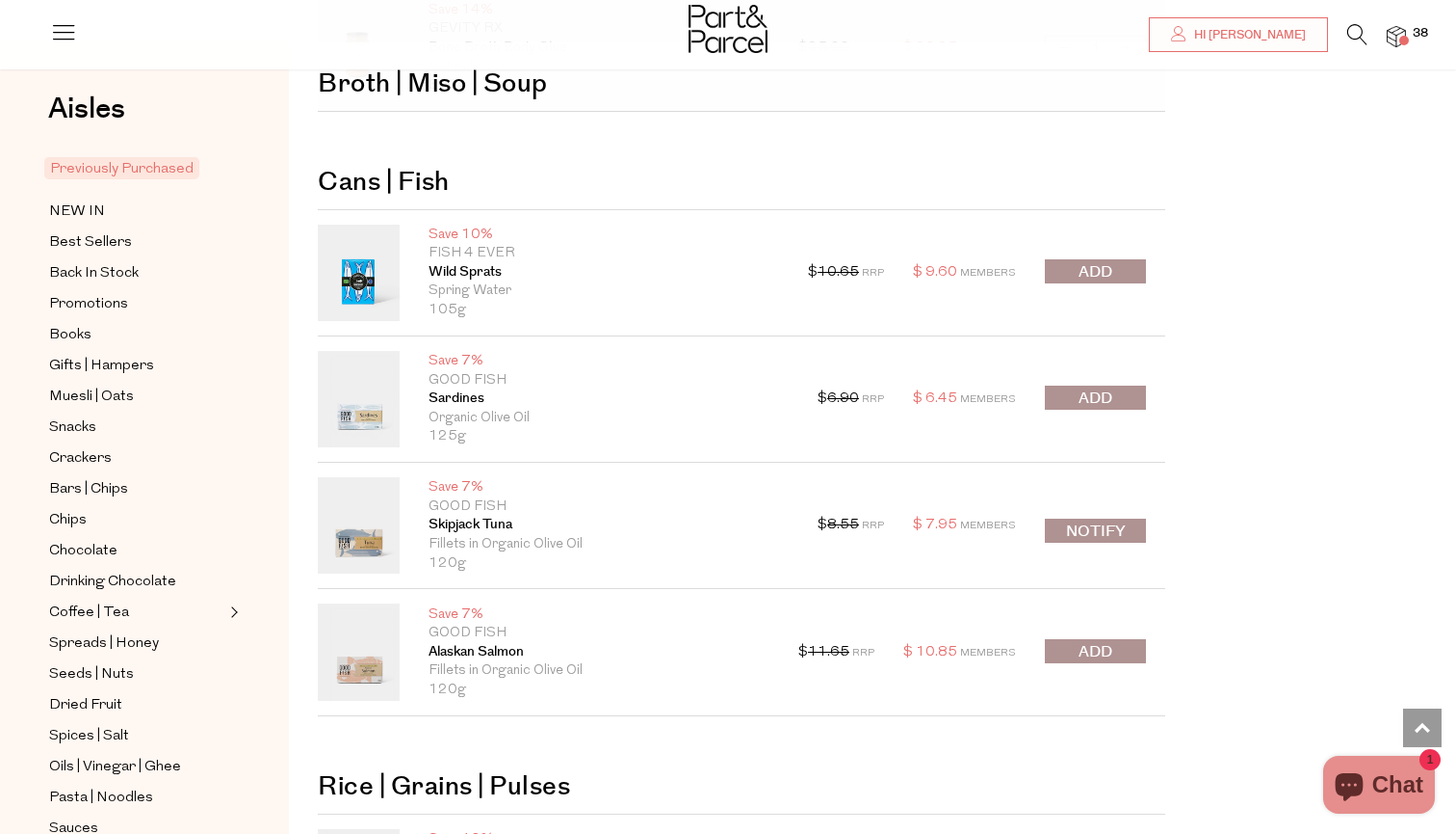
click at [1101, 387] on span "submit" at bounding box center [1095, 398] width 34 height 22
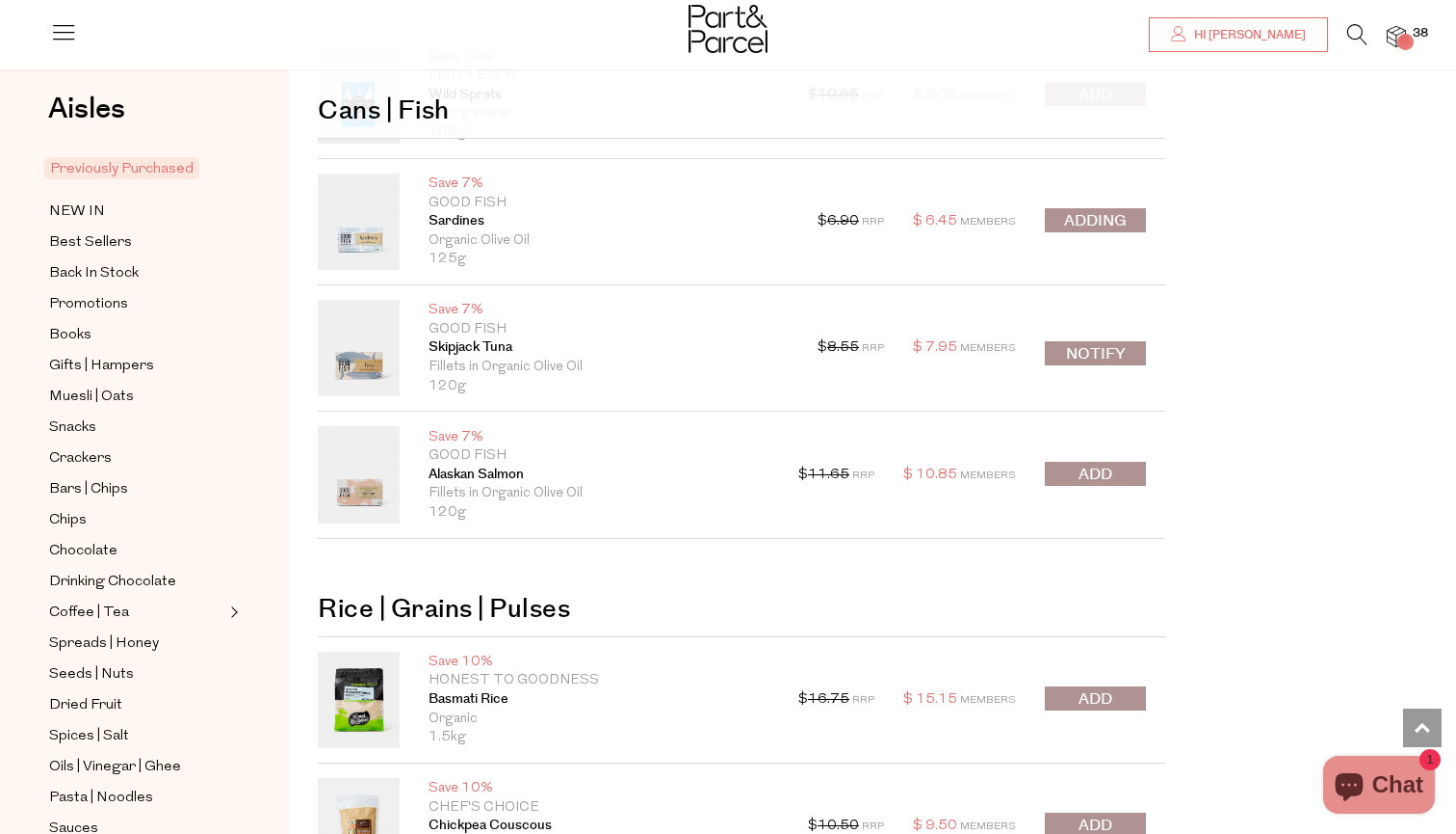
scroll to position [13182, 0]
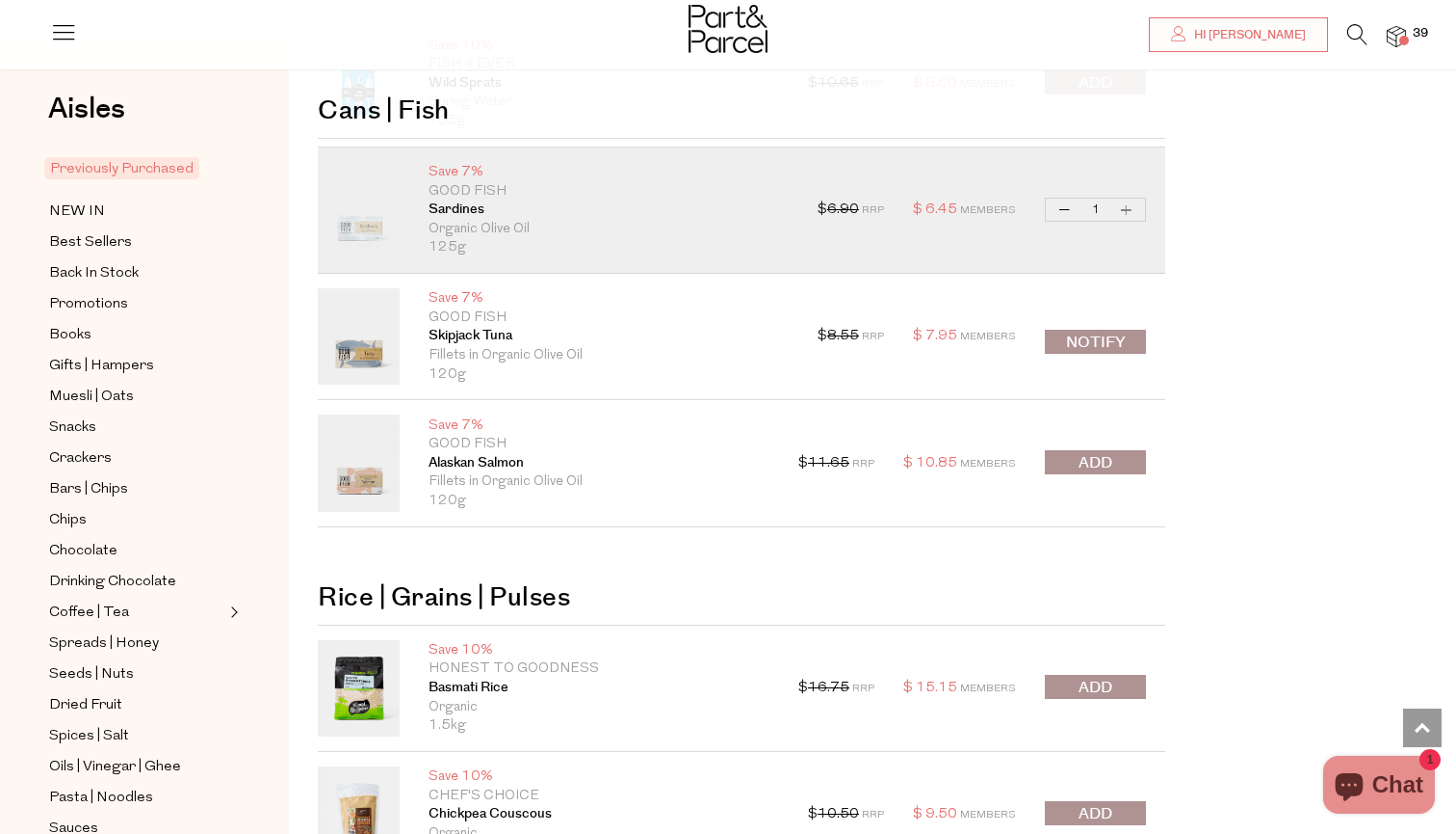
click at [1124, 450] on button "submit" at bounding box center [1096, 462] width 101 height 24
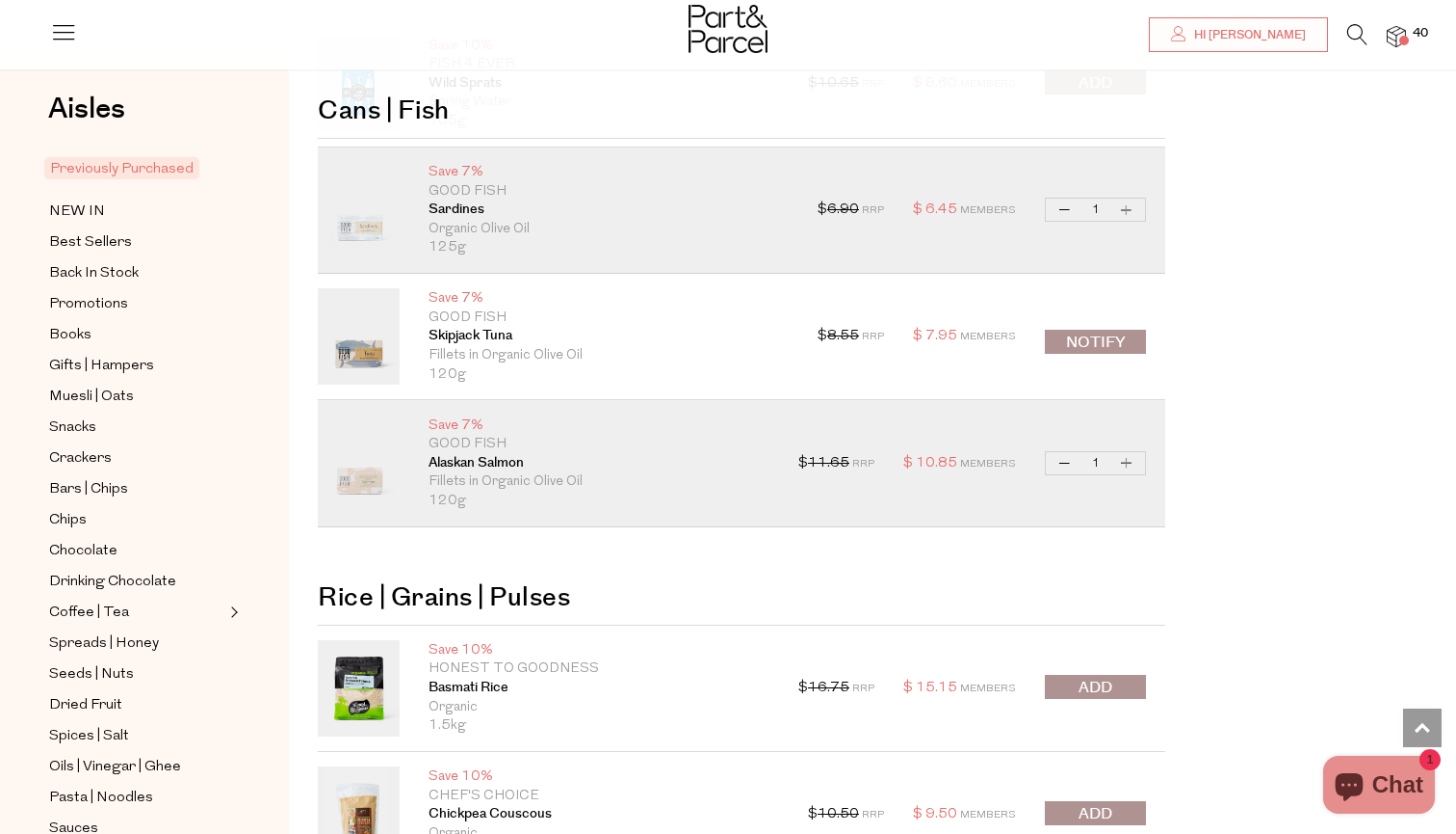
click at [1133, 452] on button "Increase Alaskan Salmon" at bounding box center [1127, 463] width 23 height 22
type input "2"
click at [1132, 452] on button "Increase Alaskan Salmon" at bounding box center [1127, 463] width 23 height 22
type input "3"
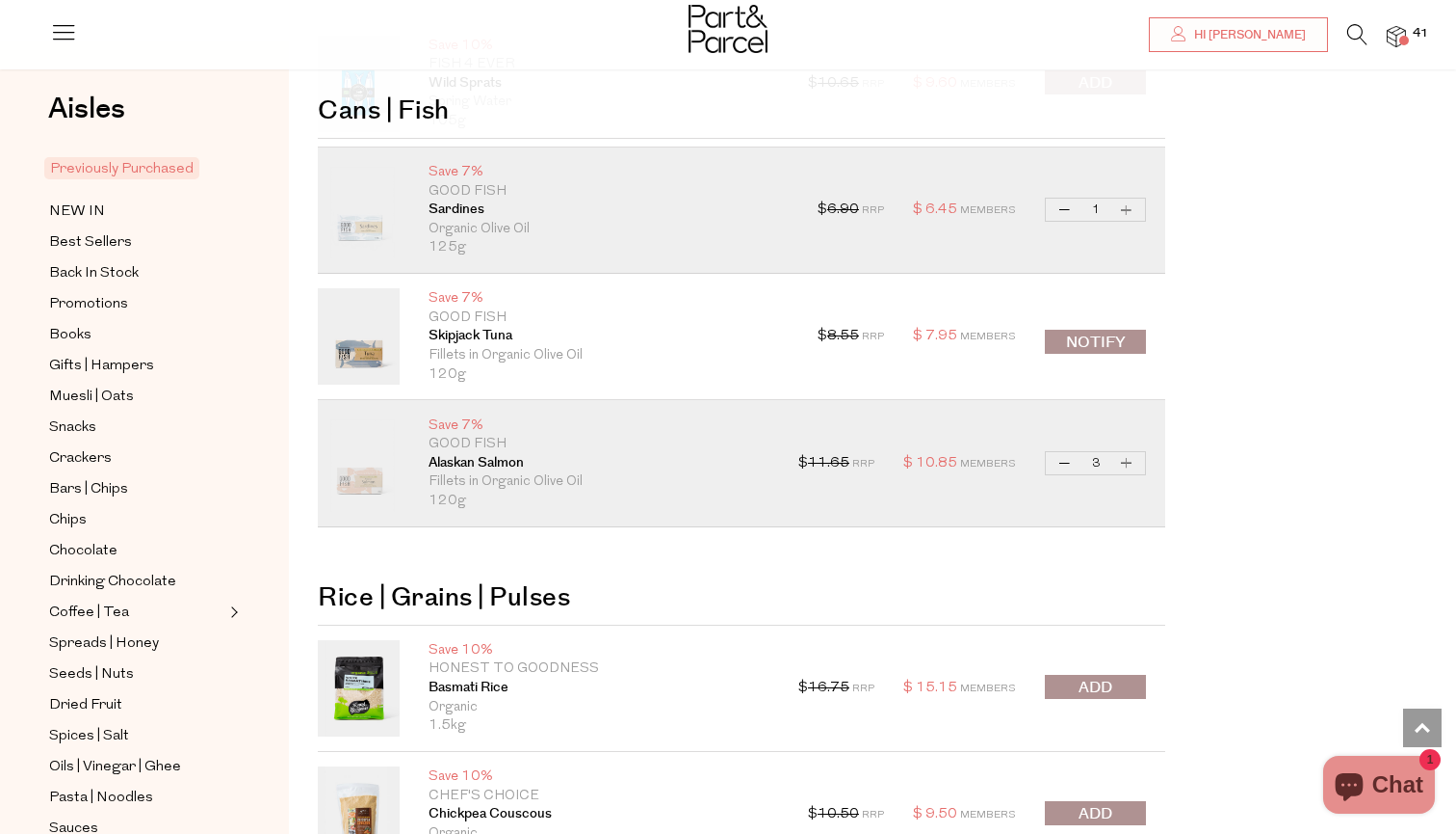
type input "3"
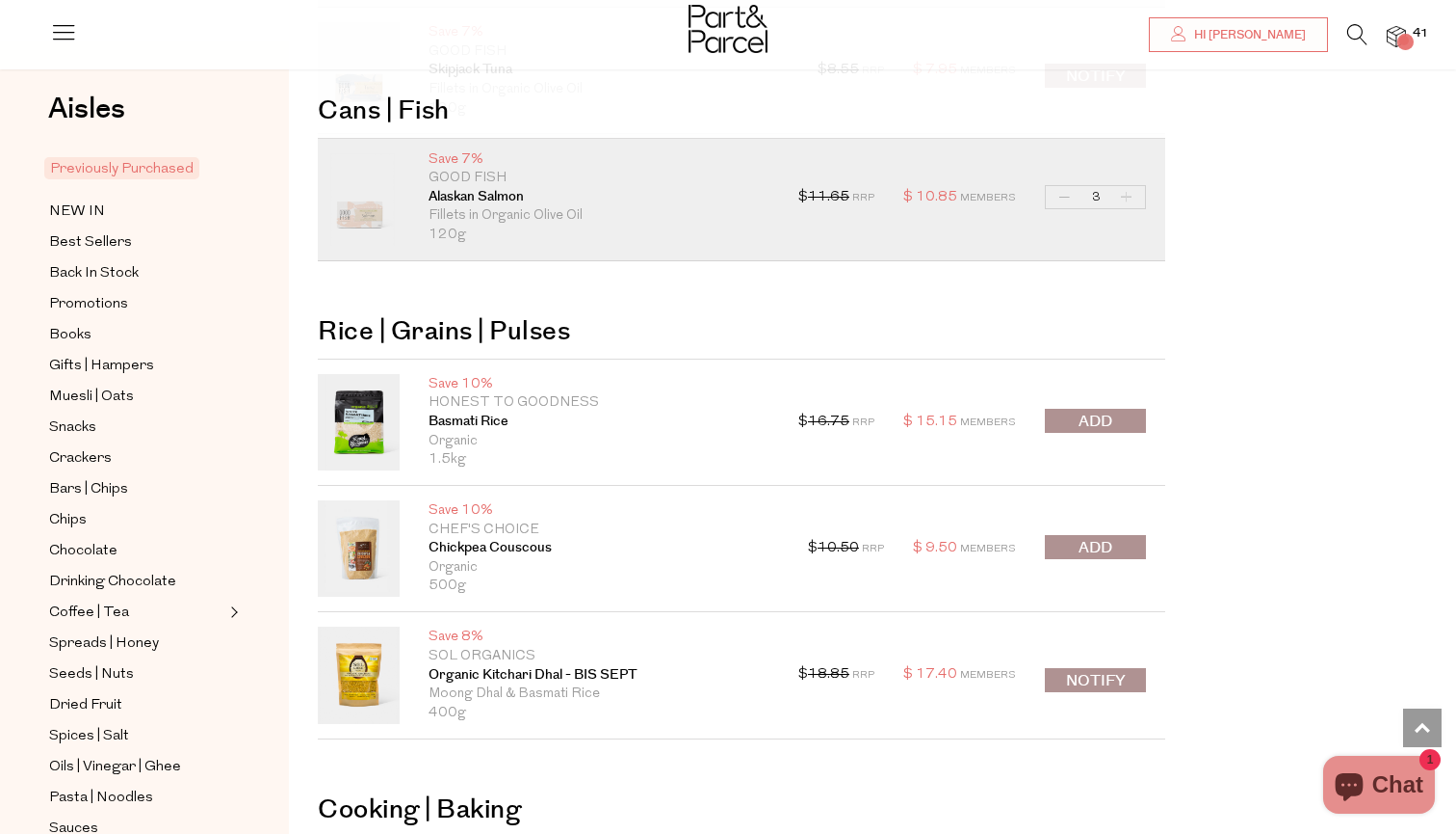
scroll to position [13471, 0]
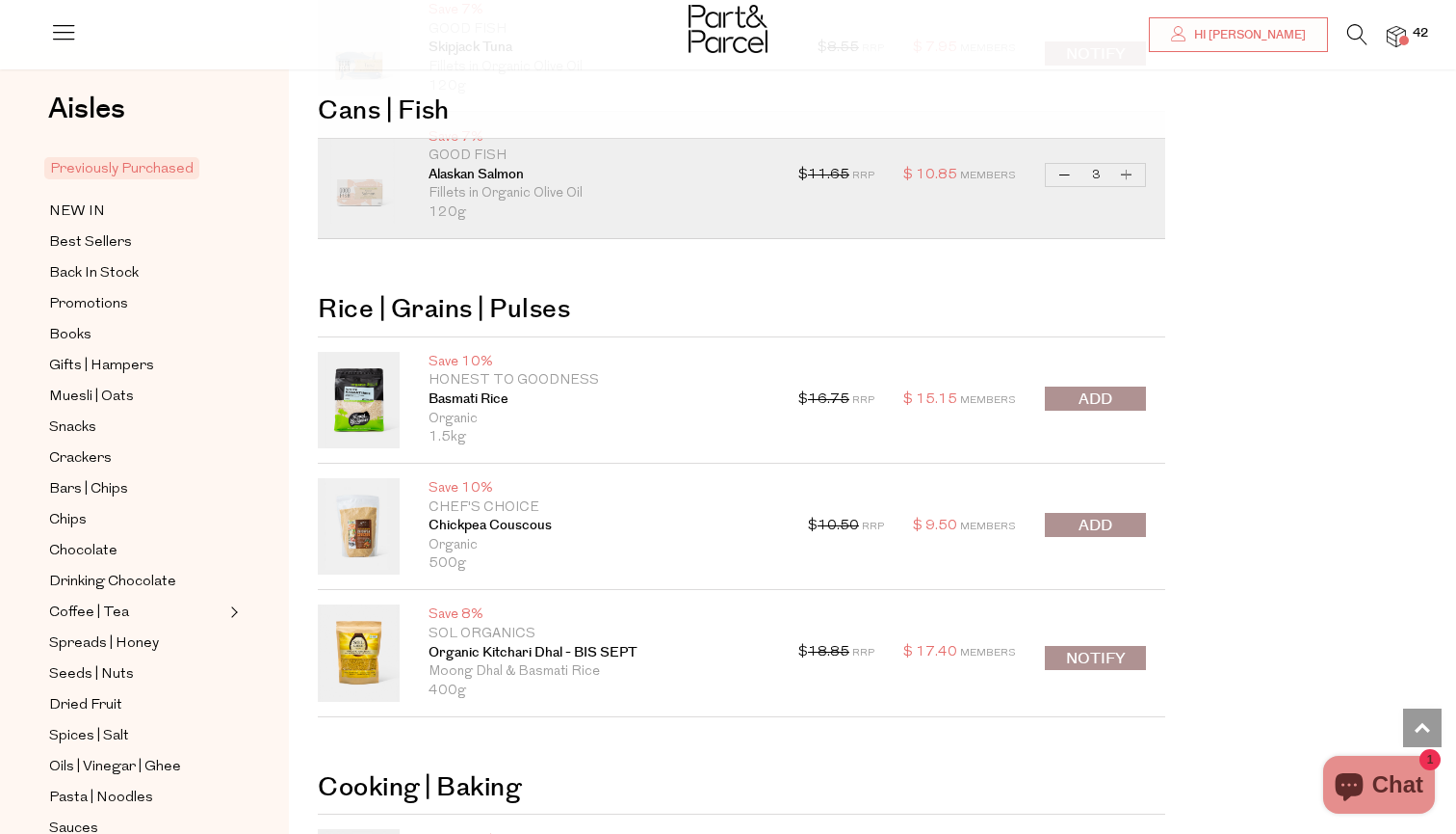
click at [1107, 388] on span "submit" at bounding box center [1095, 399] width 34 height 22
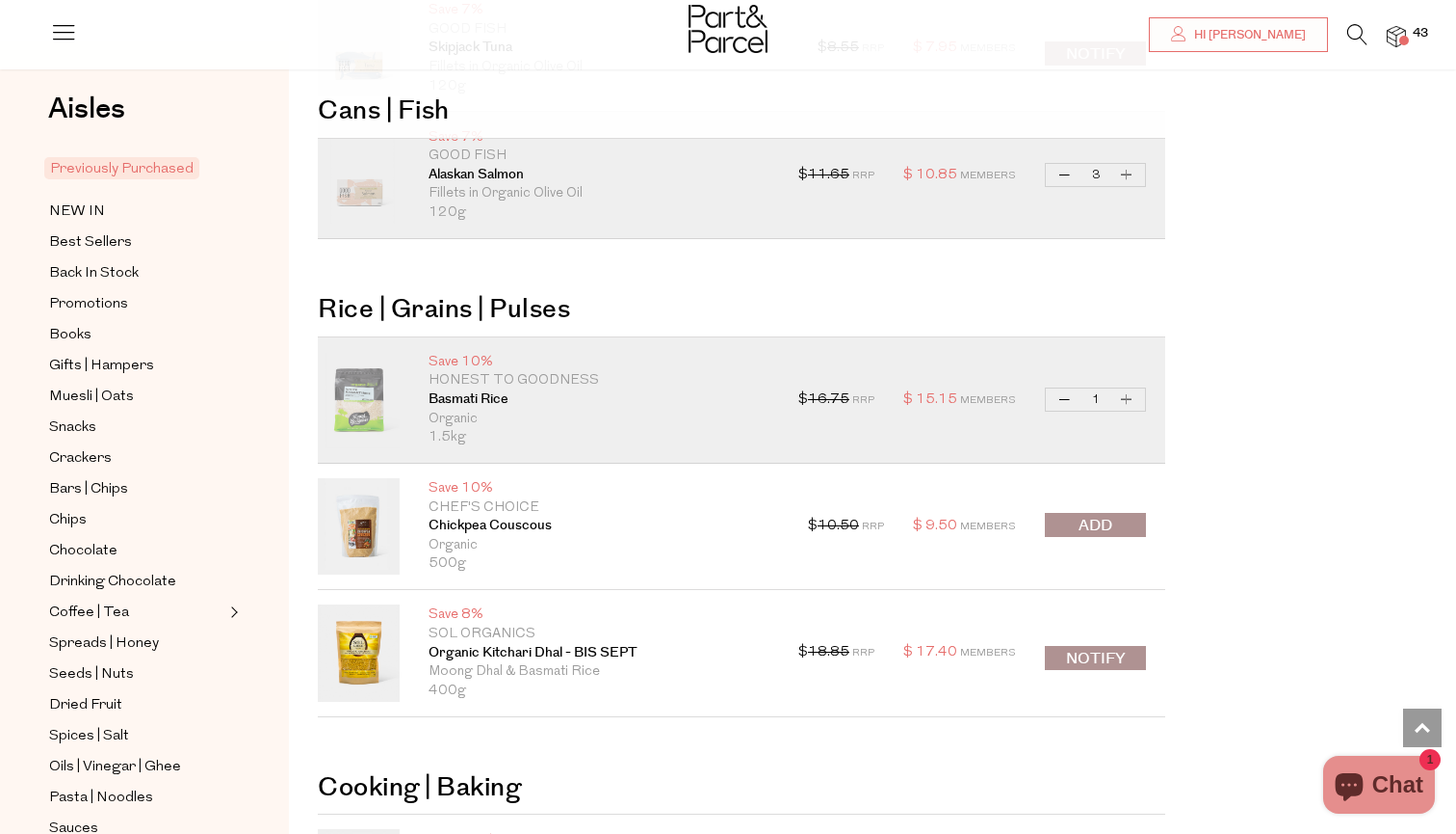
click at [1129, 388] on button "Increase Basmati Rice" at bounding box center [1127, 399] width 23 height 22
type input "2"
click at [1129, 388] on button "Increase Basmati Rice" at bounding box center [1127, 399] width 23 height 22
type input "3"
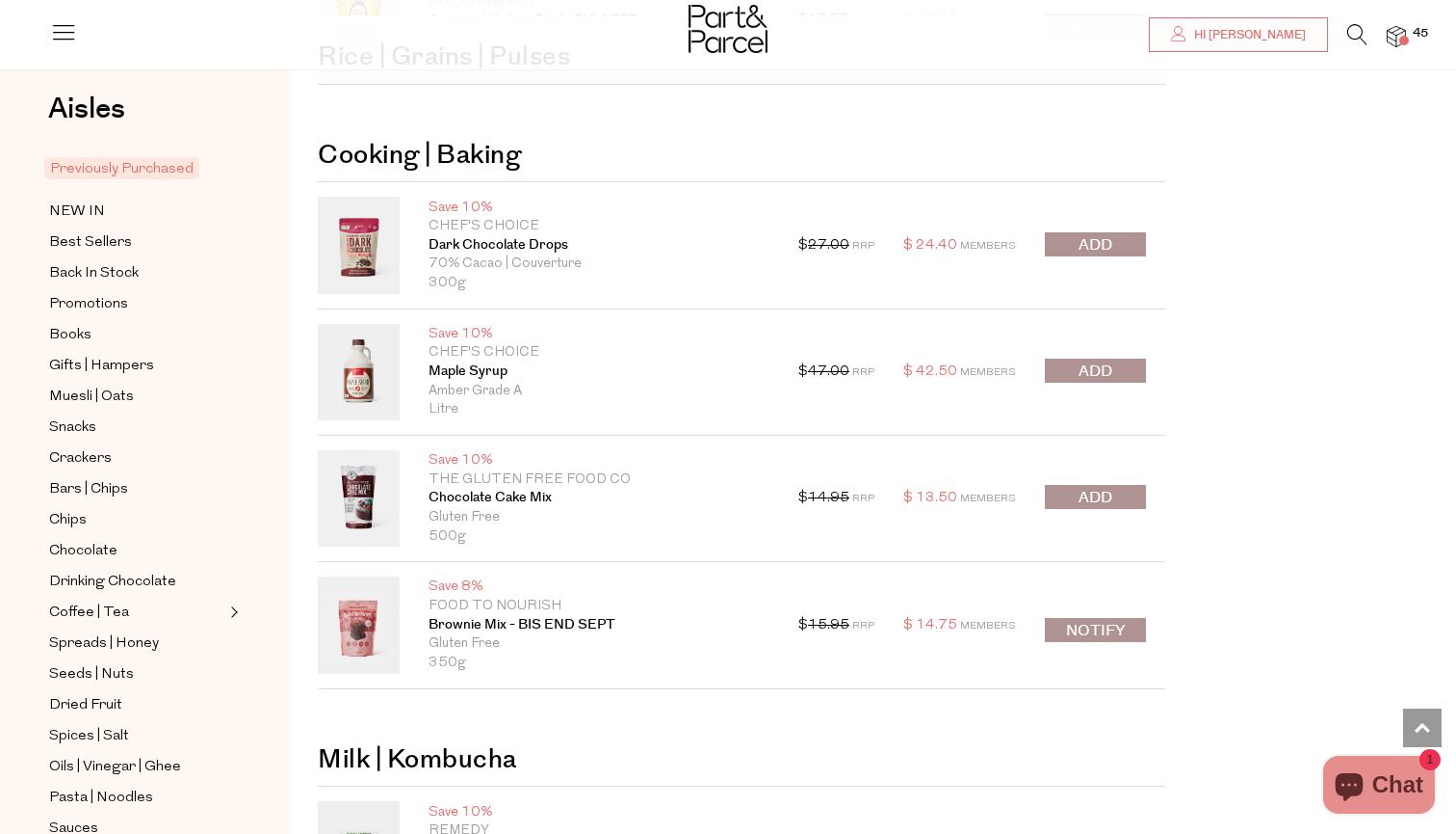
scroll to position [14103, 0]
click at [1111, 359] on span "submit" at bounding box center [1095, 370] width 34 height 22
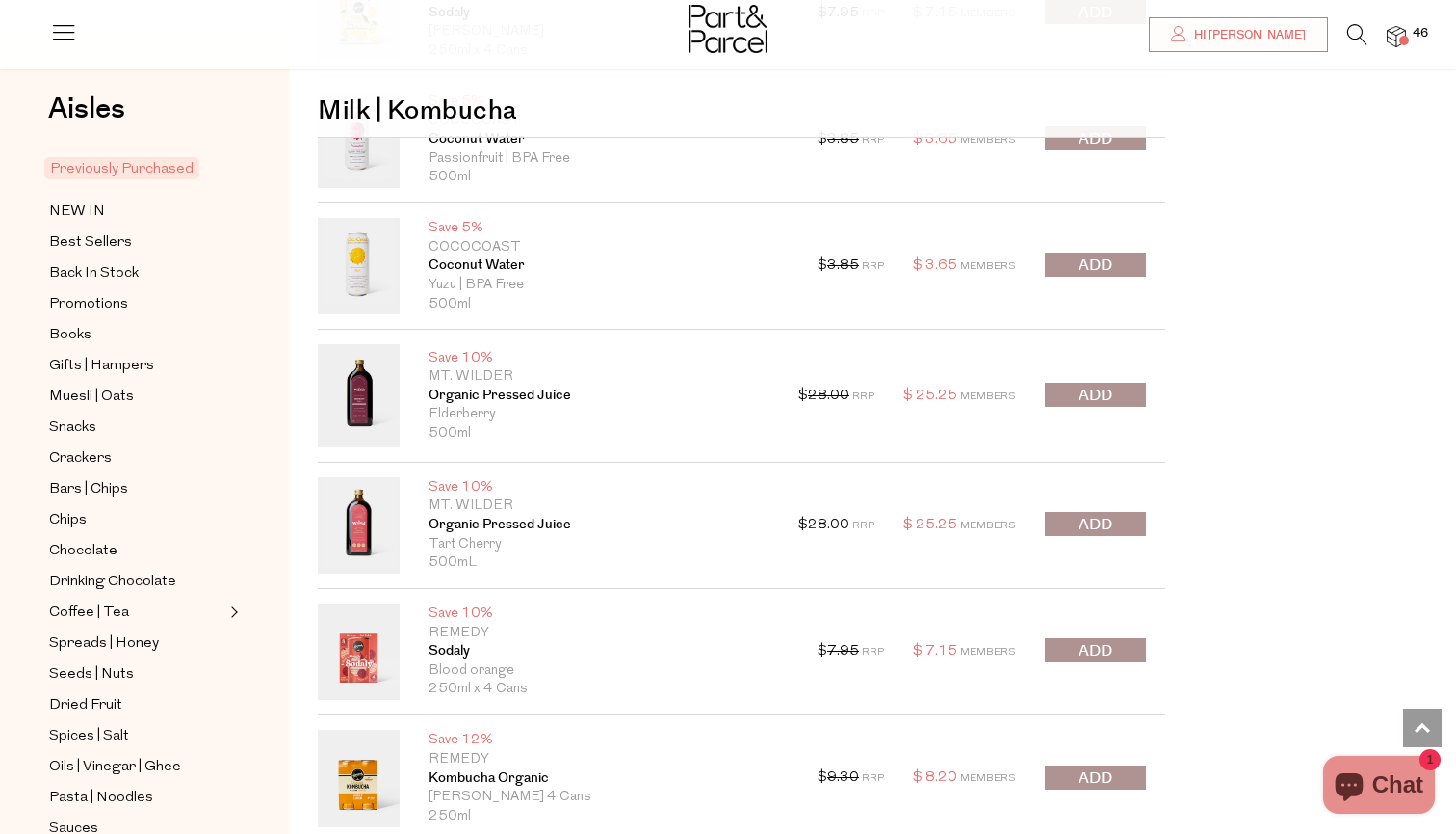
scroll to position [14980, 0]
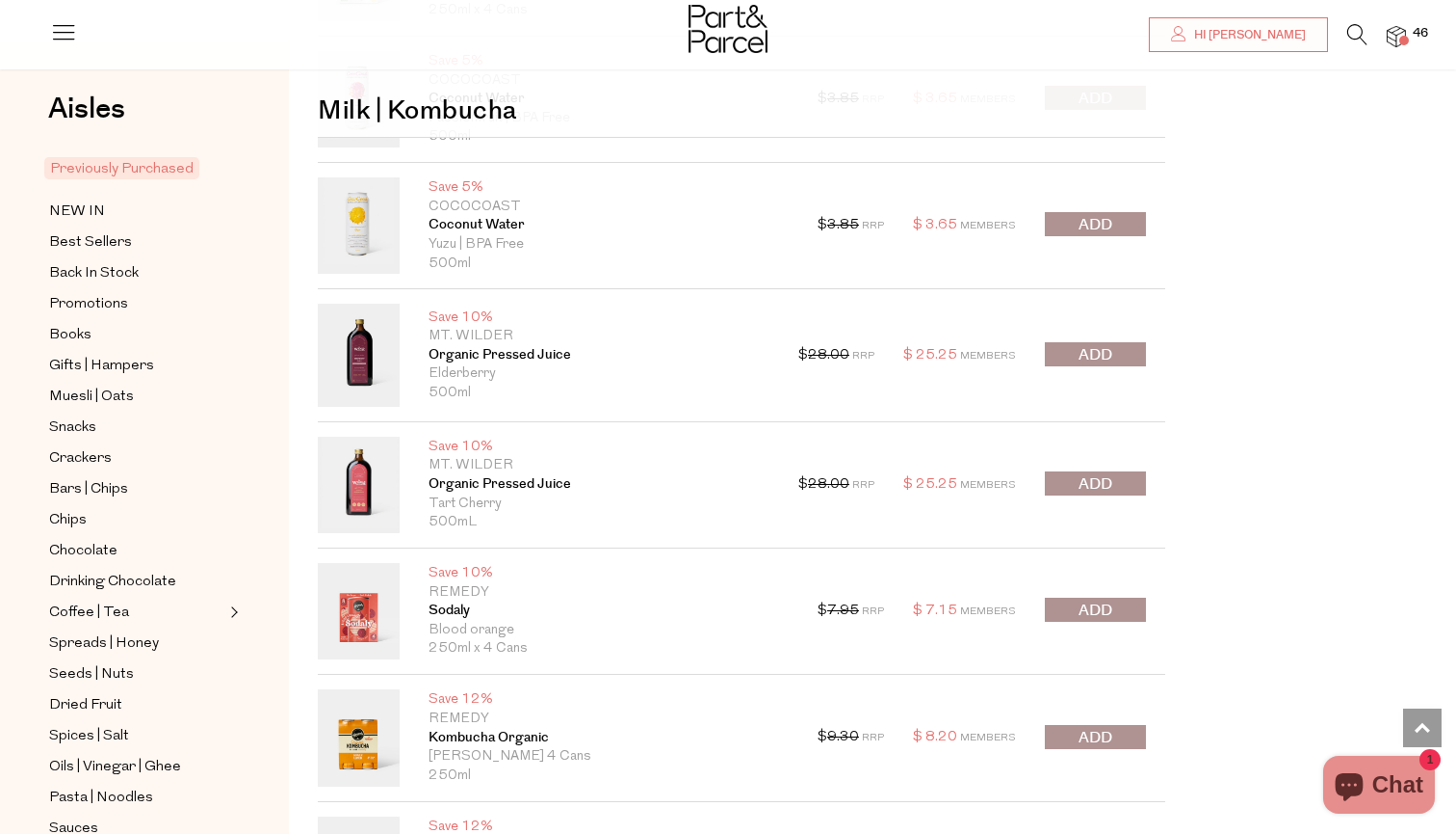
click at [1100, 474] on span "submit" at bounding box center [1095, 484] width 34 height 22
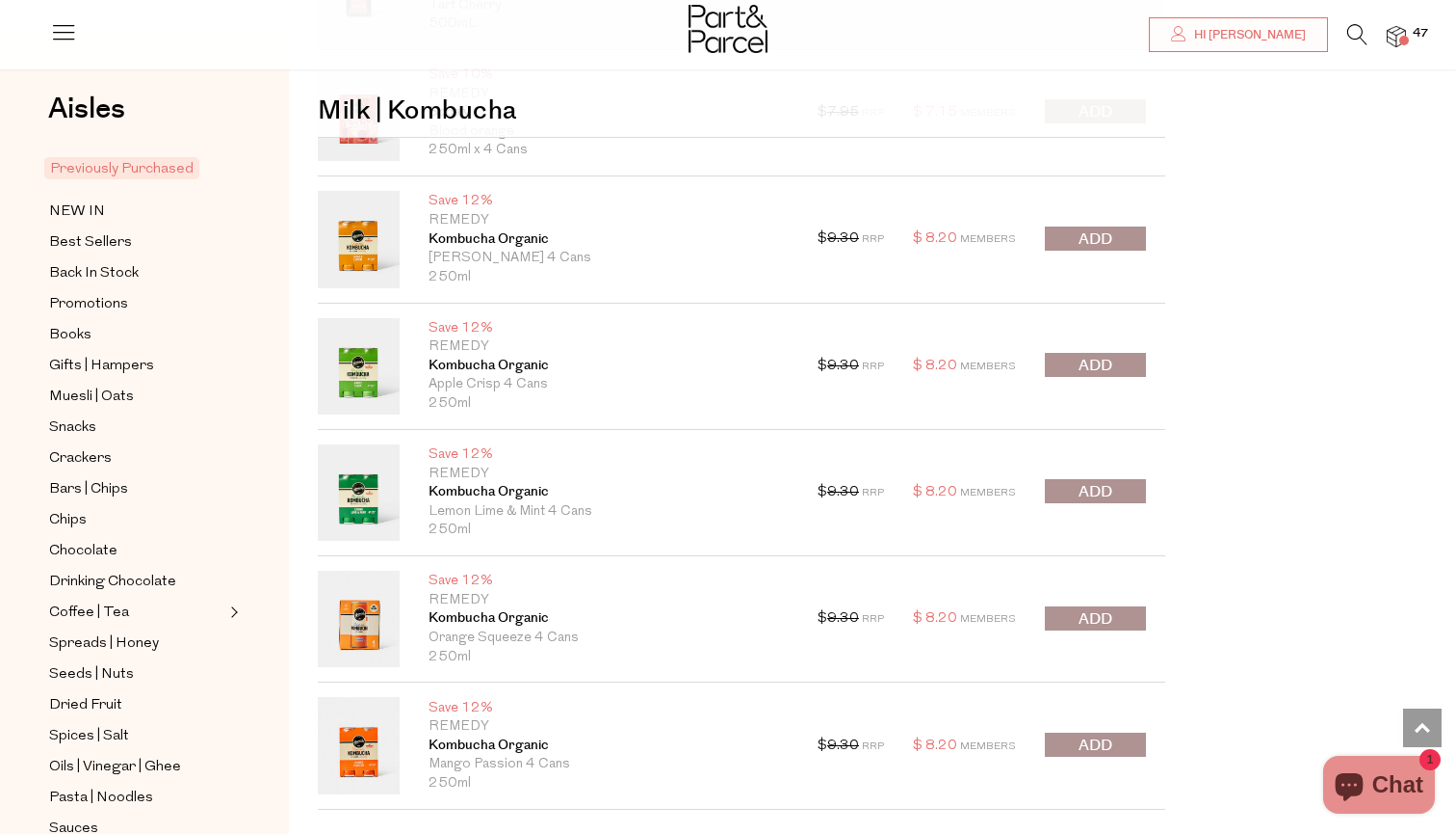
scroll to position [15496, 0]
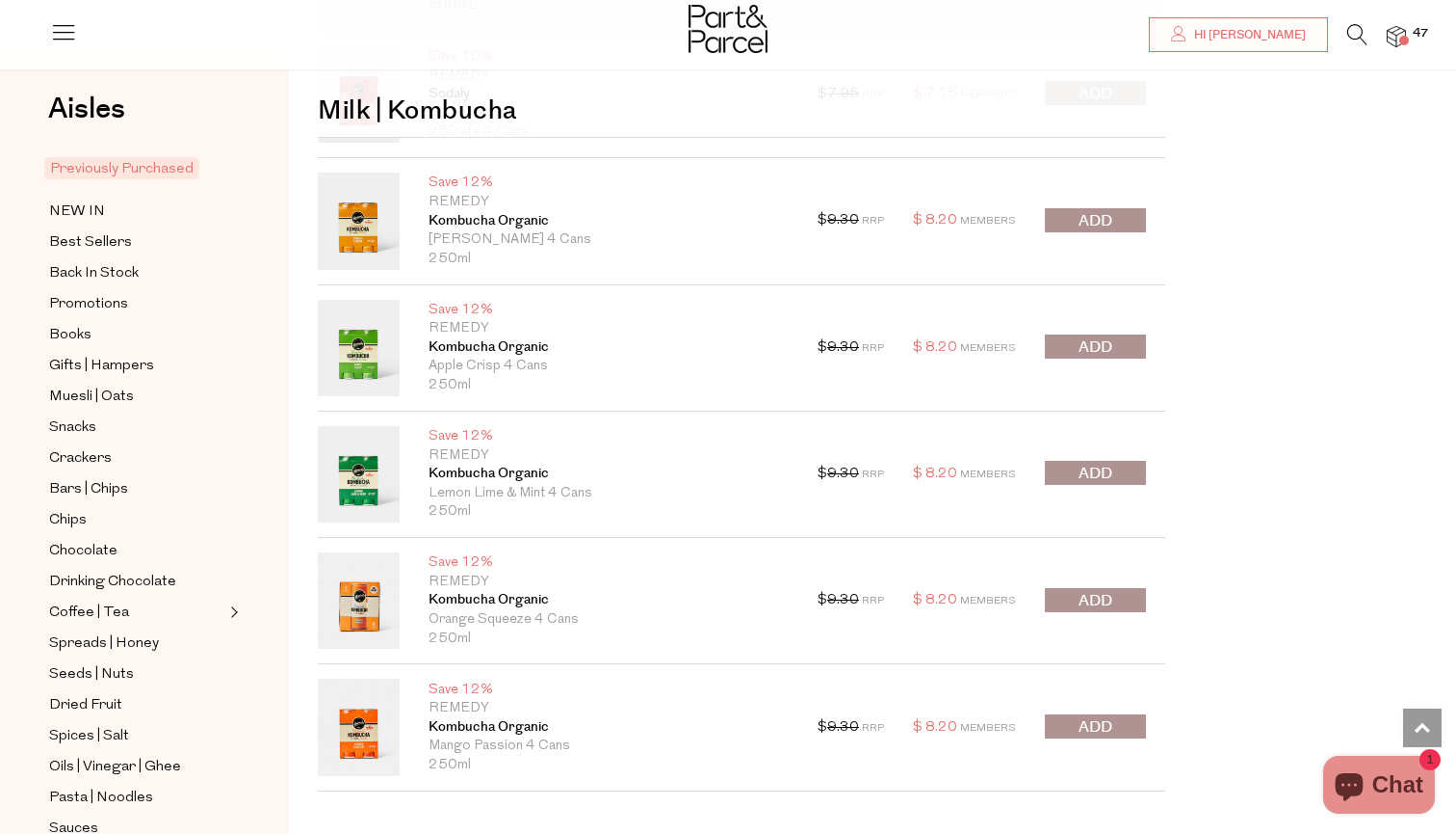
click at [1072, 588] on button "submit" at bounding box center [1096, 600] width 101 height 24
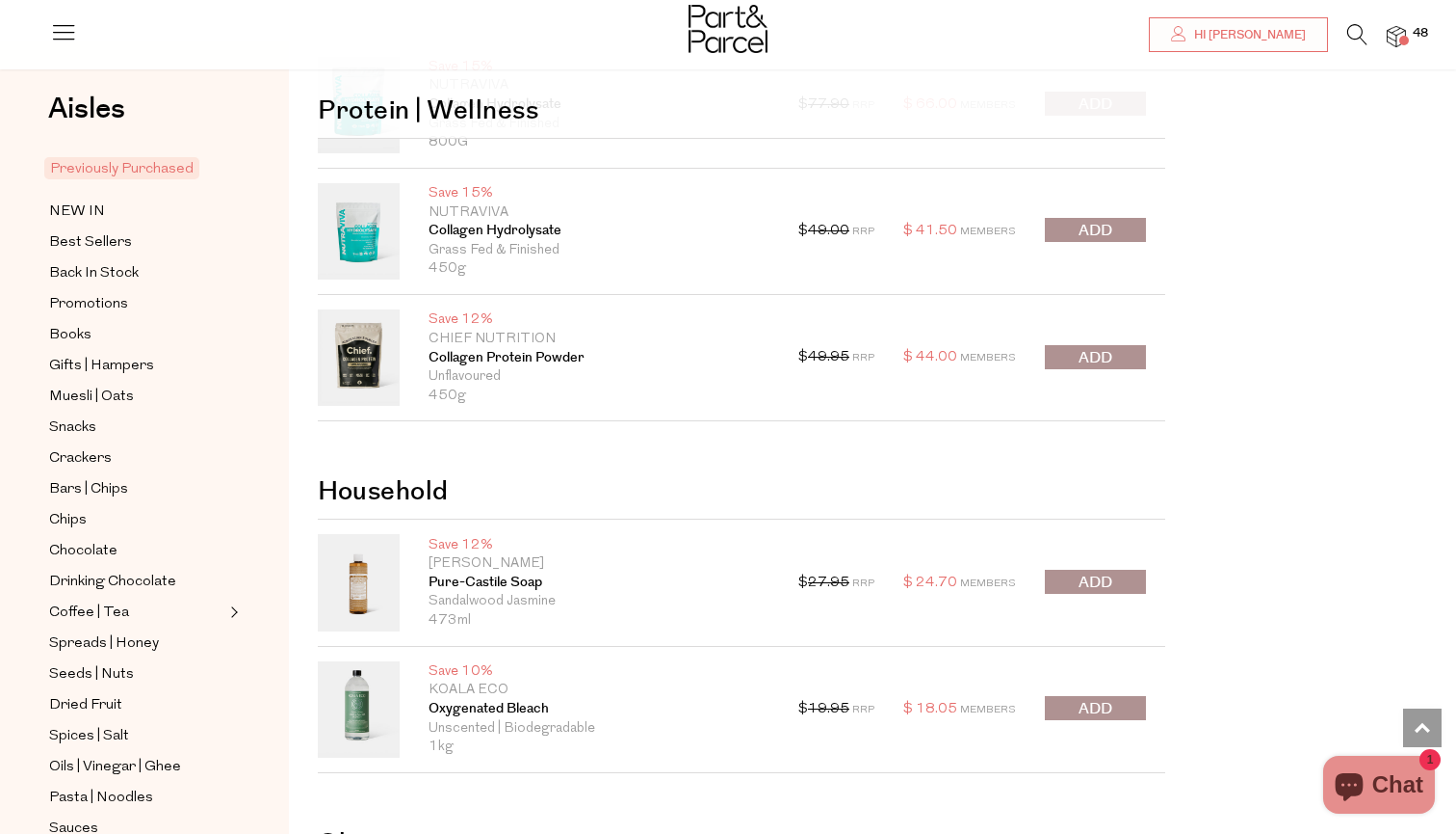
scroll to position [16366, 0]
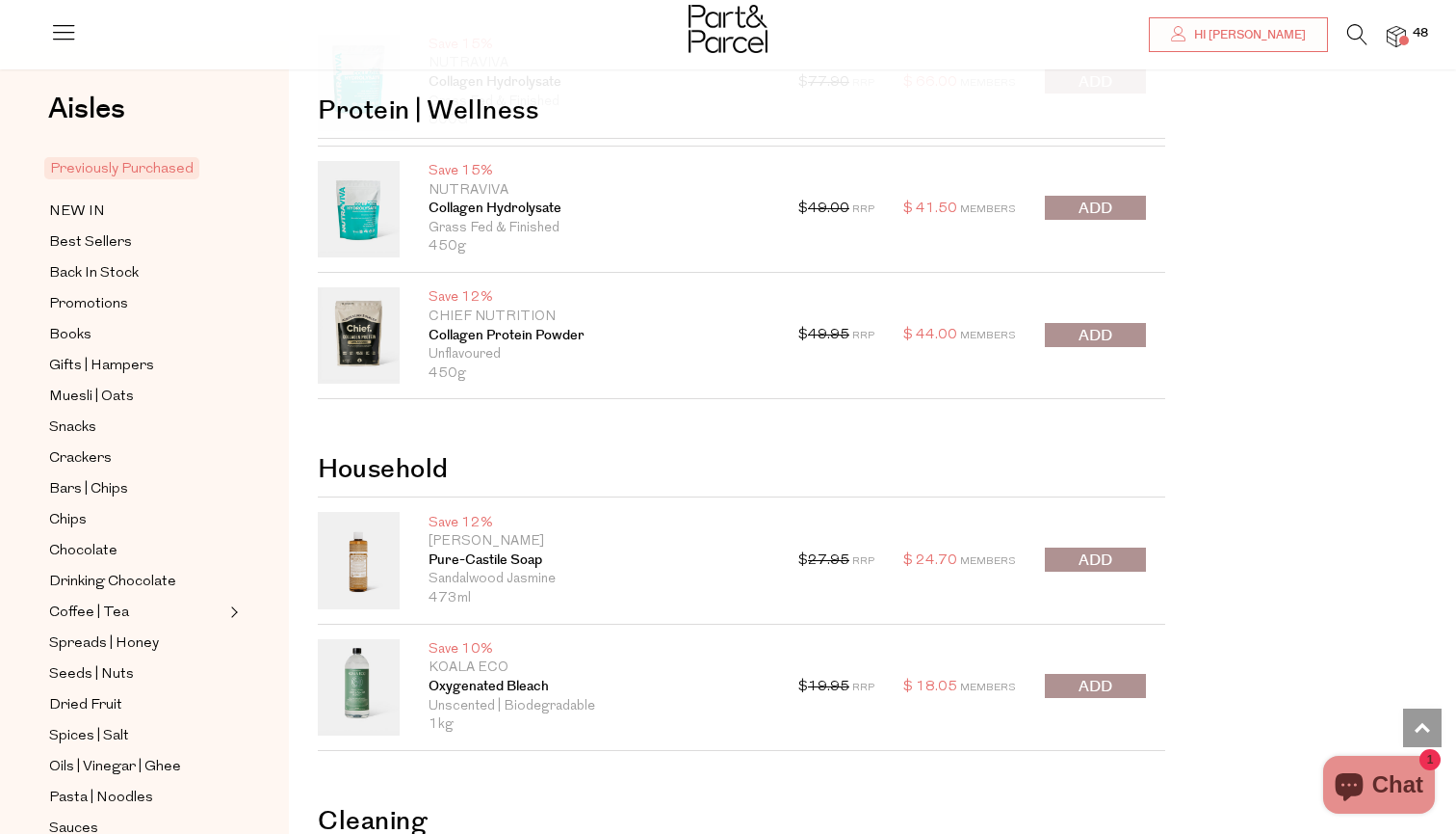
click at [1092, 324] on span "submit" at bounding box center [1095, 335] width 34 height 22
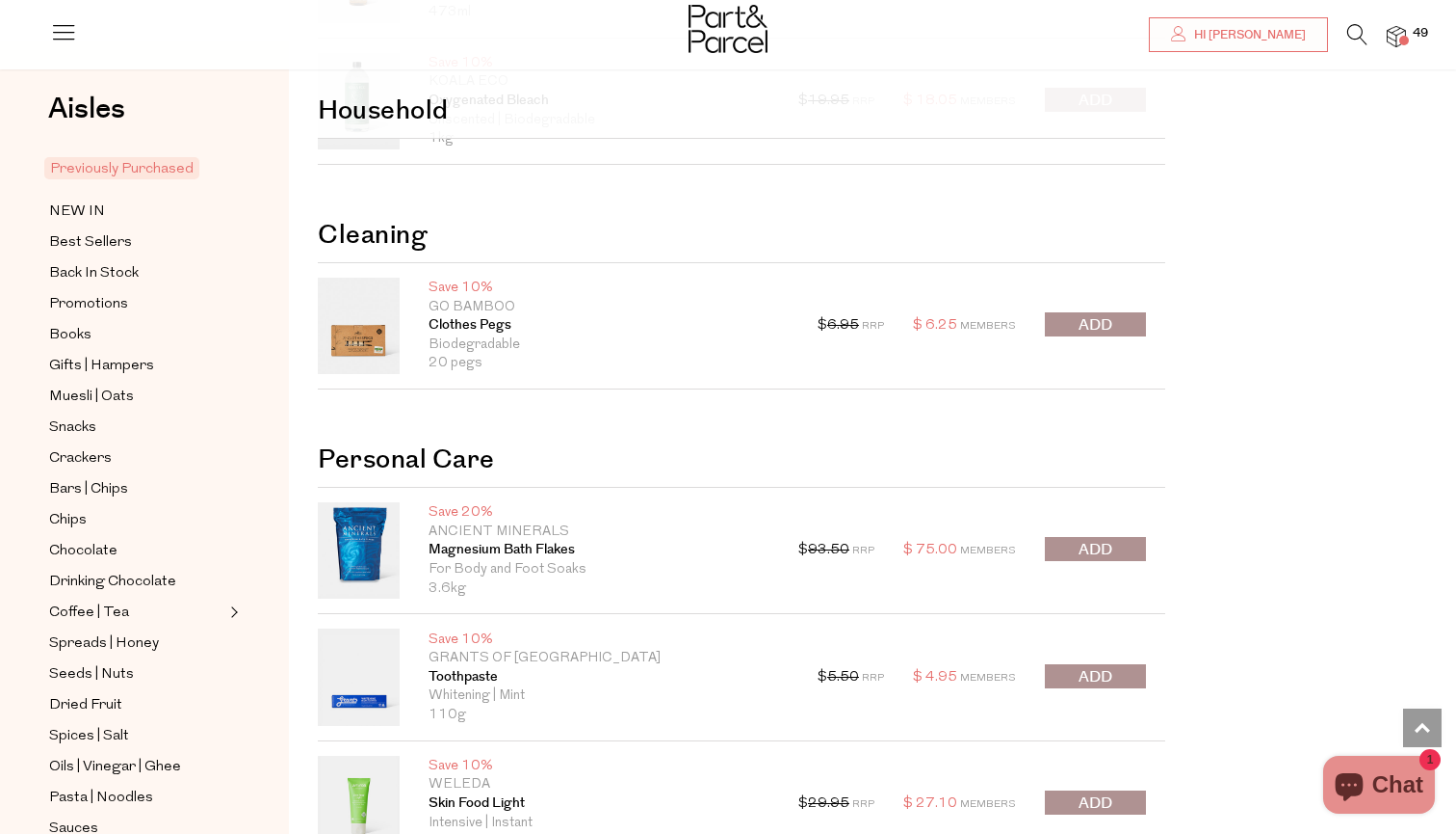
scroll to position [17019, 0]
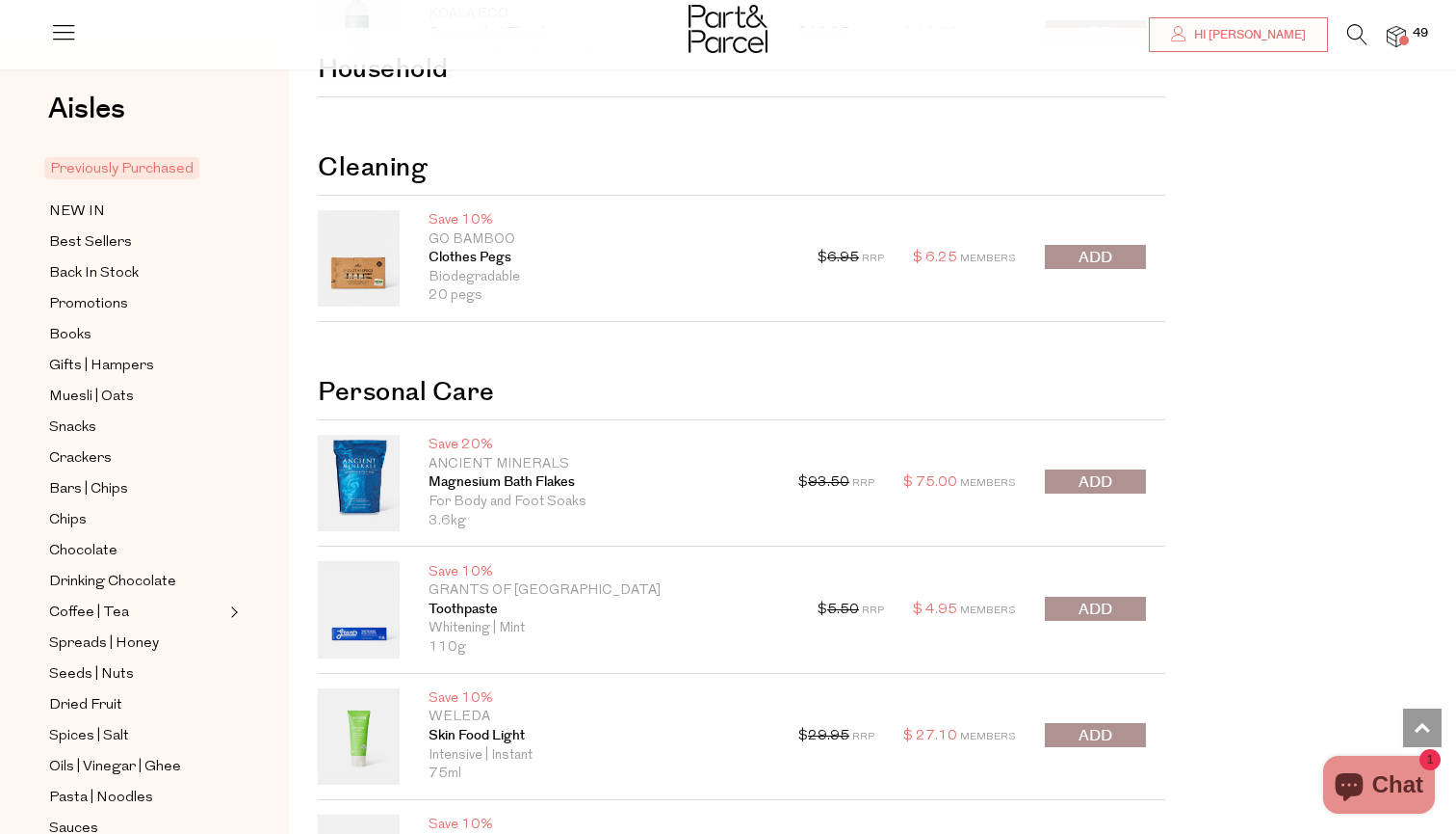
click at [1117, 245] on button "submit" at bounding box center [1096, 257] width 101 height 24
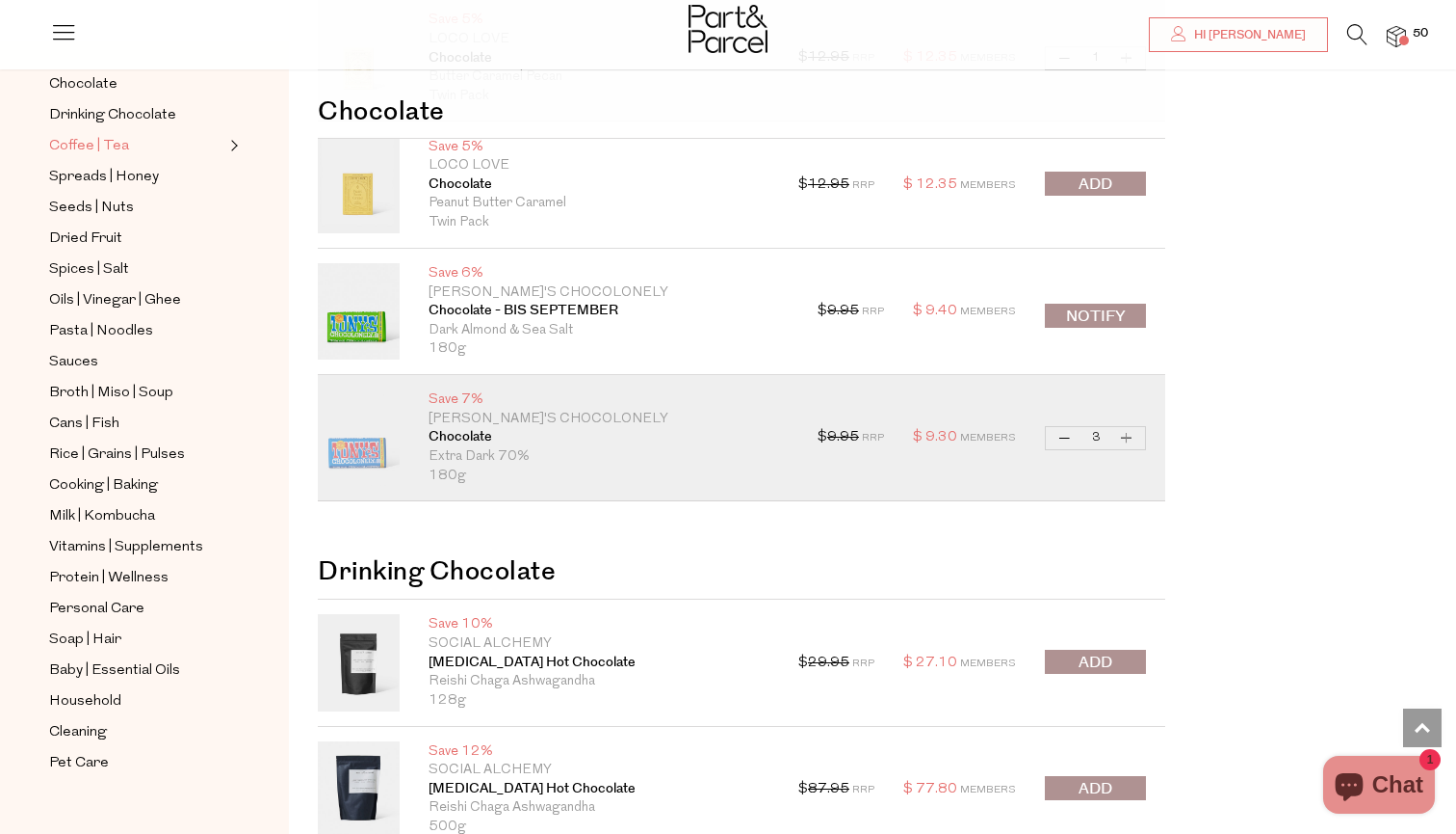
scroll to position [7407, 0]
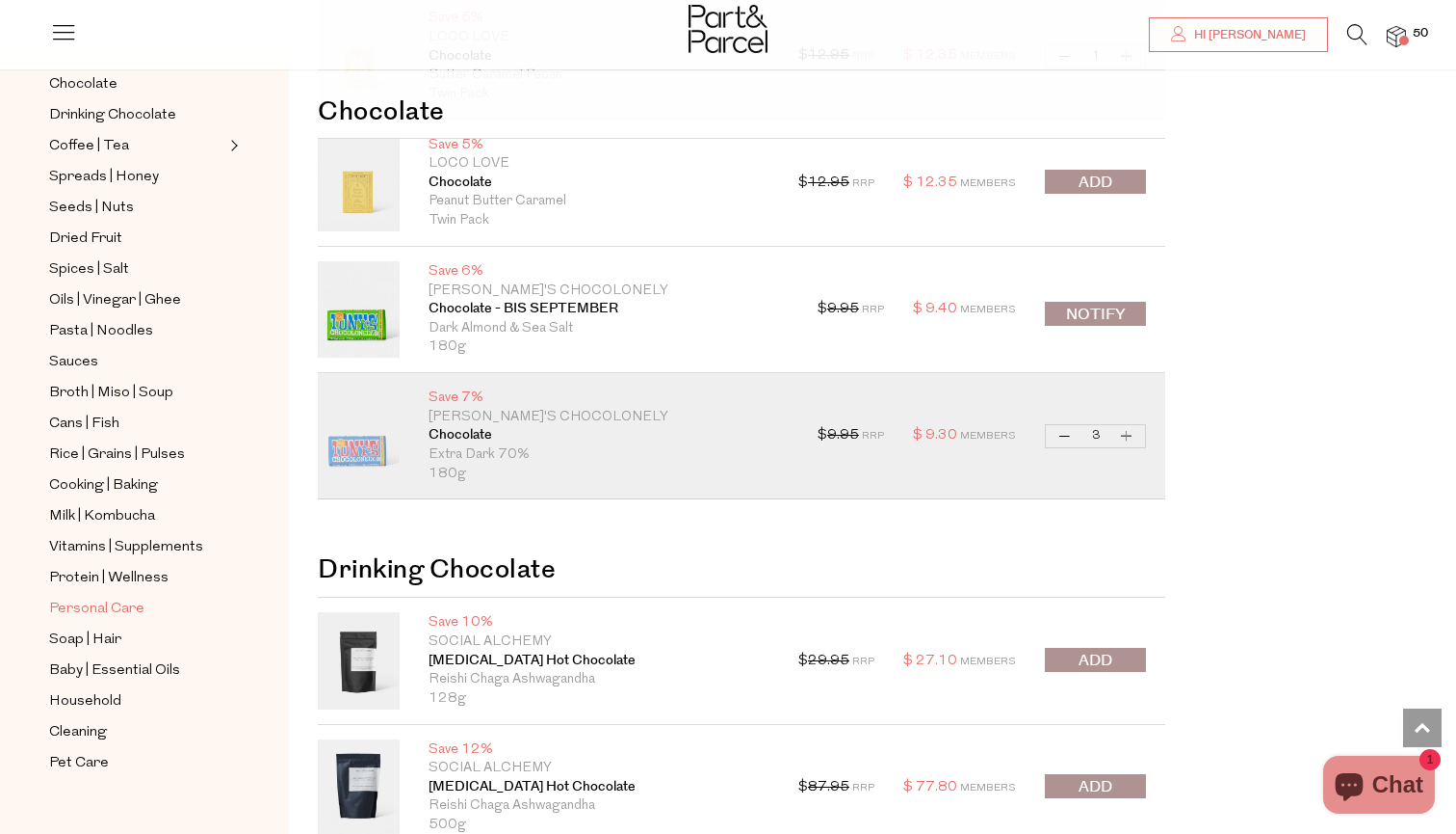
click at [106, 610] on span "Personal Care" at bounding box center [97, 609] width 96 height 23
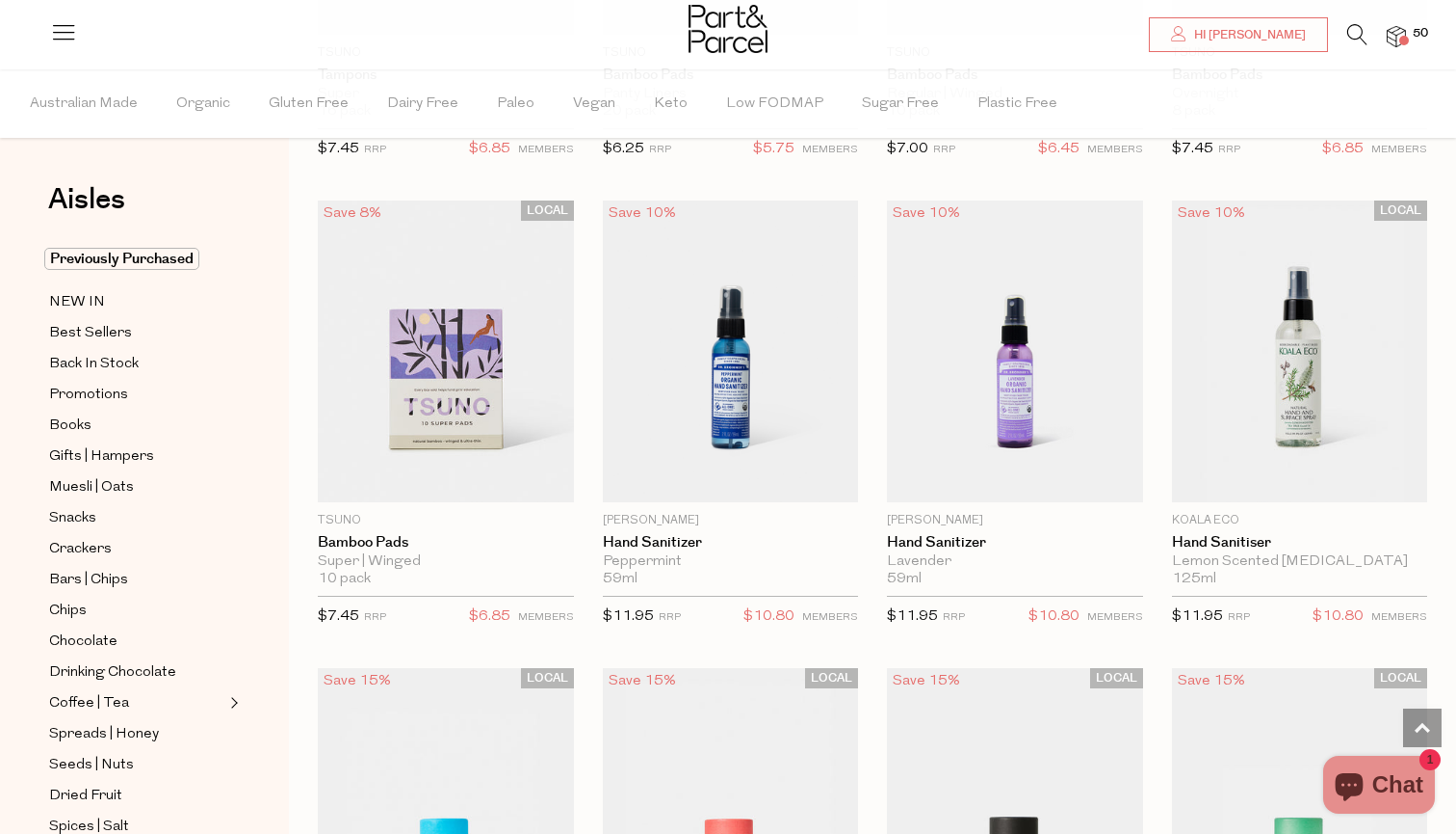
scroll to position [4738, 0]
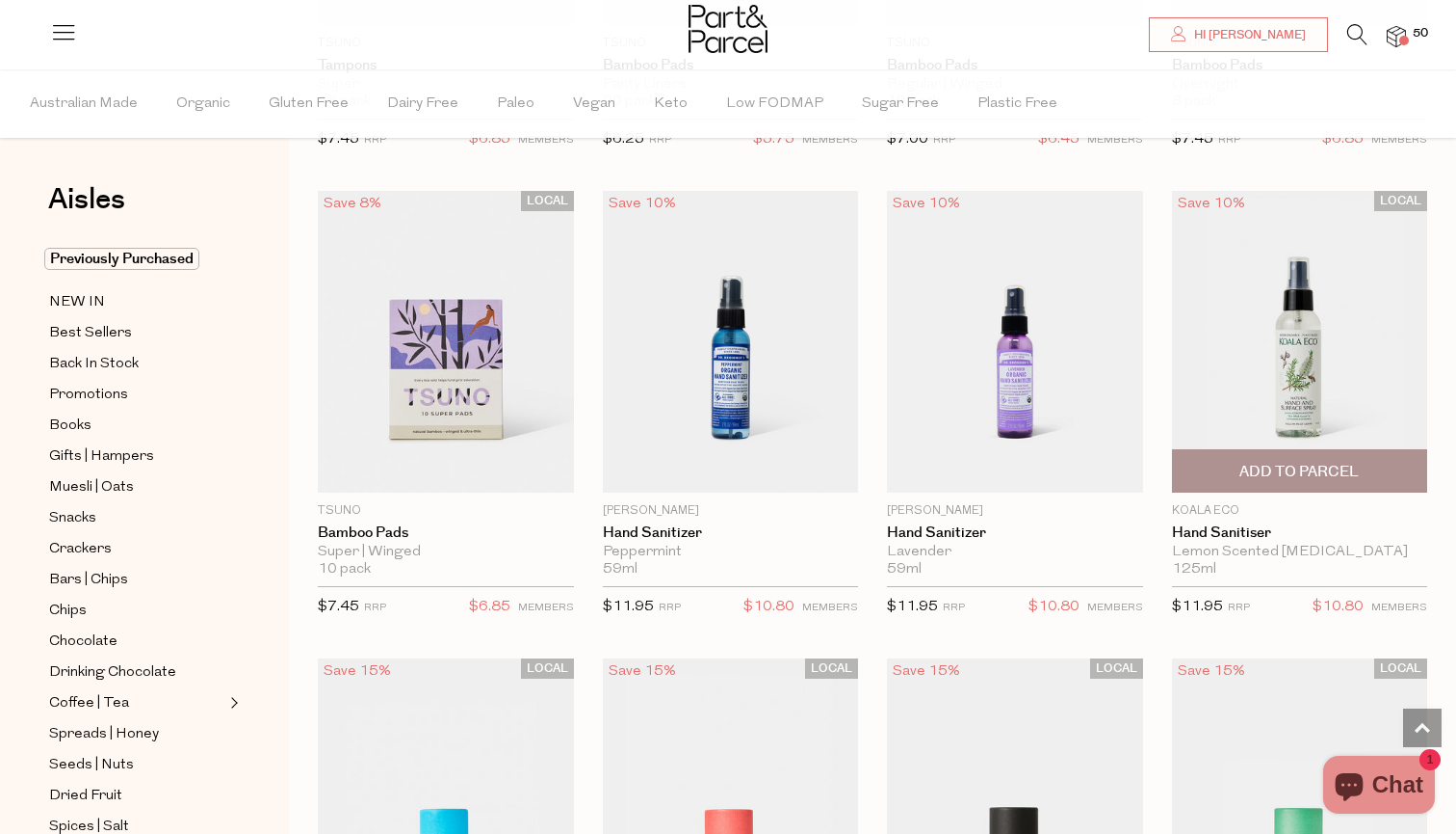
click at [1264, 466] on span "Add To Parcel" at bounding box center [1299, 472] width 119 height 20
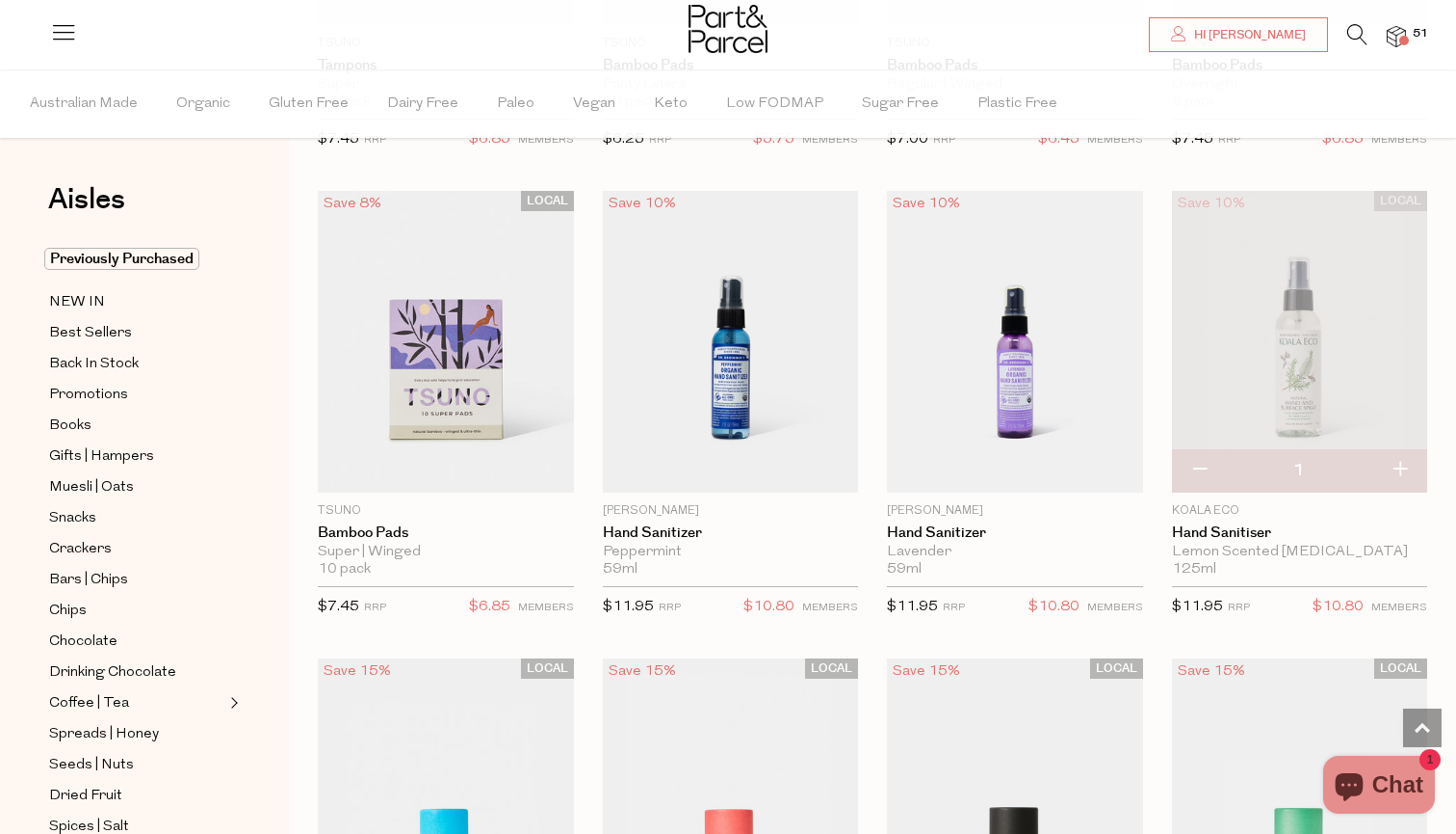
click at [1402, 459] on button "button" at bounding box center [1400, 471] width 55 height 43
type input "2"
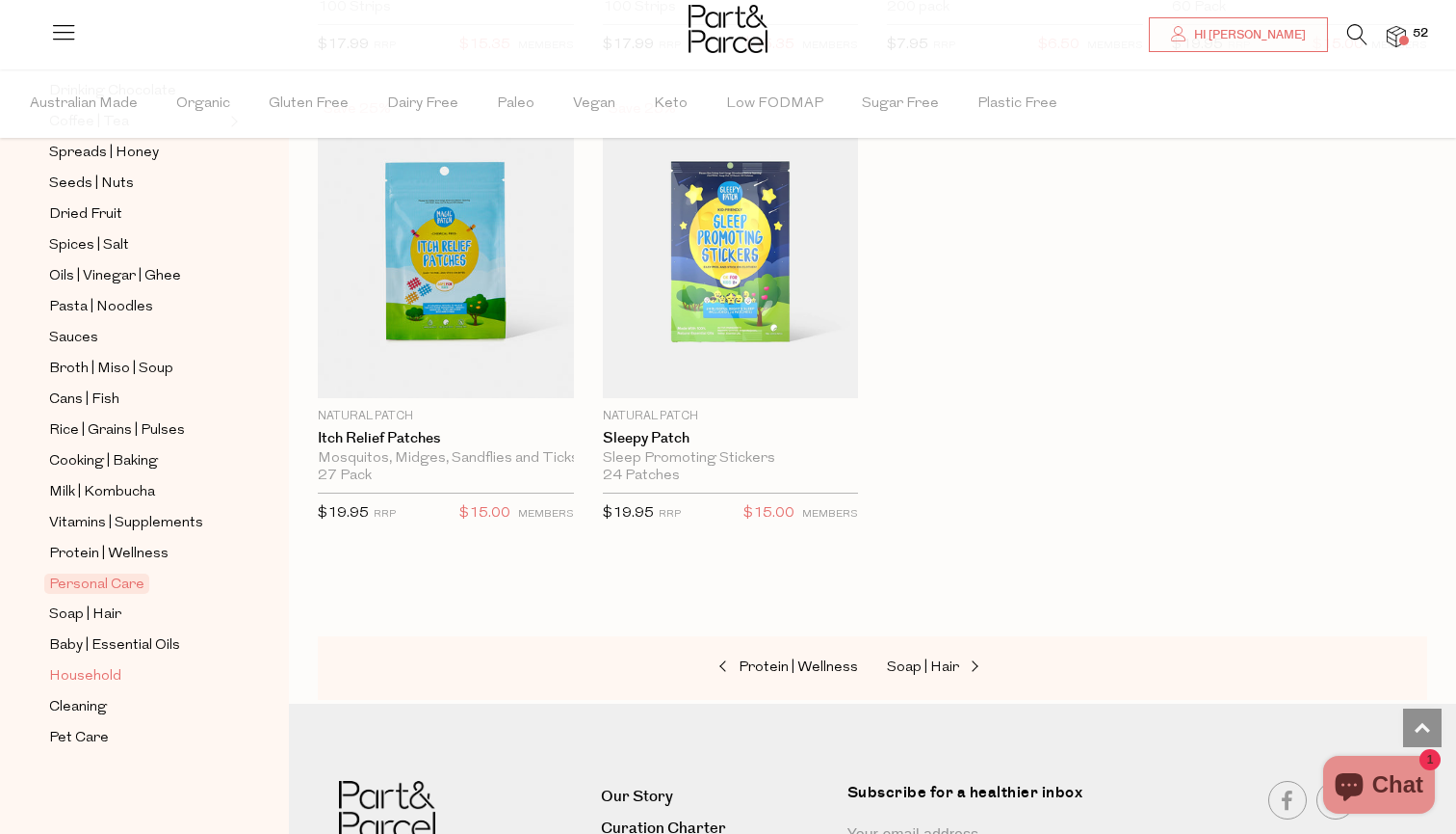
scroll to position [581, 0]
click at [112, 613] on span "Soap | Hair" at bounding box center [85, 615] width 73 height 23
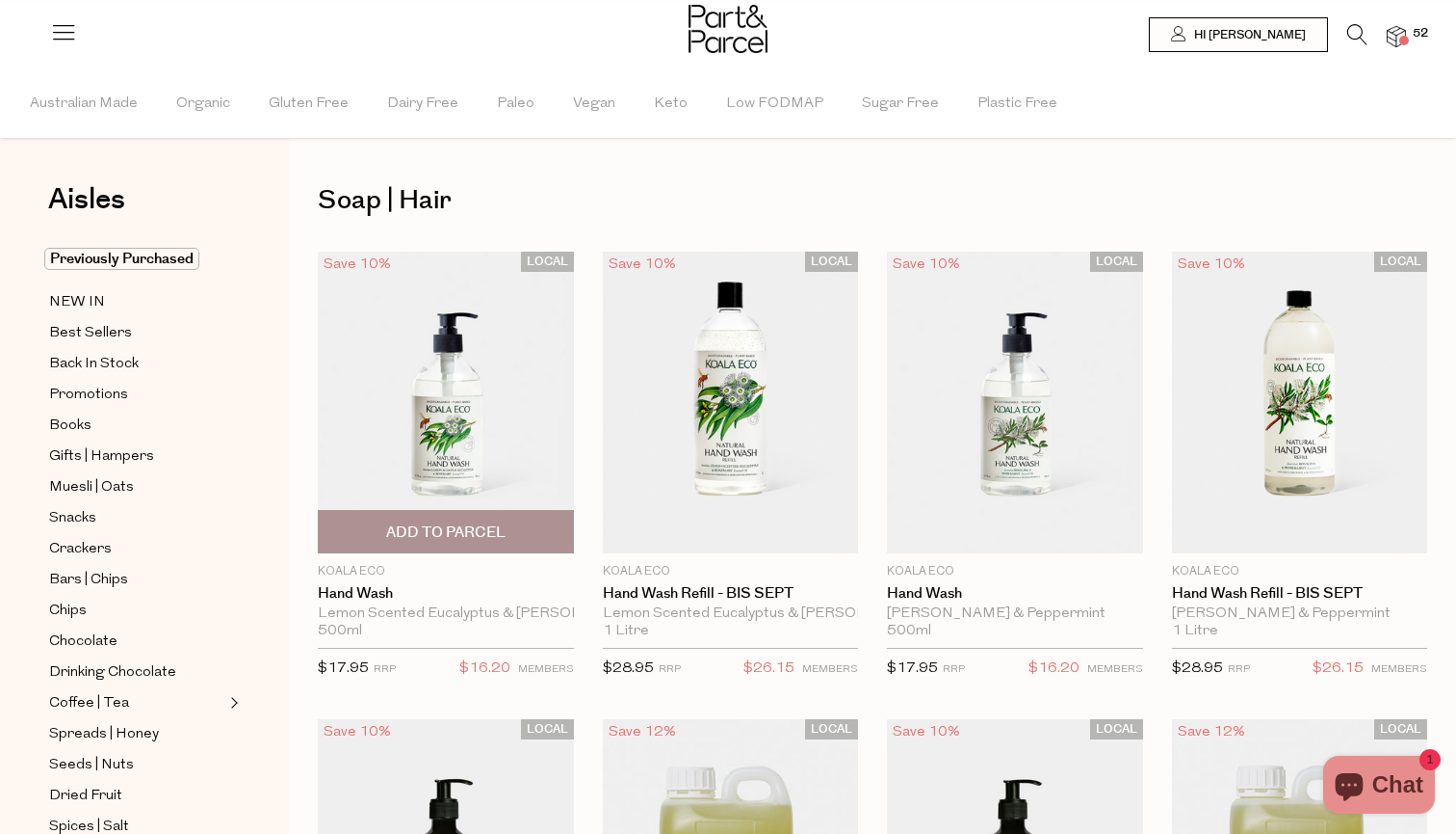
click at [451, 538] on span "Add To Parcel" at bounding box center [445, 532] width 119 height 20
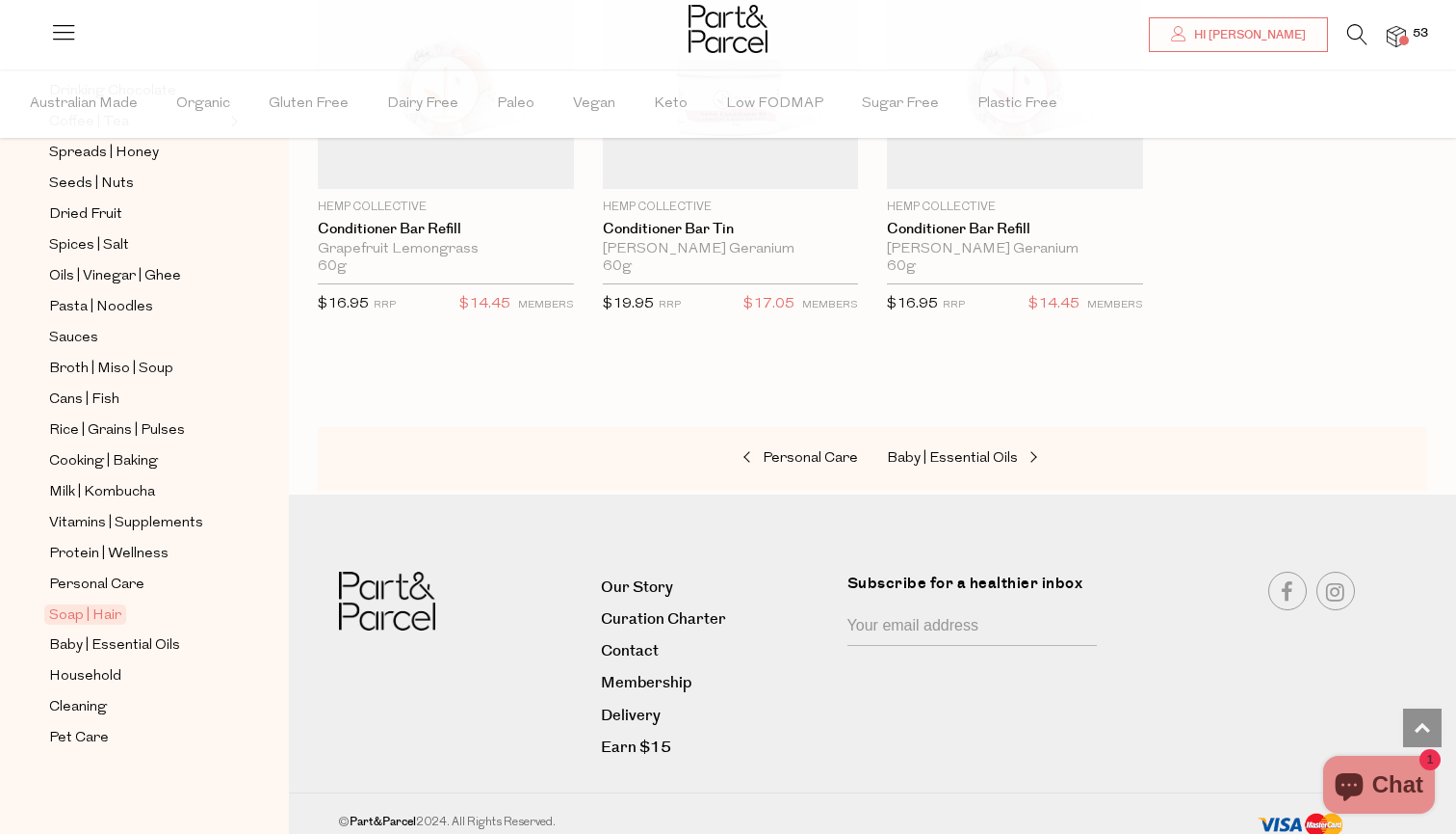
scroll to position [581, 0]
click at [95, 710] on span "Cleaning" at bounding box center [78, 707] width 58 height 23
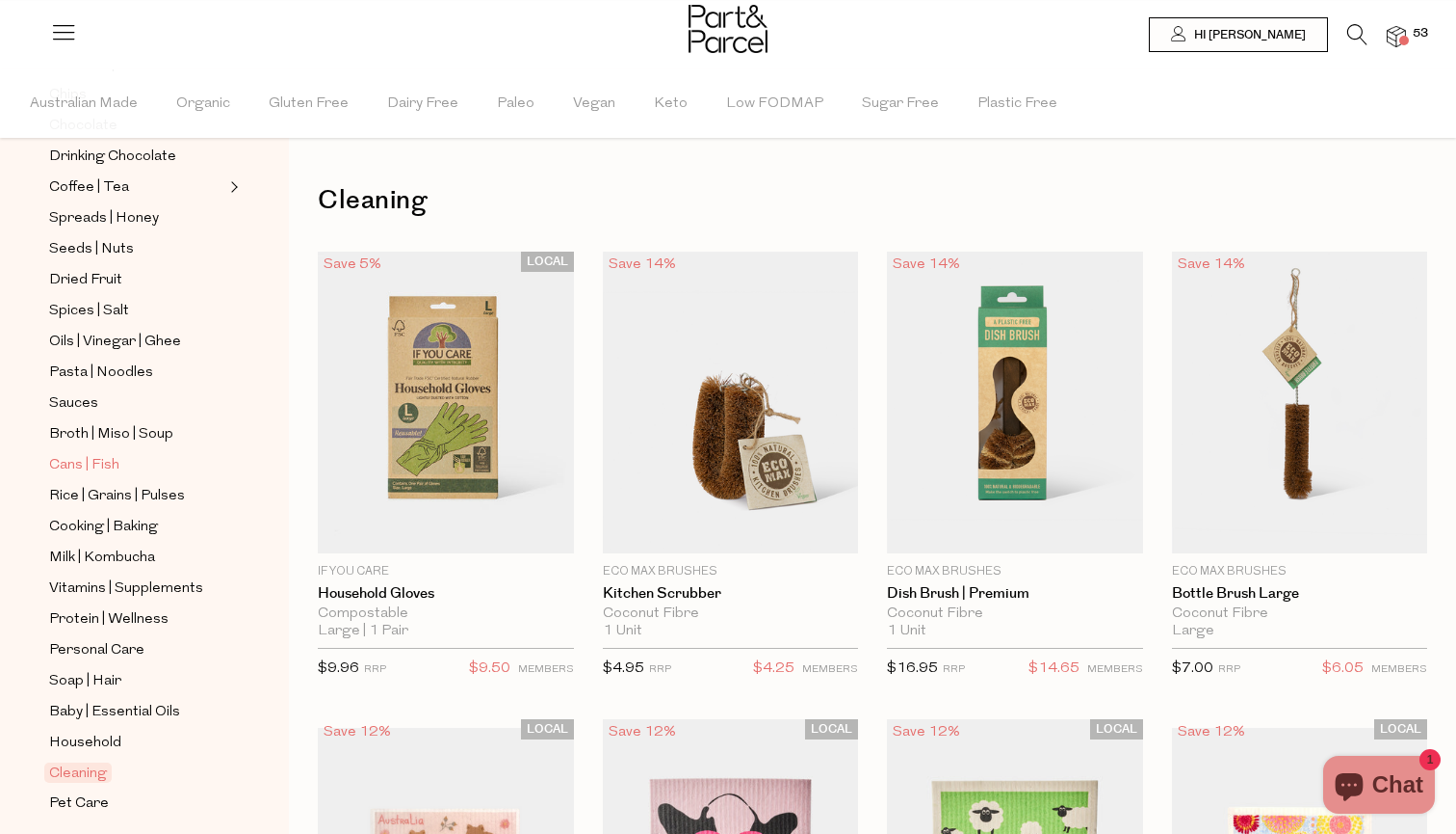
scroll to position [541, 0]
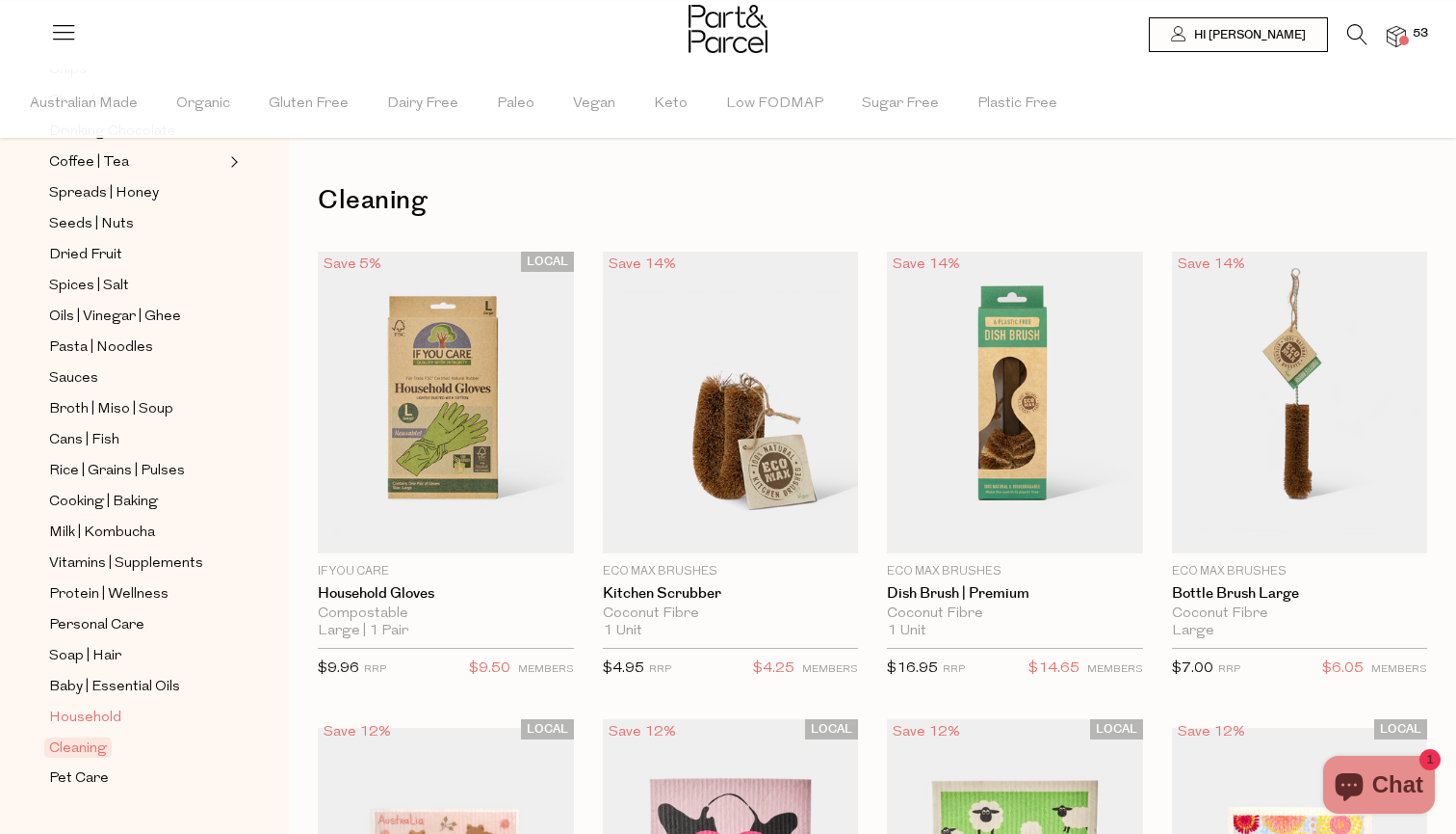
click at [97, 711] on span "Household" at bounding box center [85, 718] width 73 height 23
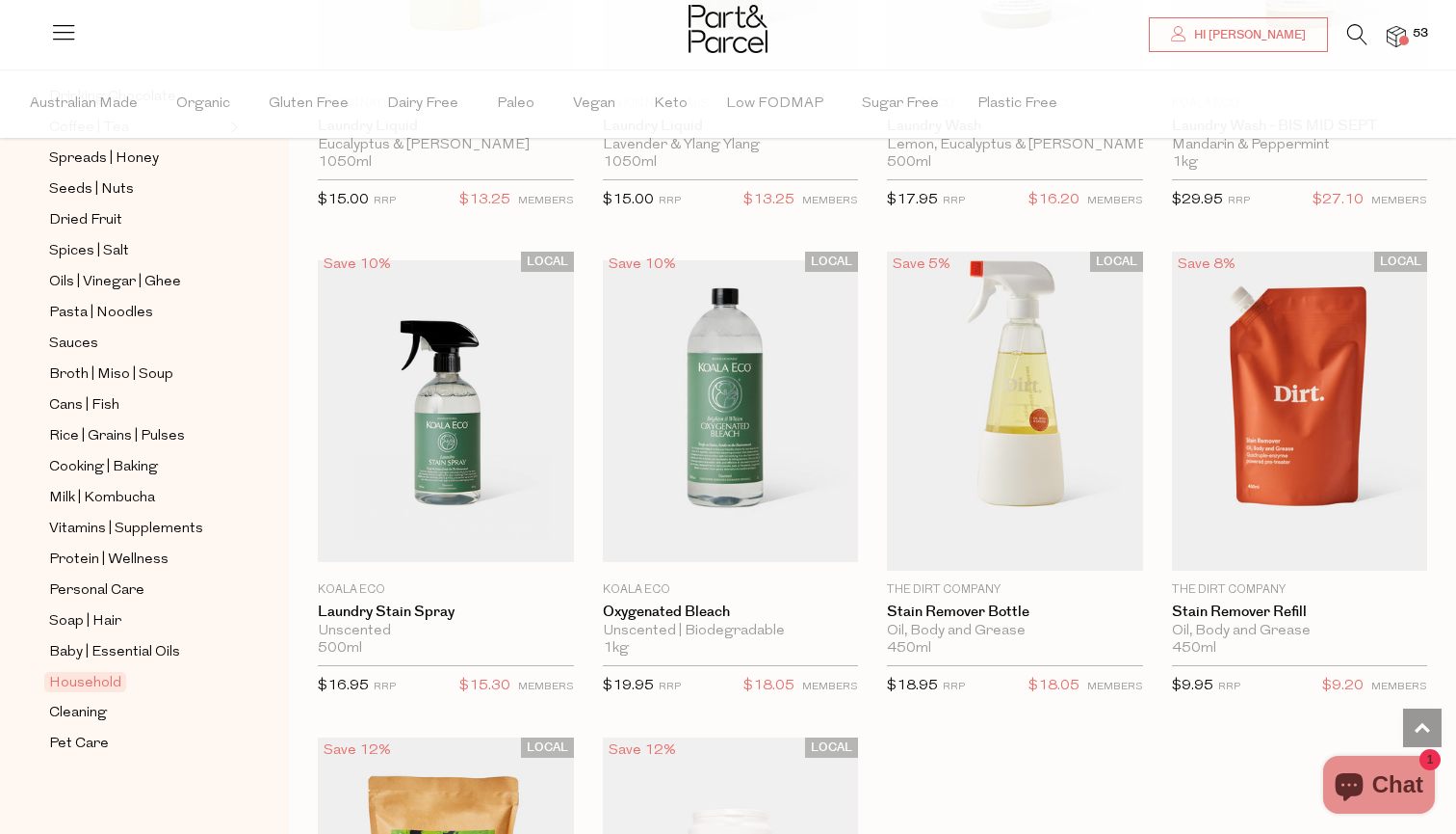
scroll to position [5163, 0]
click at [524, 410] on img at bounding box center [445, 411] width 257 height 301
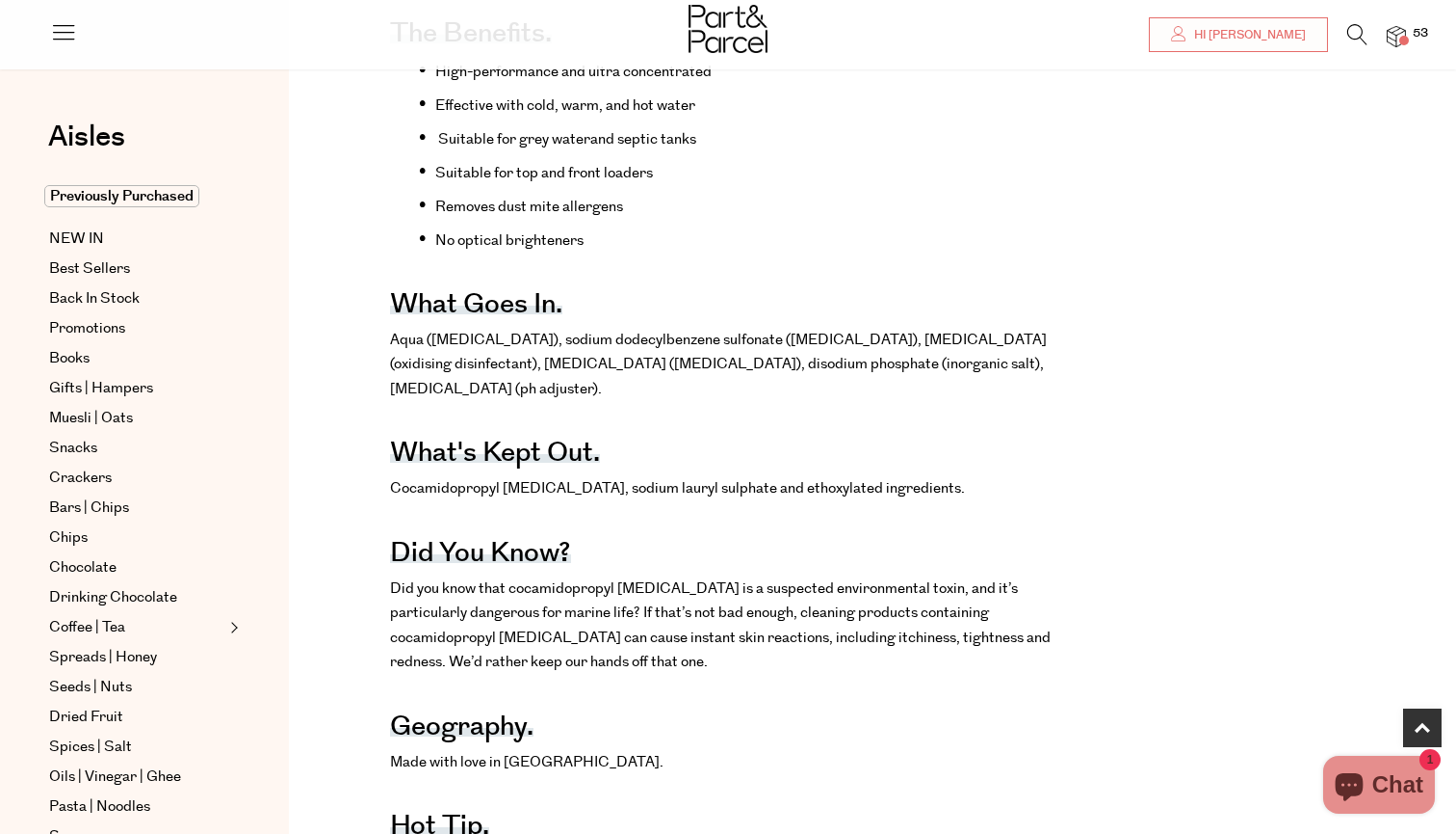
scroll to position [897, 0]
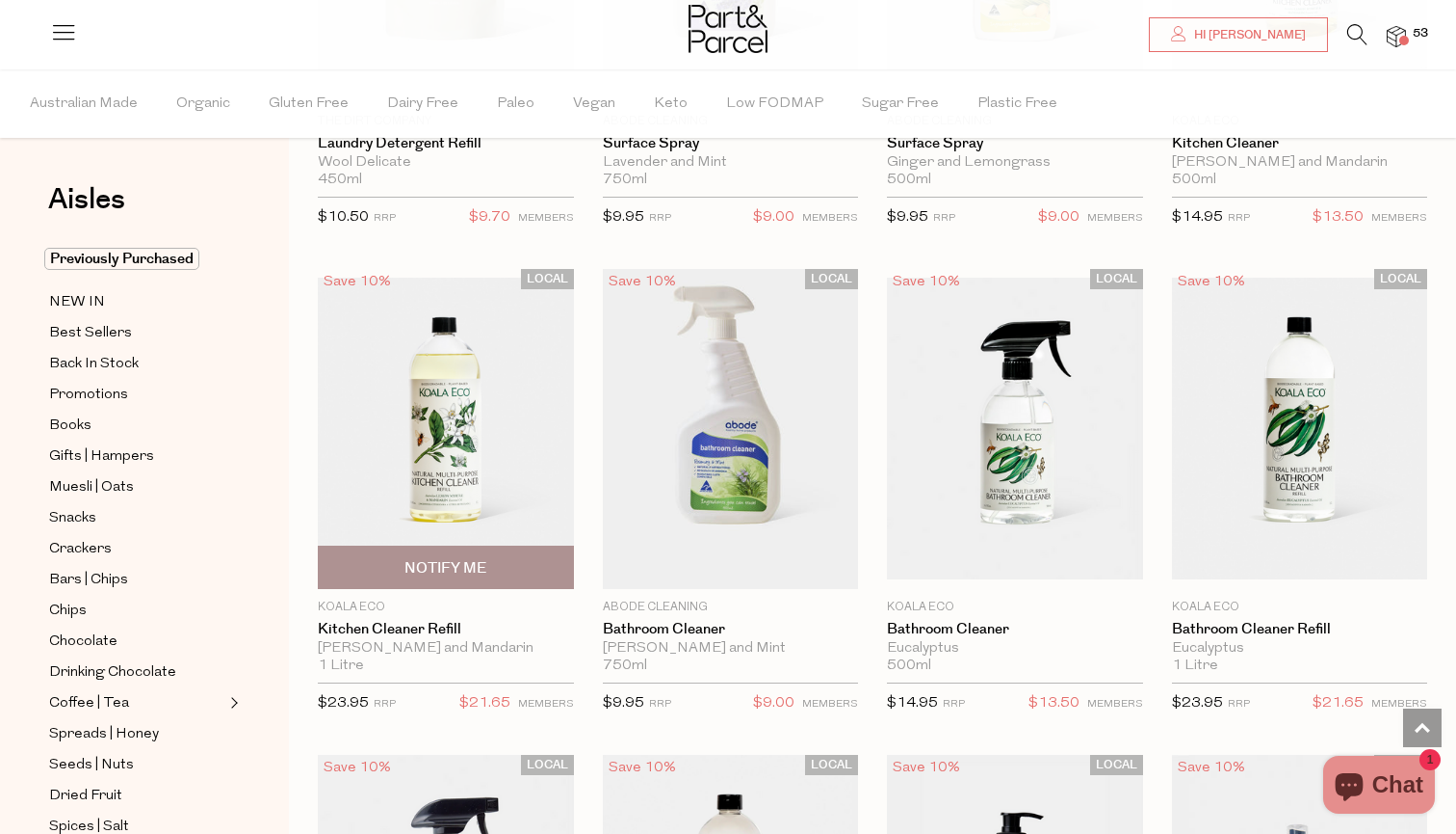
scroll to position [7561, 0]
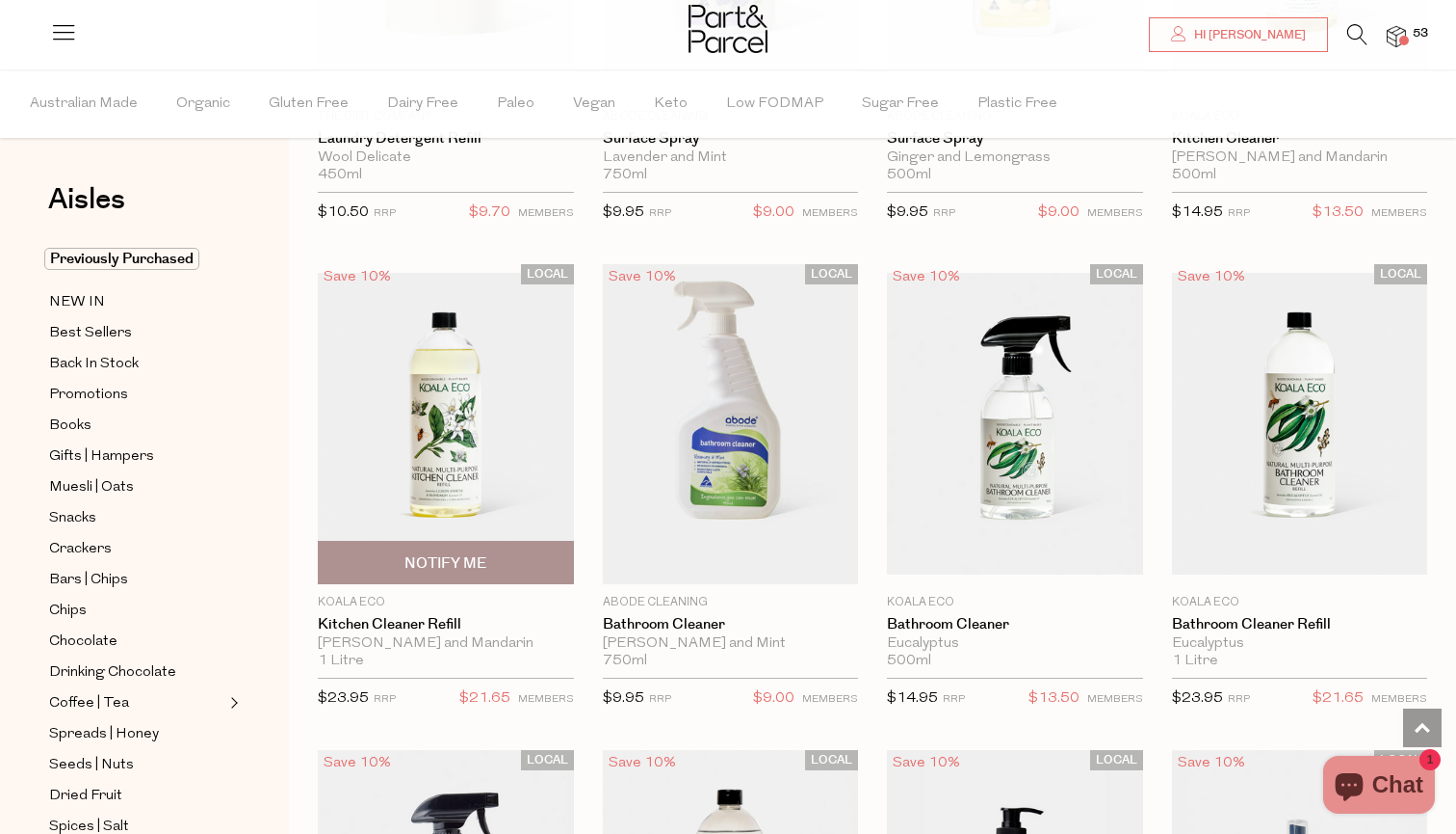
click at [426, 553] on span "Notify Me" at bounding box center [445, 563] width 82 height 20
type input "Notify when available"
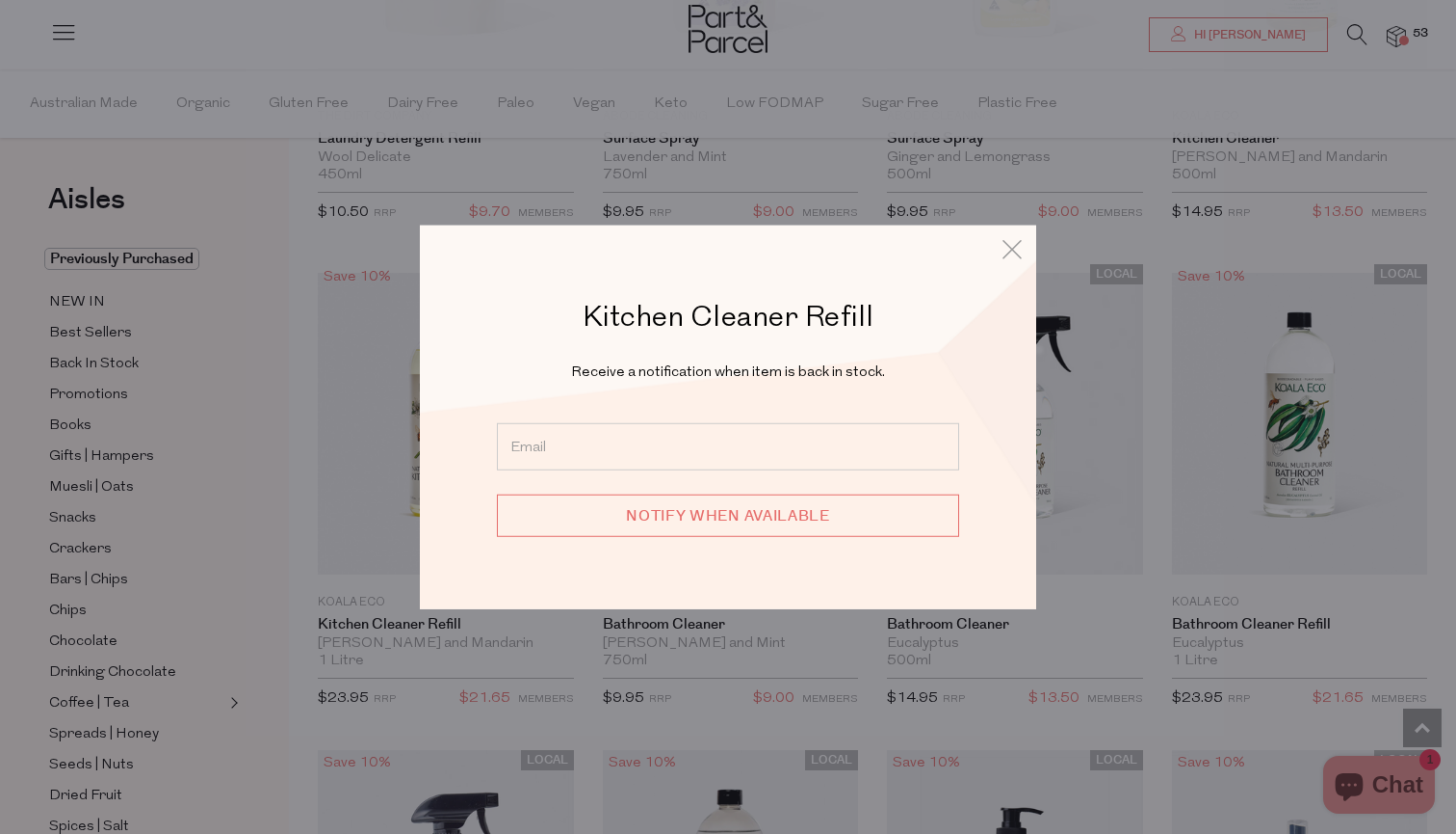
click at [681, 444] on input "email" at bounding box center [728, 447] width 463 height 47
type input "[EMAIL_ADDRESS][DOMAIN_NAME]"
click at [786, 524] on input "Notify when available" at bounding box center [728, 515] width 463 height 43
type input "We will be in touch"
click at [234, 178] on div "Kitchen Cleaner Refill Receive a notification when item is back in stock. [EMAI…" at bounding box center [728, 417] width 1127 height 834
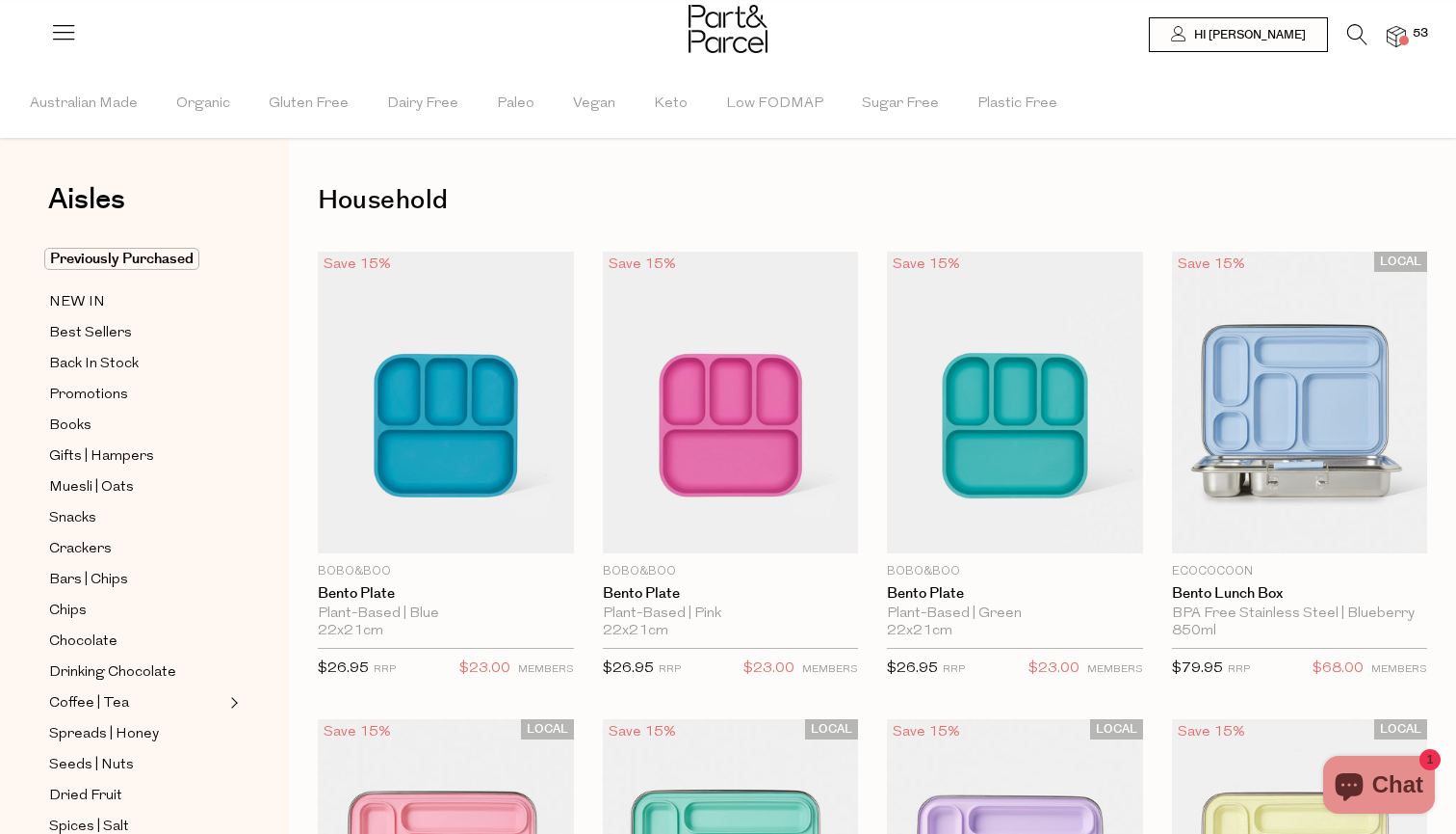
scroll to position [0, 0]
click at [1403, 40] on span at bounding box center [1405, 41] width 10 height 10
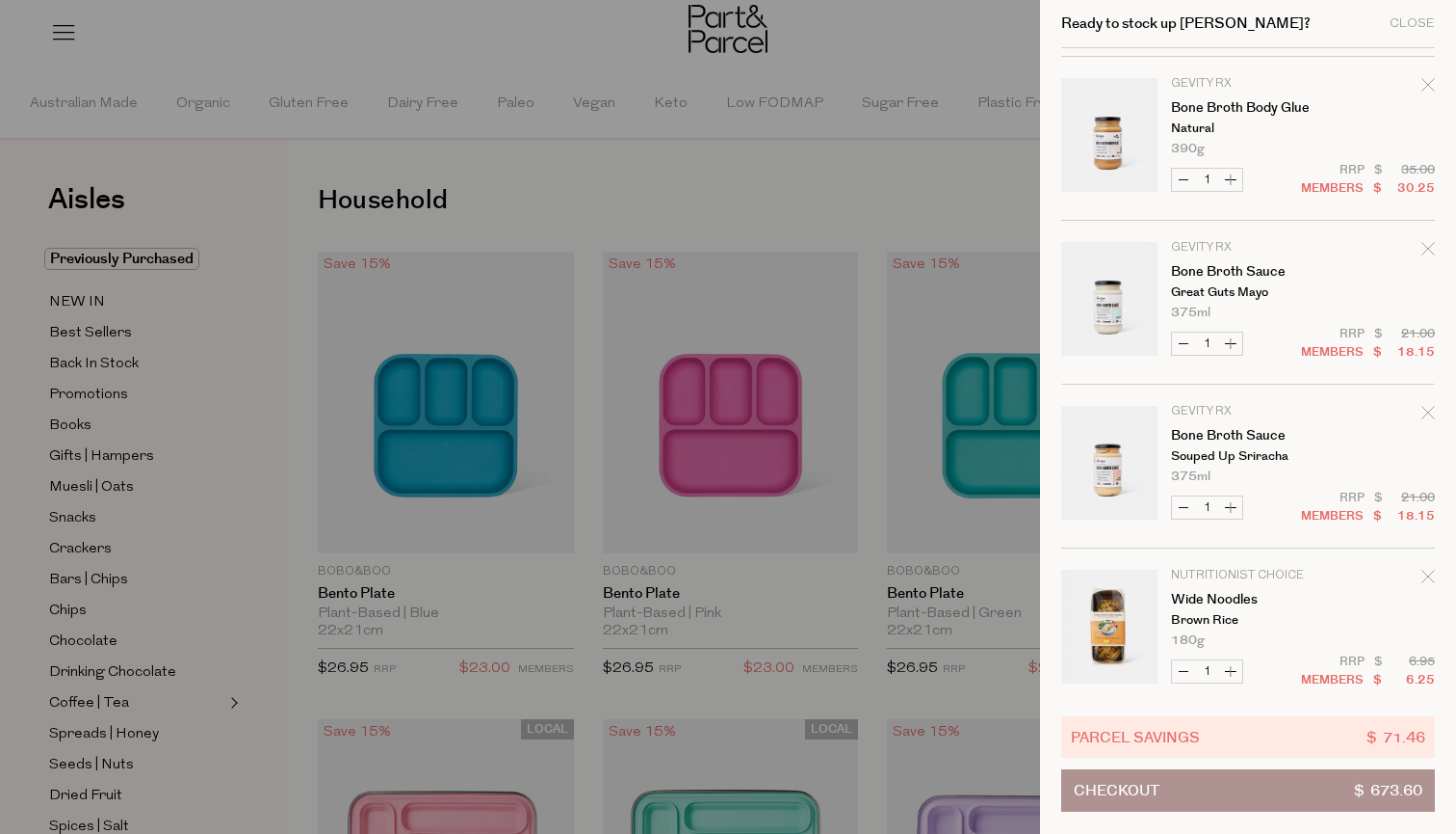
scroll to position [1620, 0]
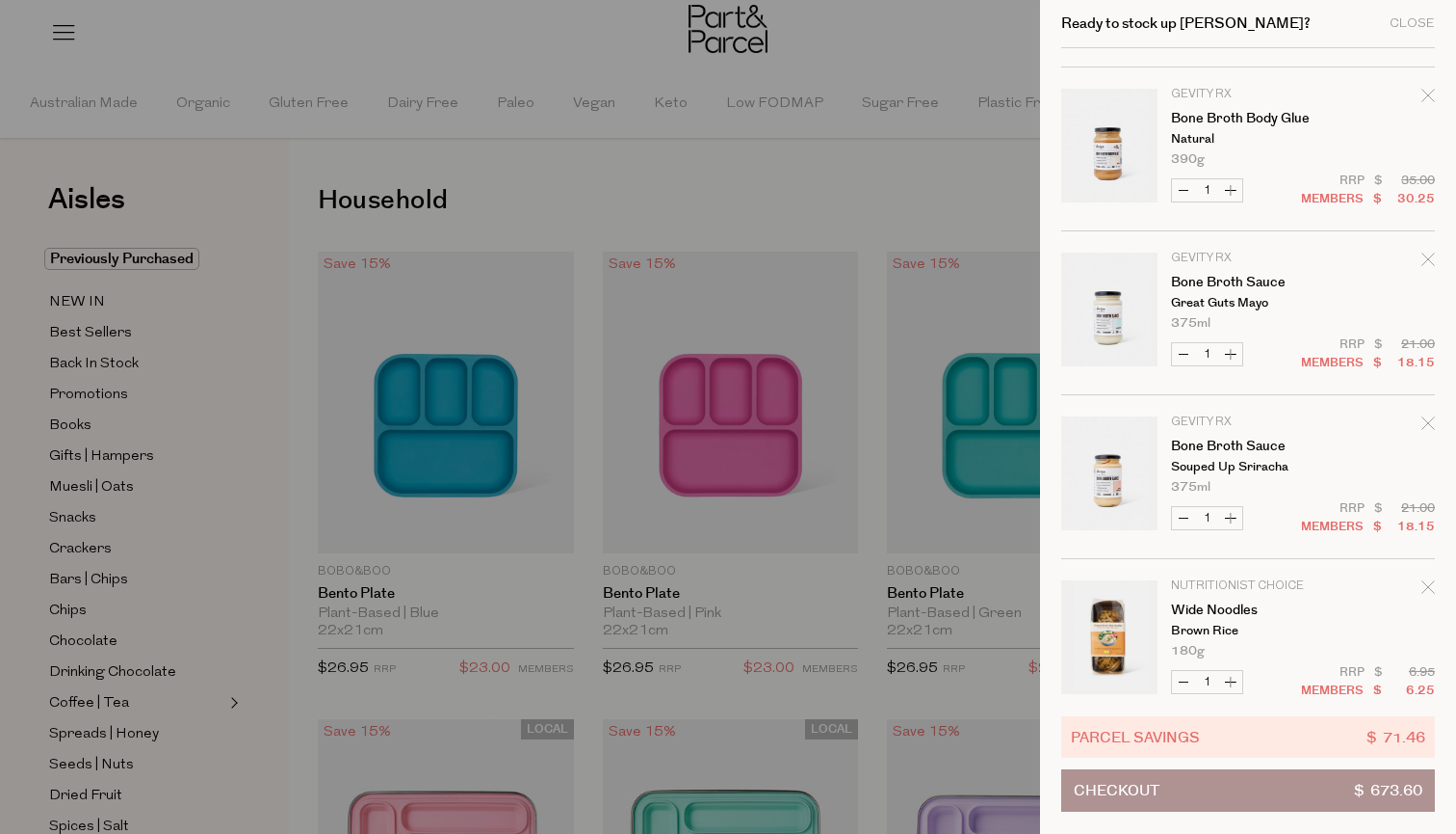
click at [1180, 516] on button "Decrease Bone Broth Sauce" at bounding box center [1184, 517] width 23 height 22
type input "0"
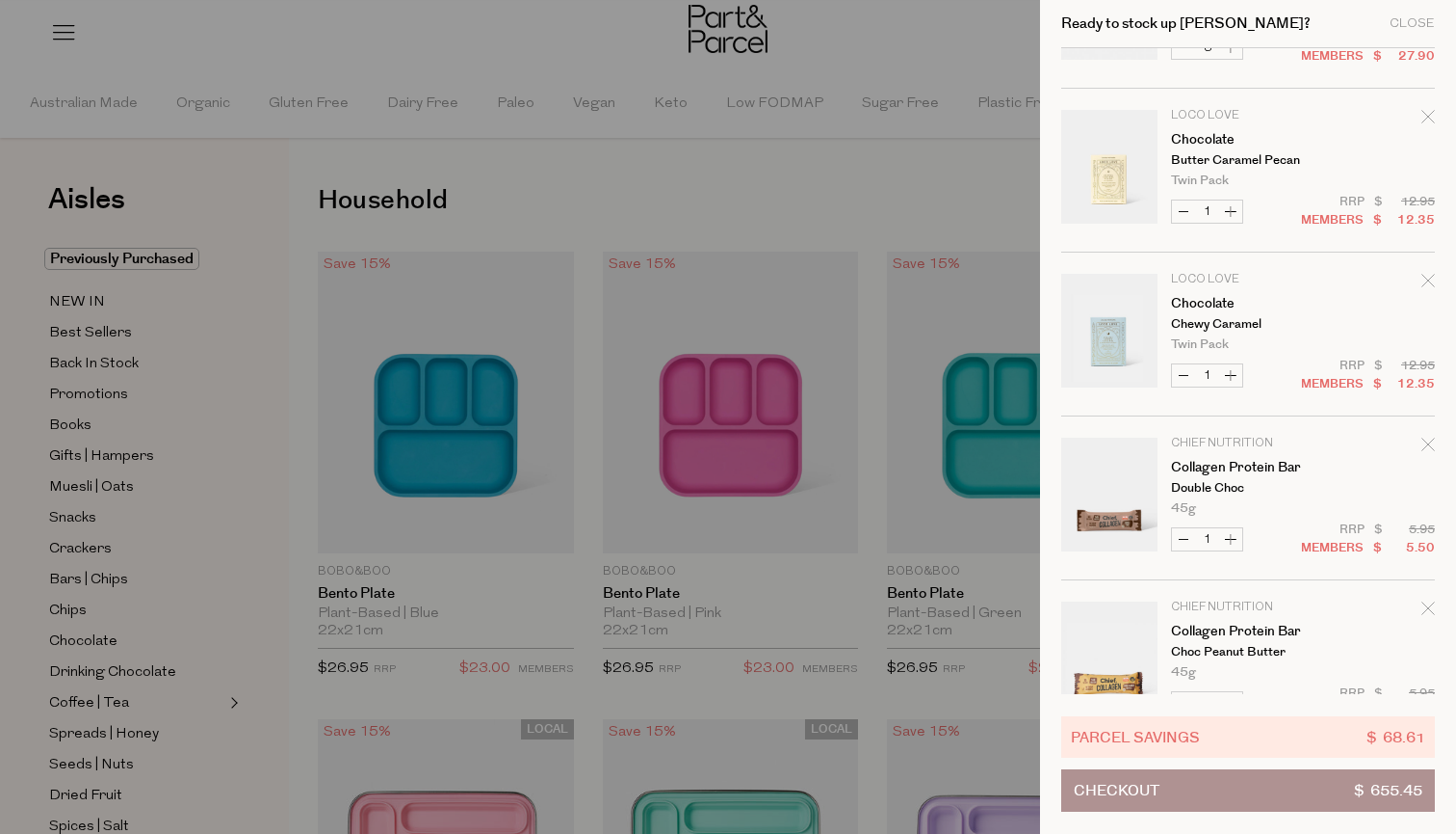
scroll to position [2886, 0]
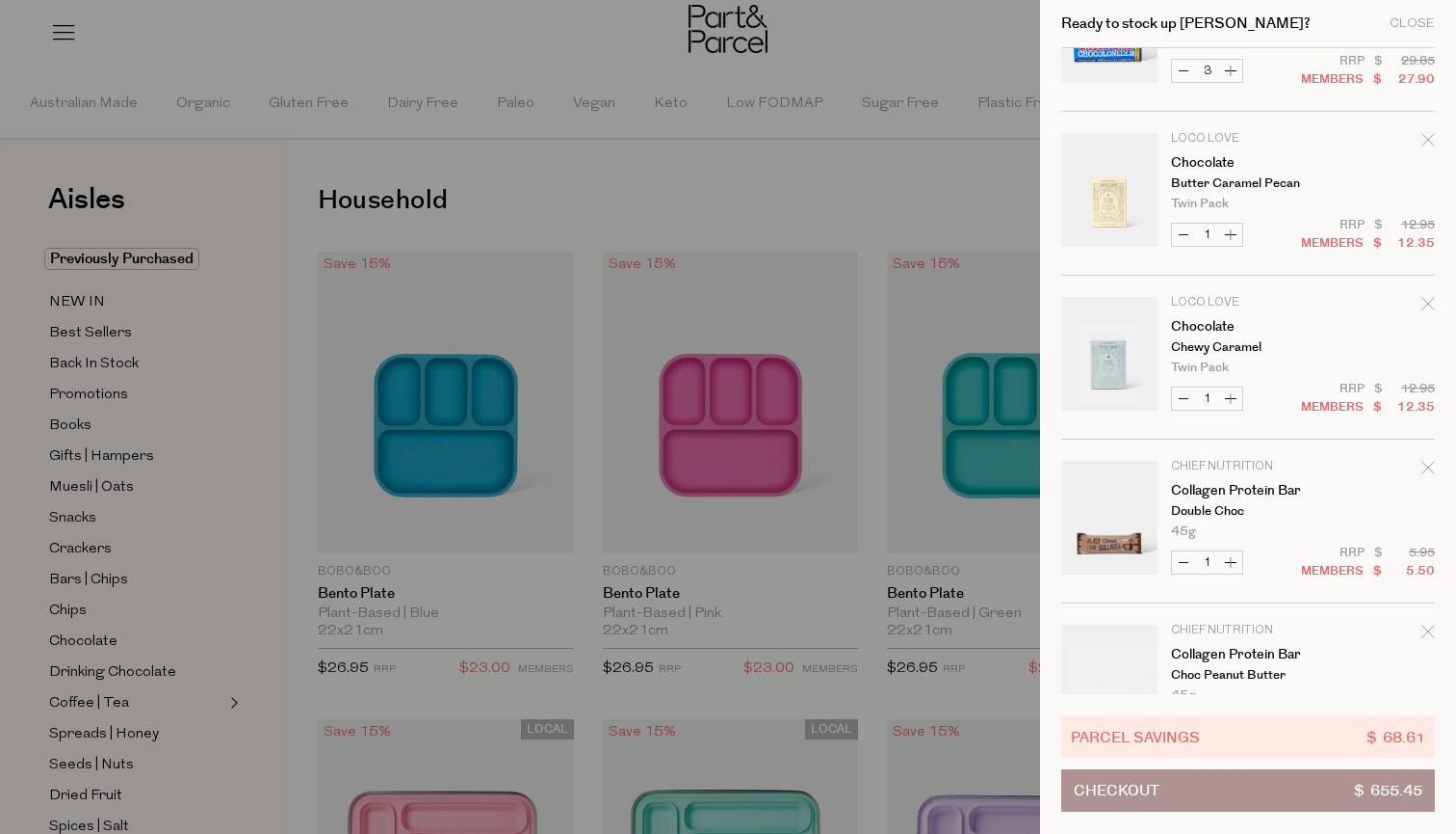
click at [1425, 301] on icon "Remove Chocolate" at bounding box center [1429, 303] width 14 height 14
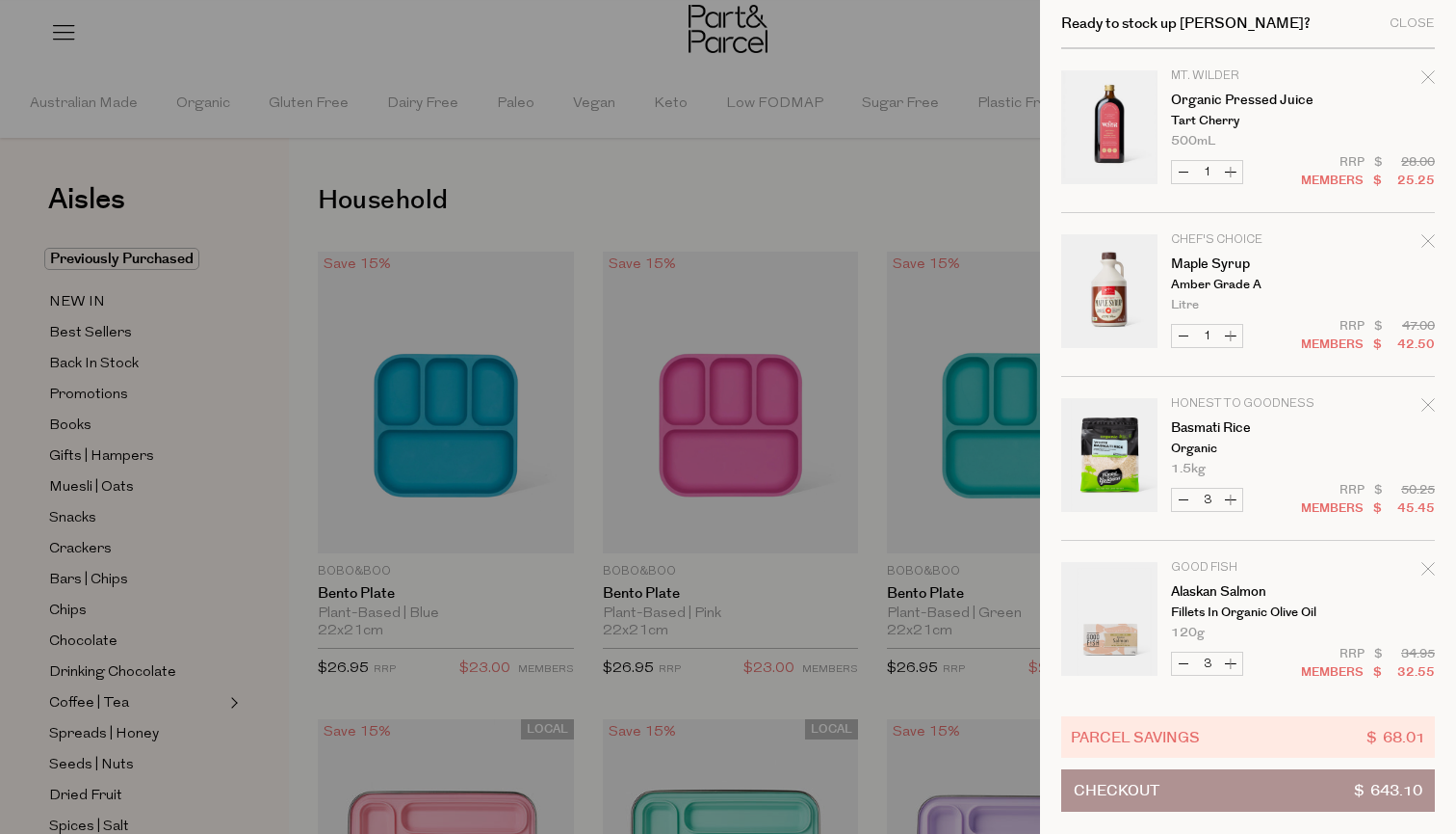
scroll to position [817, 0]
click at [1422, 243] on icon "Remove Maple Syrup" at bounding box center [1429, 243] width 14 height 14
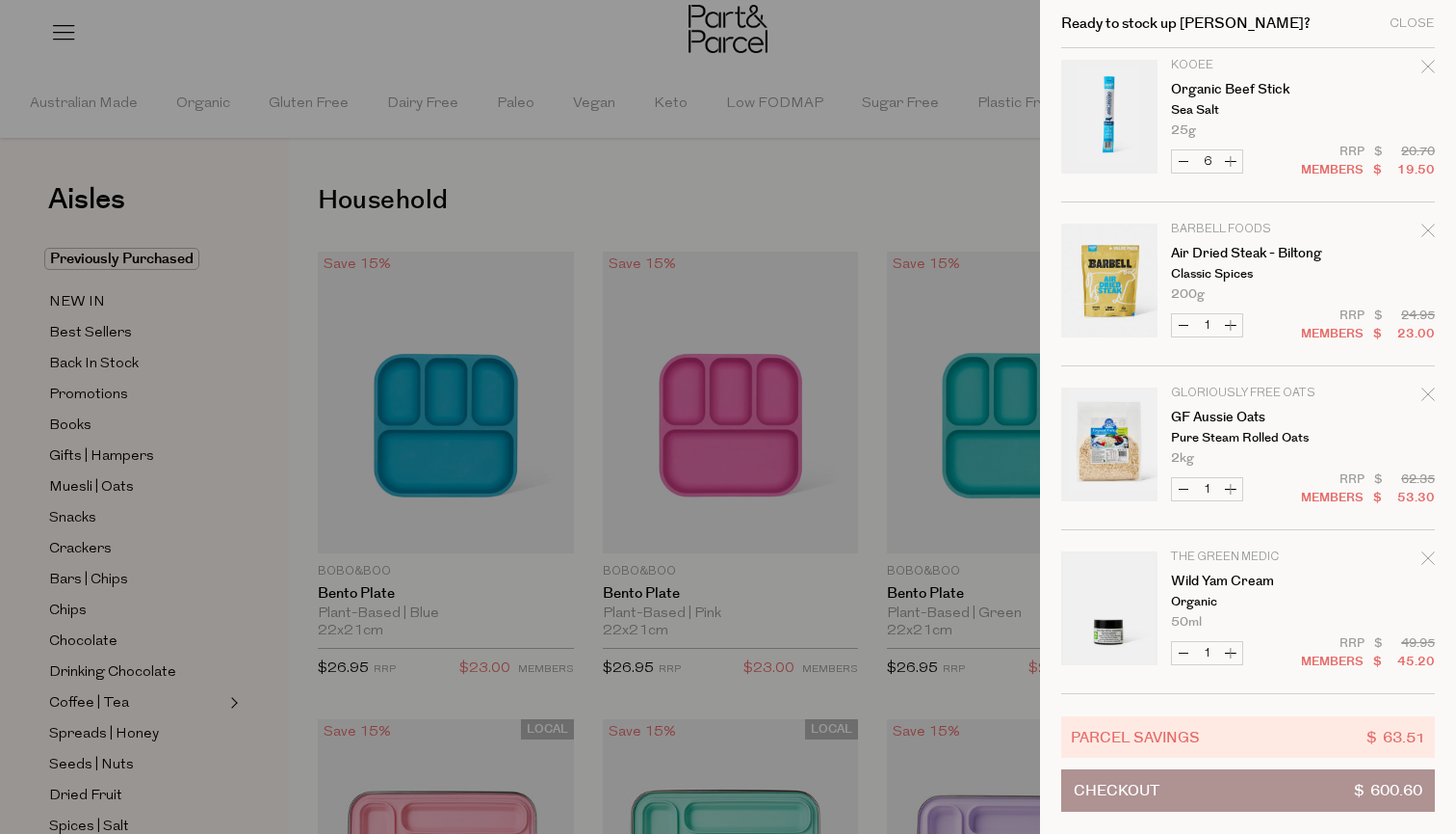
scroll to position [3939, 0]
click at [880, 217] on div at bounding box center [728, 417] width 1456 height 834
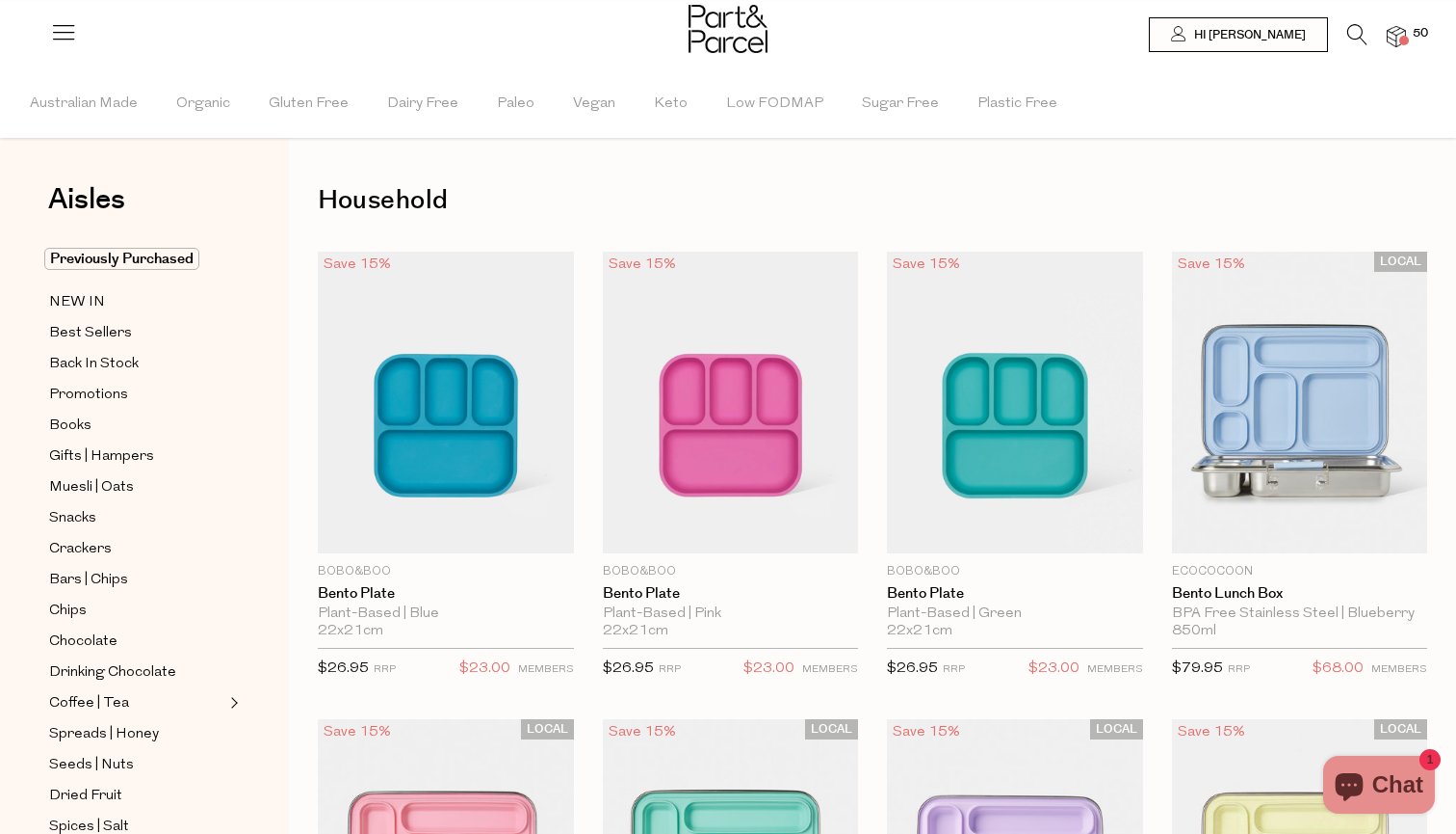
click at [1391, 34] on img at bounding box center [1397, 37] width 19 height 22
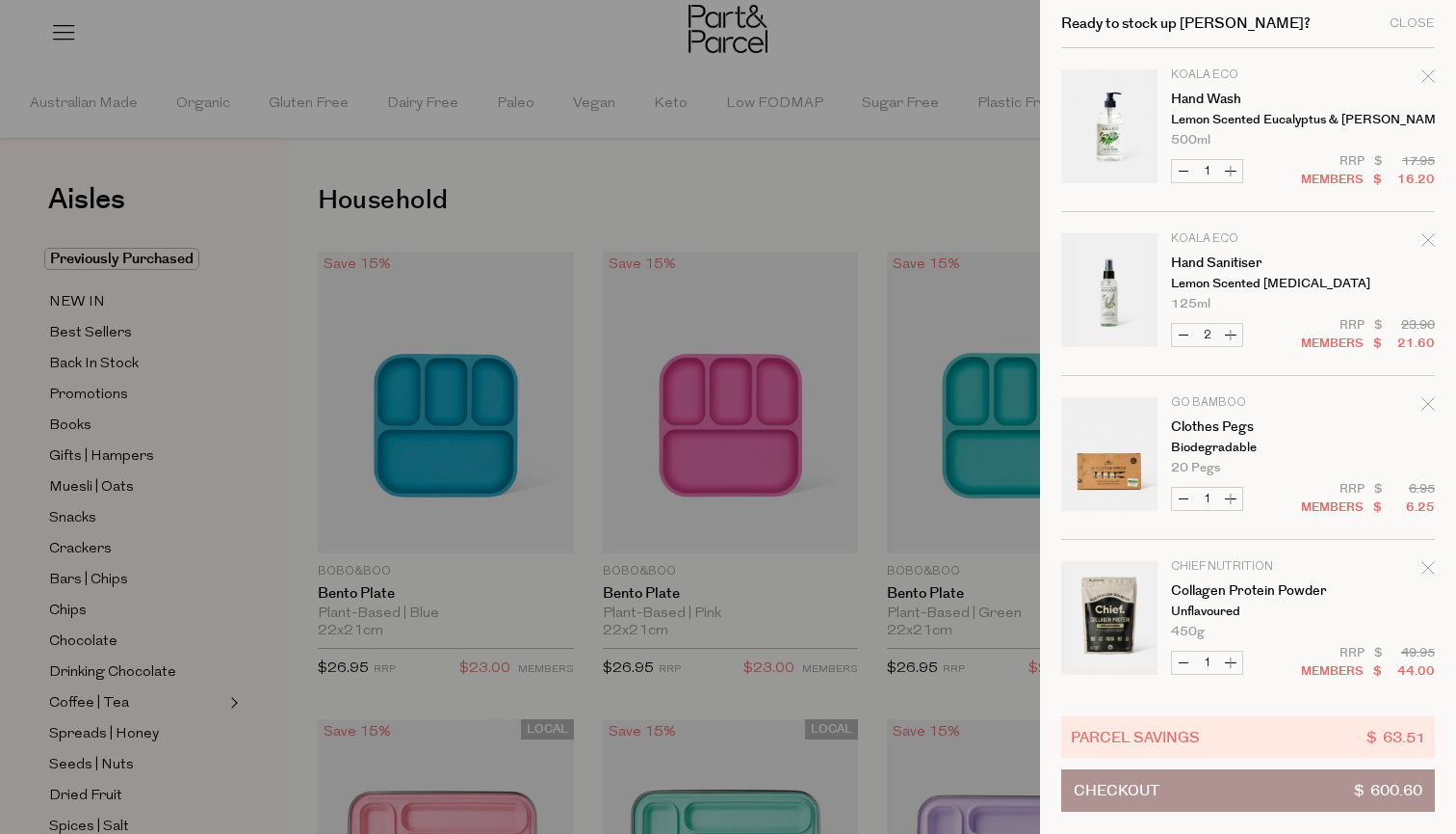
scroll to position [0, 0]
